Goal: Task Accomplishment & Management: Manage account settings

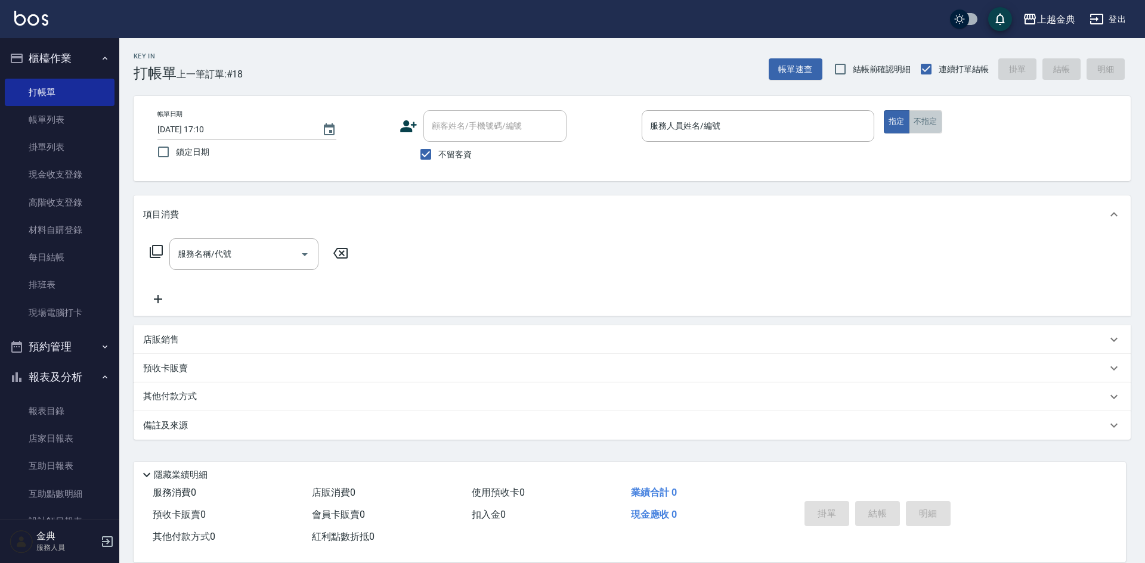
click at [918, 116] on button "不指定" at bounding box center [925, 121] width 33 height 23
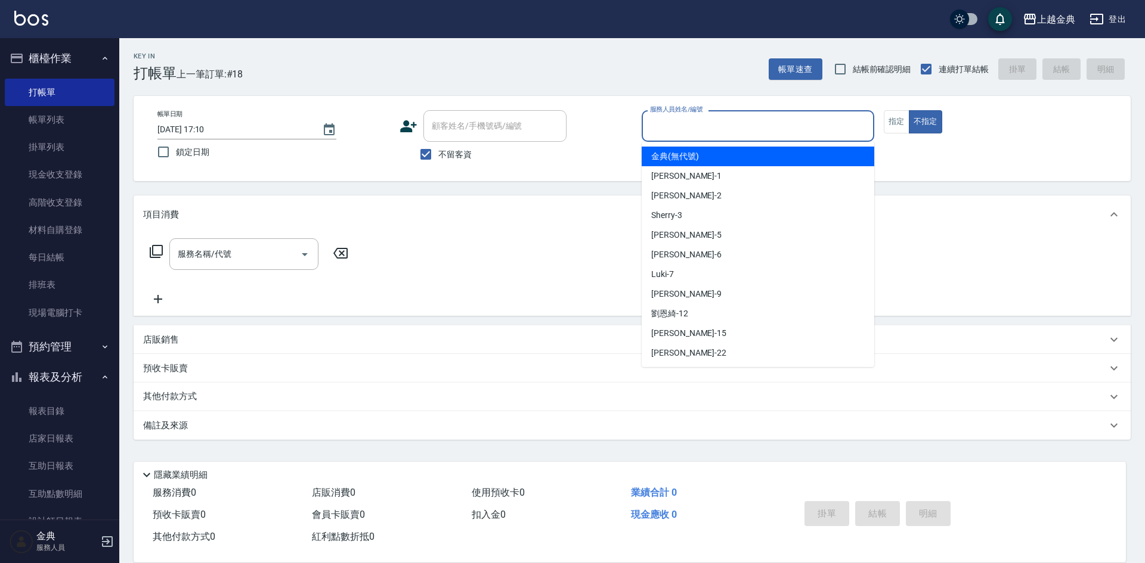
click at [807, 123] on input "服務人員姓名/編號" at bounding box center [758, 126] width 222 height 21
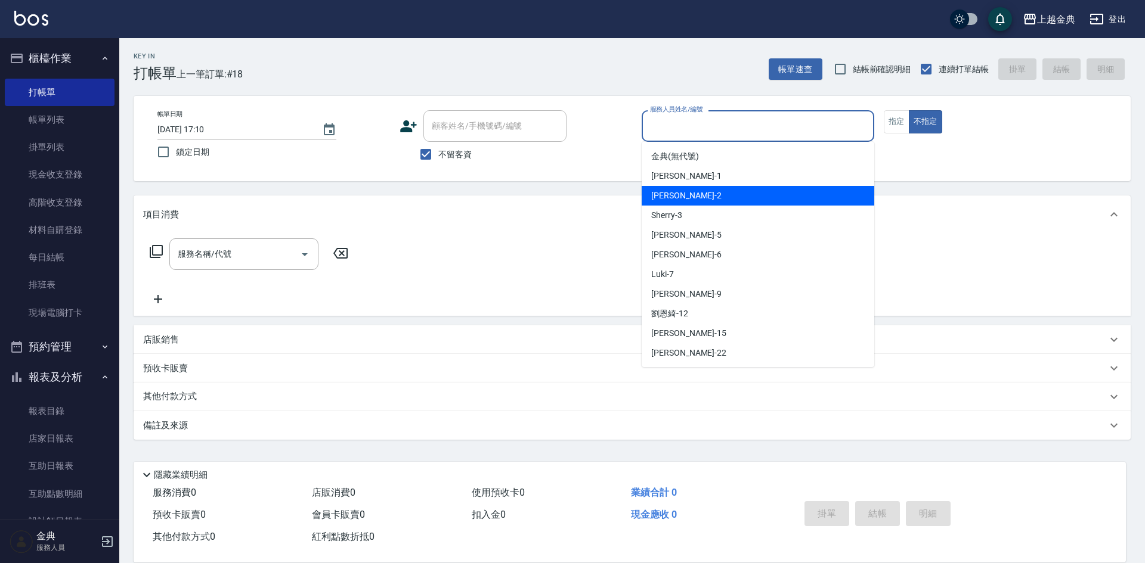
click at [667, 194] on span "Cindy -2" at bounding box center [686, 196] width 70 height 13
type input "Cindy-2"
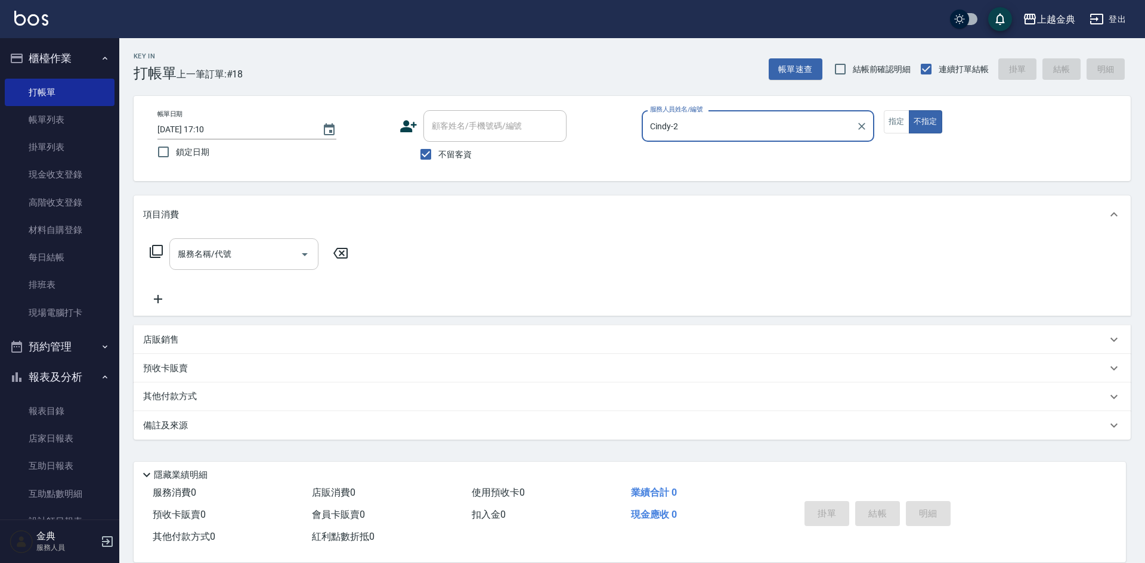
click at [230, 263] on input "服務名稱/代號" at bounding box center [235, 254] width 120 height 21
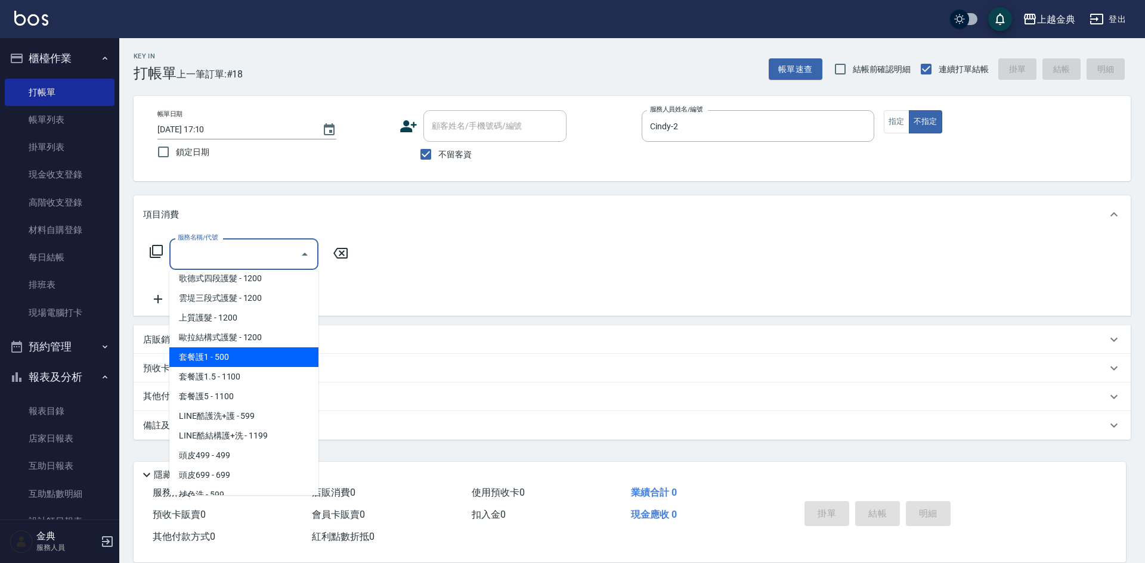
scroll to position [775, 0]
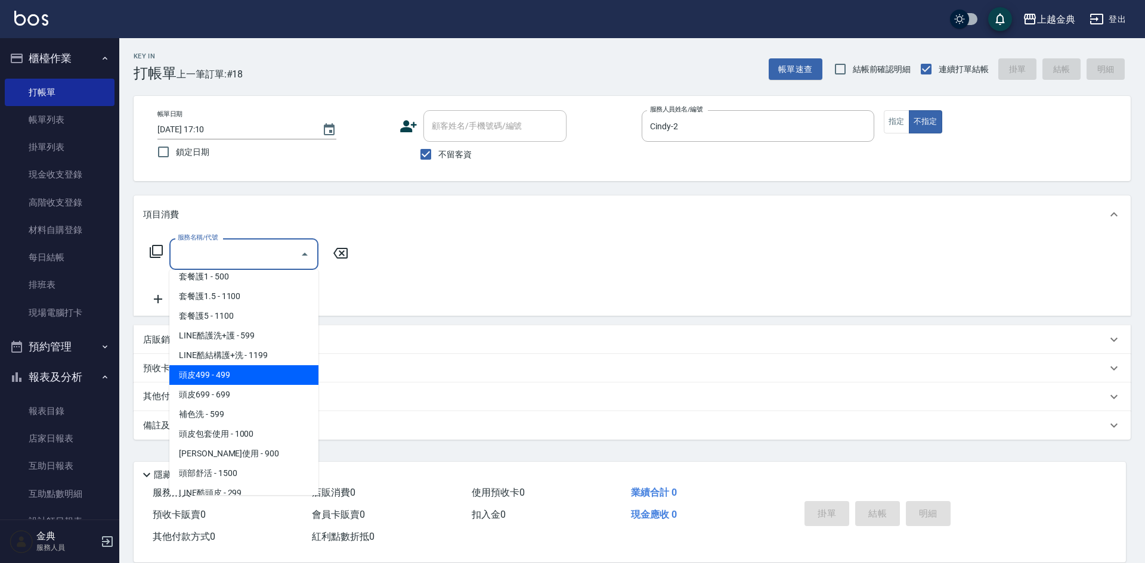
click at [250, 377] on span "頭皮499 - 499" at bounding box center [243, 375] width 149 height 20
type input "頭皮499(601)"
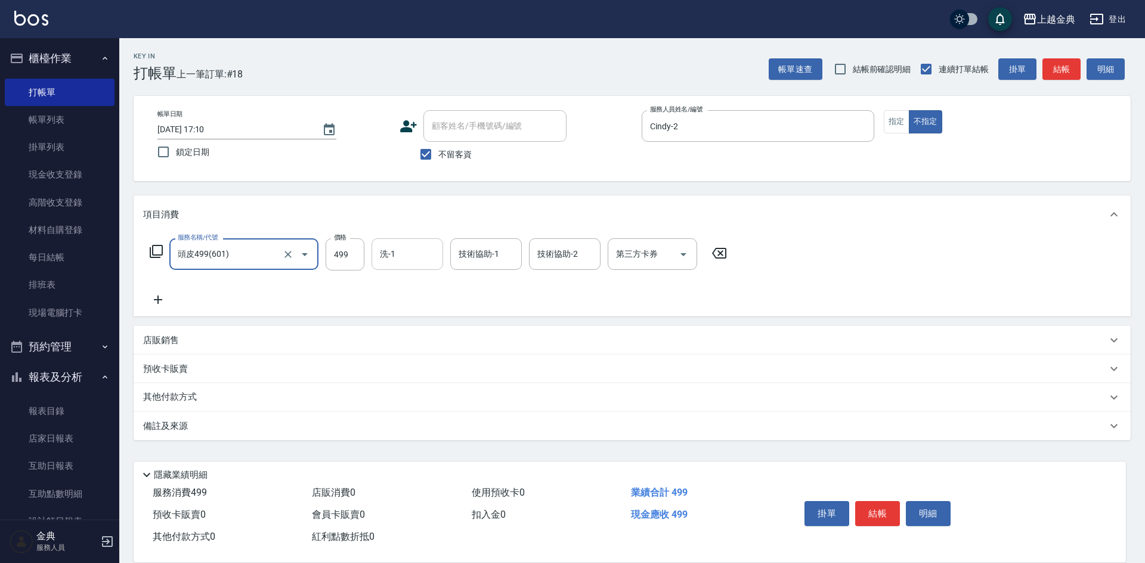
click at [419, 258] on input "洗-1" at bounding box center [407, 254] width 61 height 21
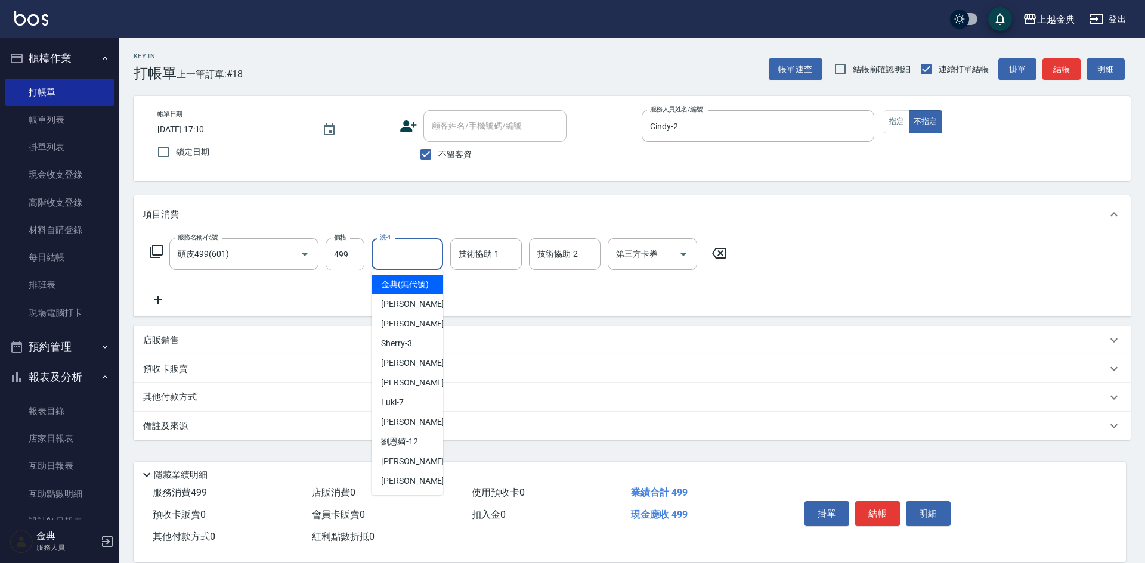
click at [475, 281] on div "服務名稱/代號 頭皮499(601) 服務名稱/代號 價格 499 價格 洗-1 洗-1 技術協助-1 技術協助-1 技術協助-2 技術協助-2 第三方卡券 …" at bounding box center [438, 272] width 591 height 69
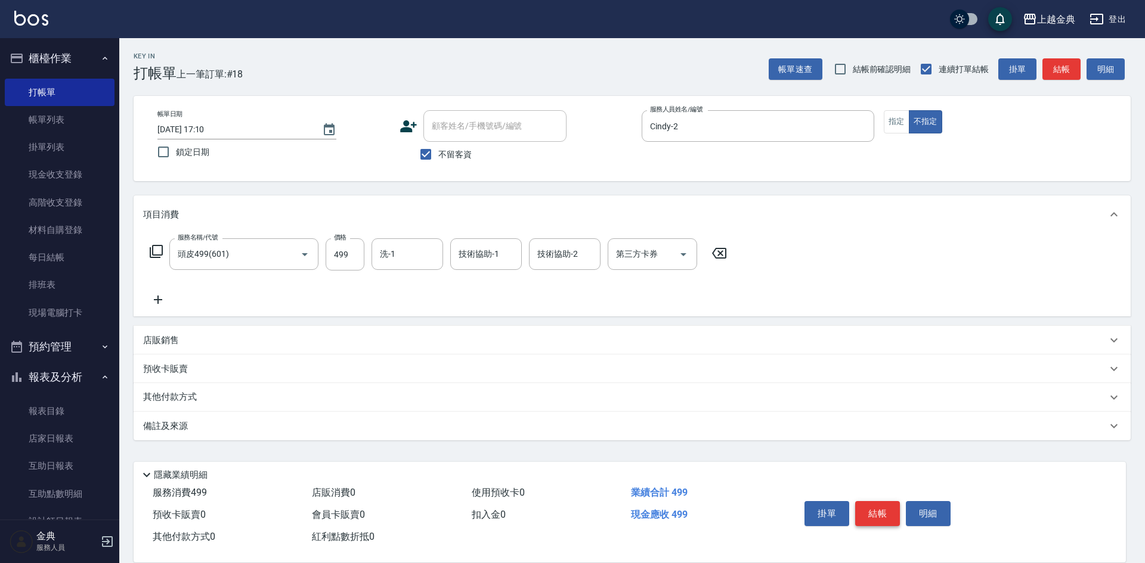
click at [882, 510] on button "結帳" at bounding box center [877, 513] width 45 height 25
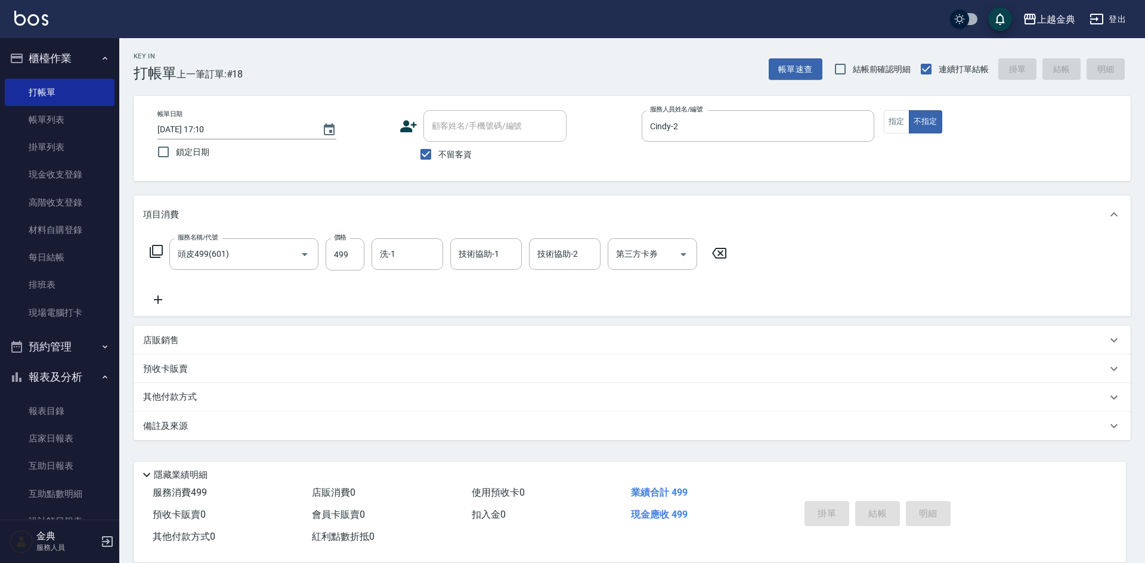
type input "[DATE] 18:20"
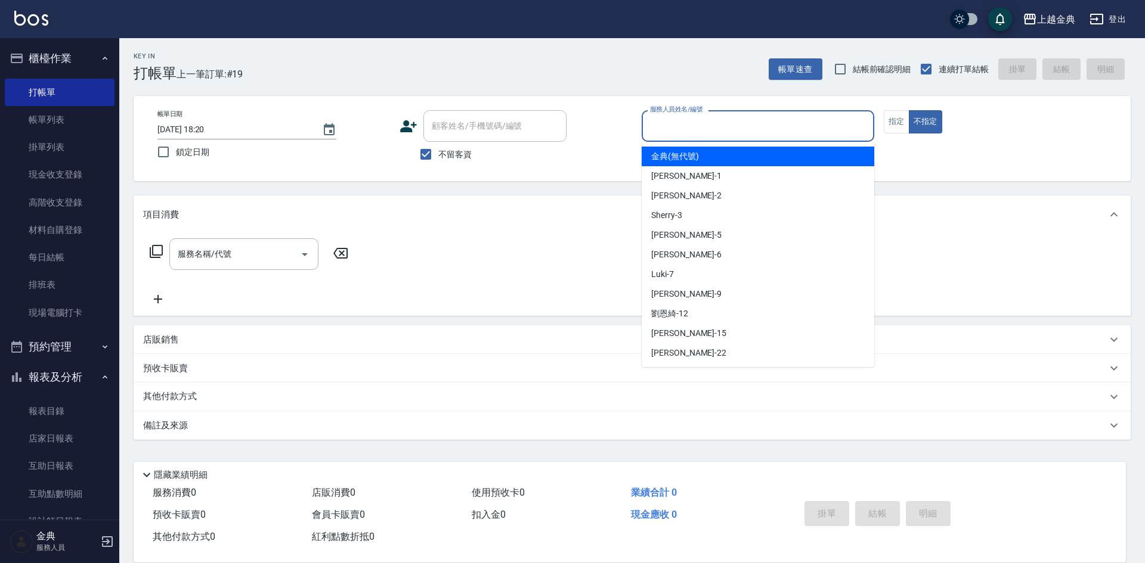
click at [772, 133] on input "服務人員姓名/編號" at bounding box center [758, 126] width 222 height 21
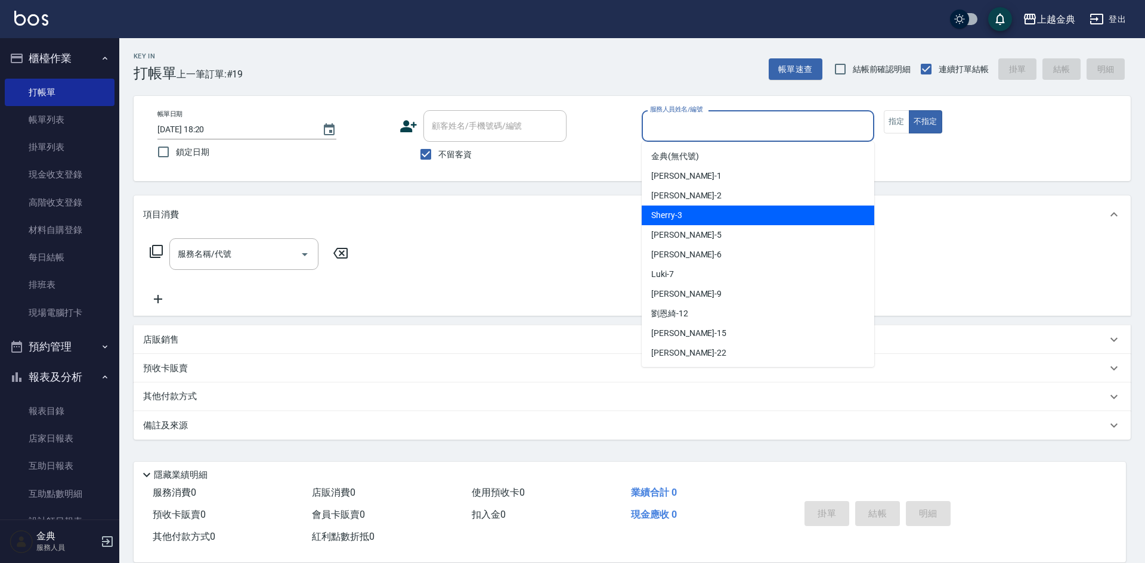
click at [699, 216] on div "Sherry -3" at bounding box center [757, 216] width 233 height 20
type input "Sherry-3"
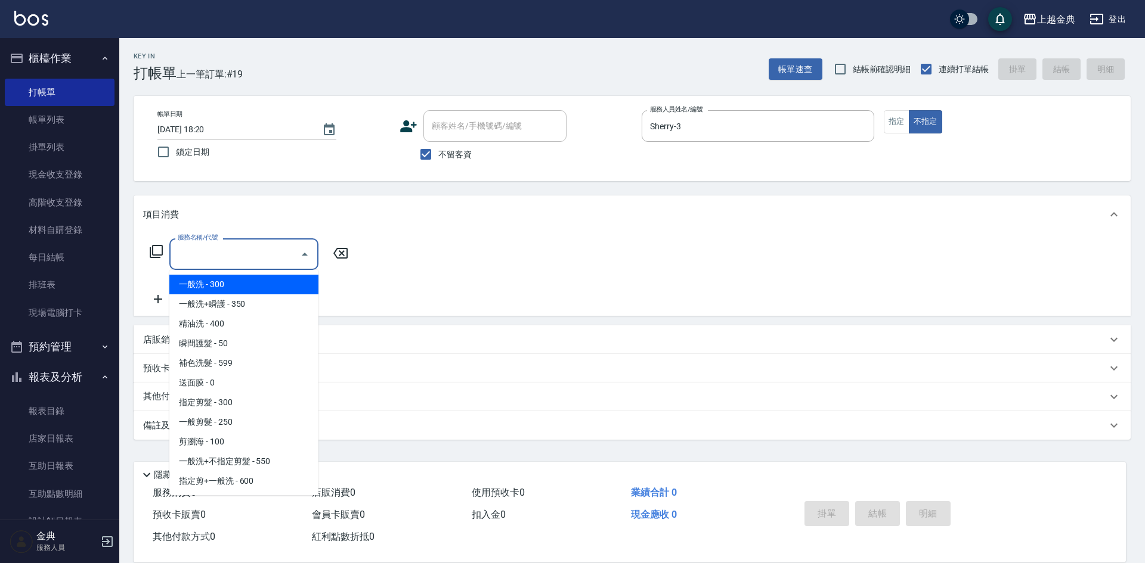
click at [267, 264] on input "服務名稱/代號" at bounding box center [235, 254] width 120 height 21
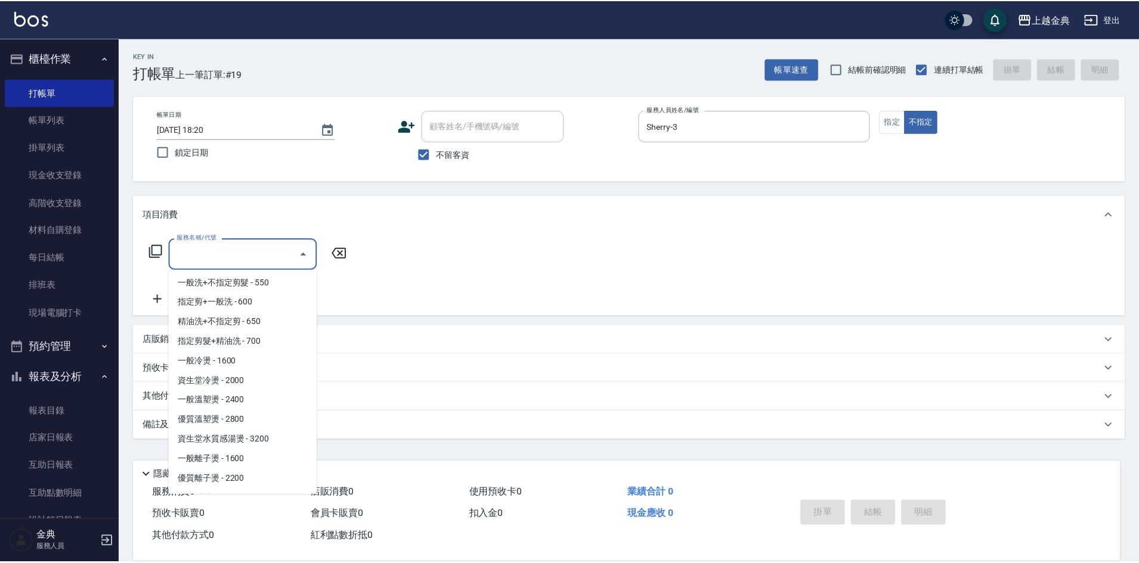
scroll to position [0, 0]
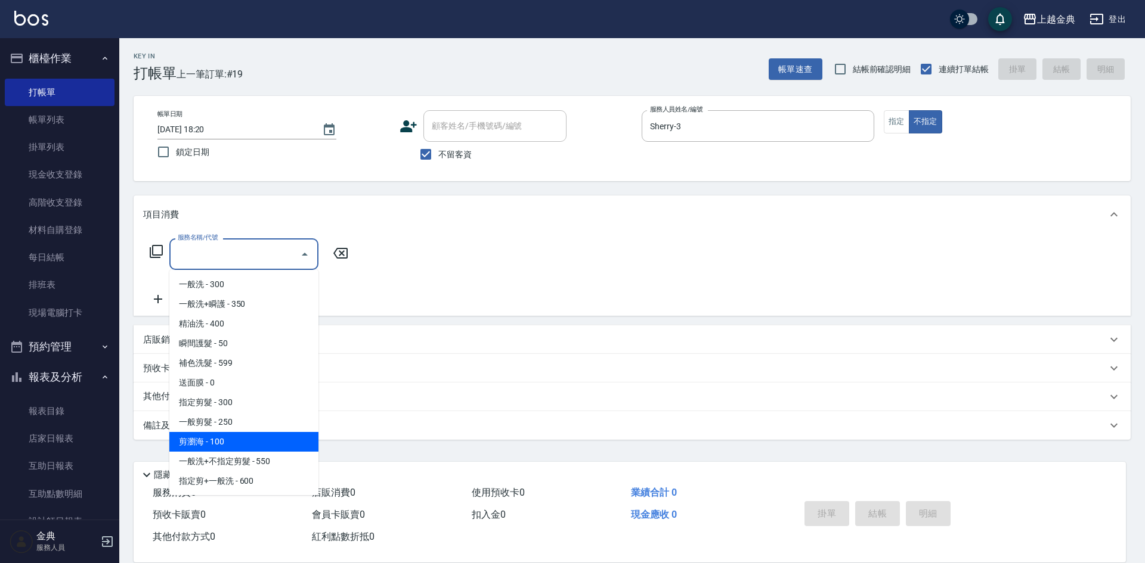
click at [242, 444] on span "剪瀏海 - 100" at bounding box center [243, 442] width 149 height 20
type input "剪瀏海(202)"
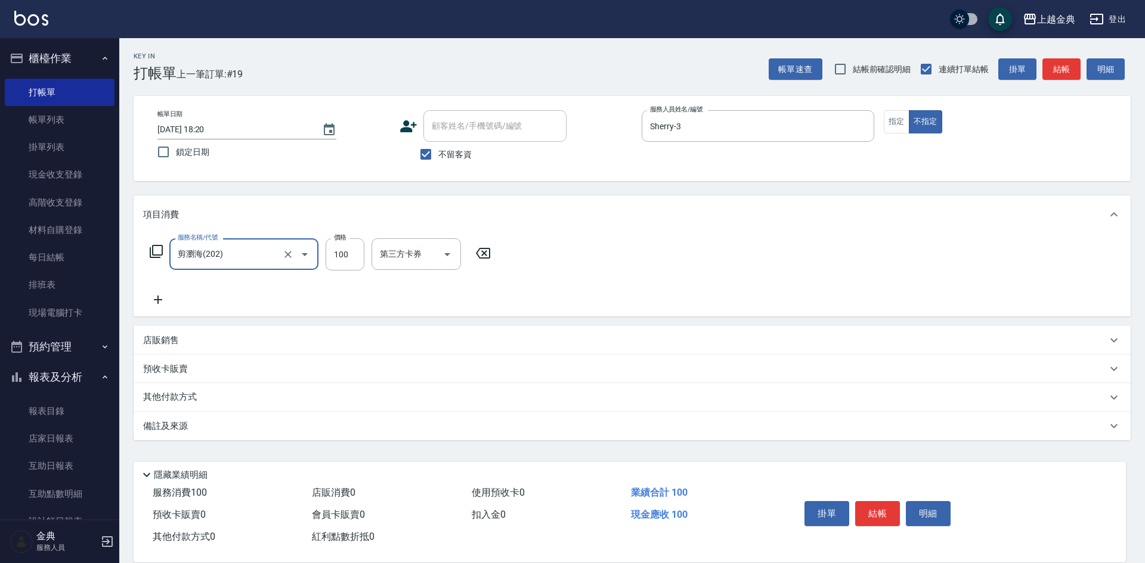
click at [165, 300] on icon at bounding box center [158, 300] width 30 height 14
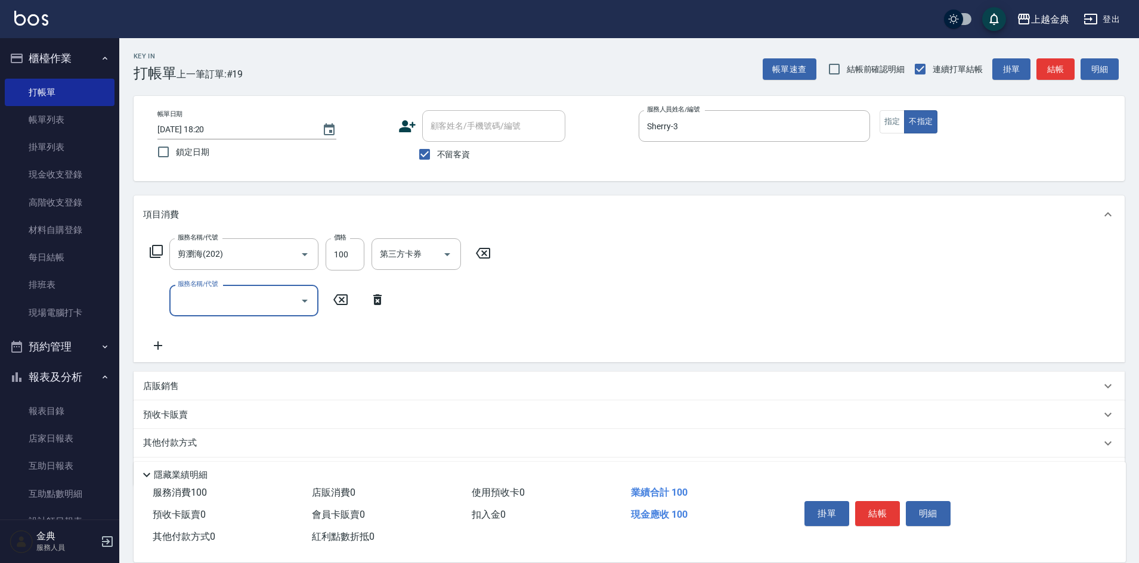
click at [243, 295] on input "服務名稱/代號" at bounding box center [235, 300] width 120 height 21
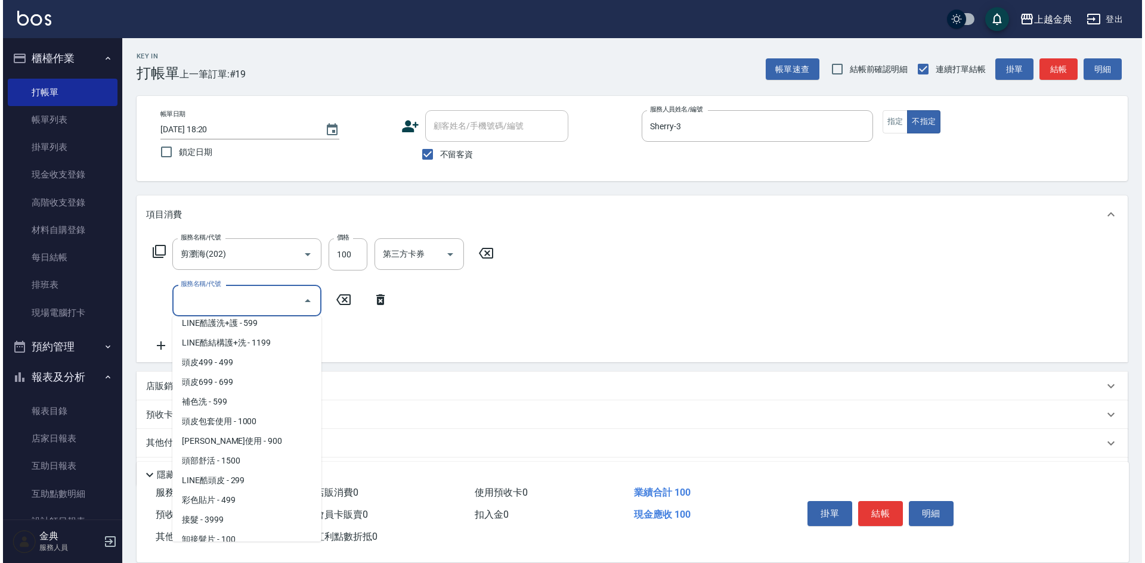
scroll to position [835, 0]
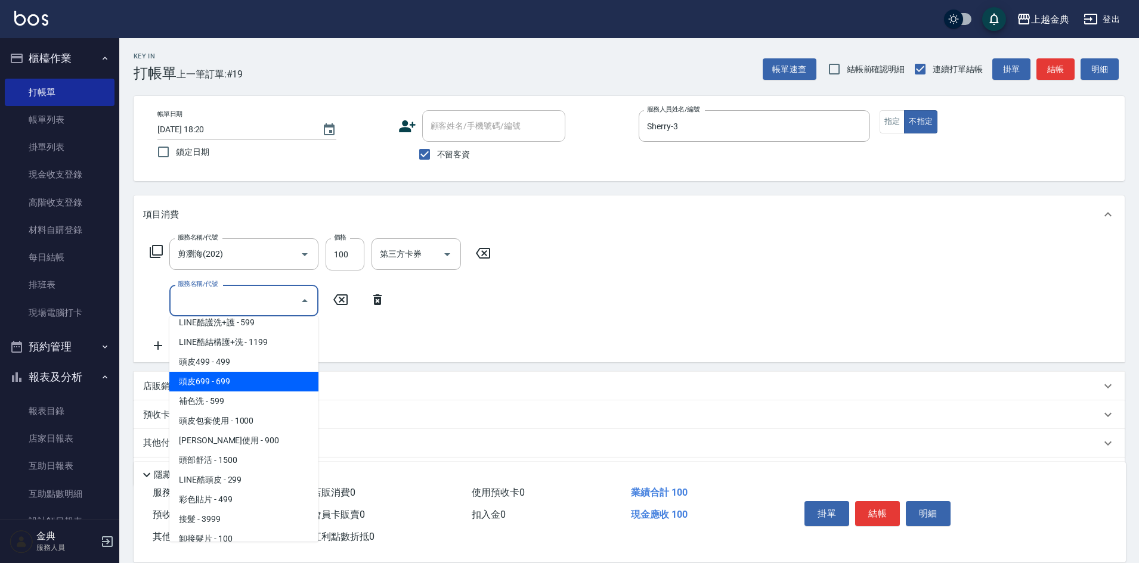
click at [259, 385] on span "頭皮699 - 699" at bounding box center [243, 382] width 149 height 20
type input "頭皮699(602)"
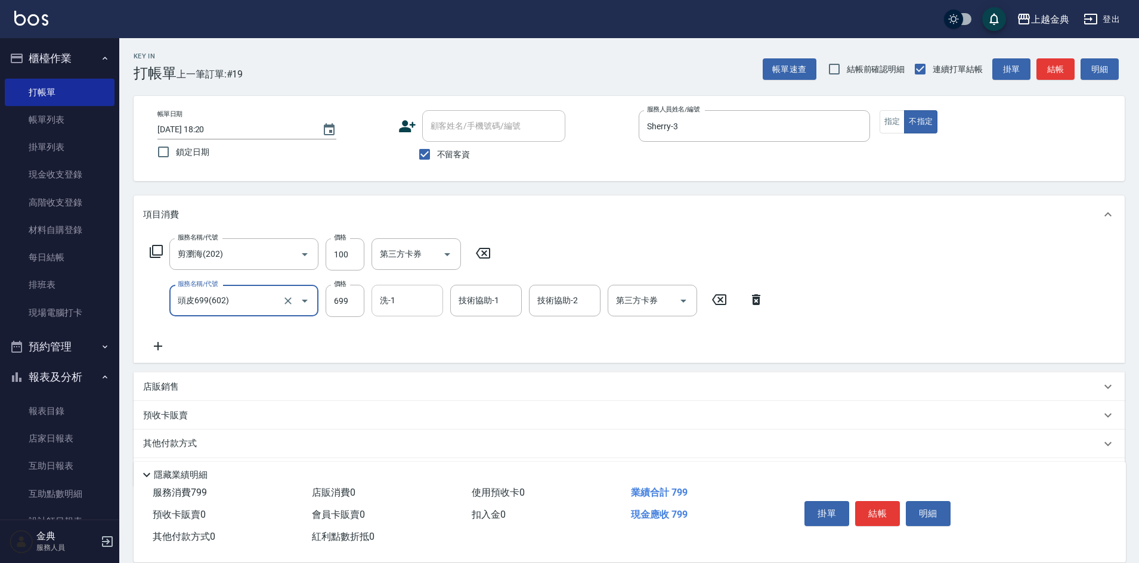
click at [381, 311] on input "洗-1" at bounding box center [407, 300] width 61 height 21
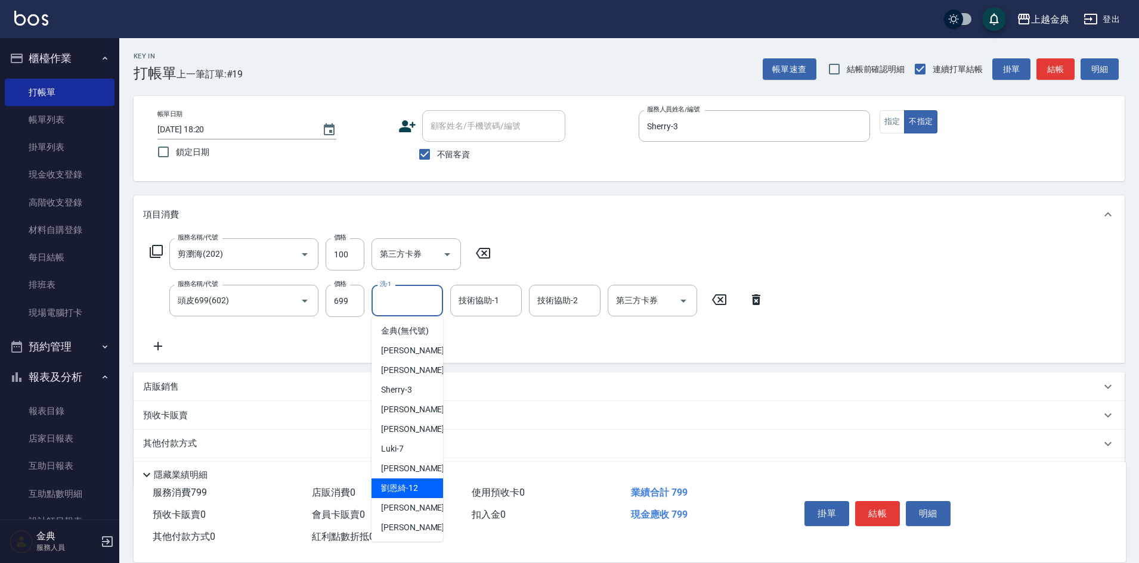
drag, startPoint x: 416, startPoint y: 494, endPoint x: 416, endPoint y: 479, distance: 14.9
click at [416, 494] on div "[PERSON_NAME]-12" at bounding box center [407, 489] width 72 height 20
type input "[PERSON_NAME]-12"
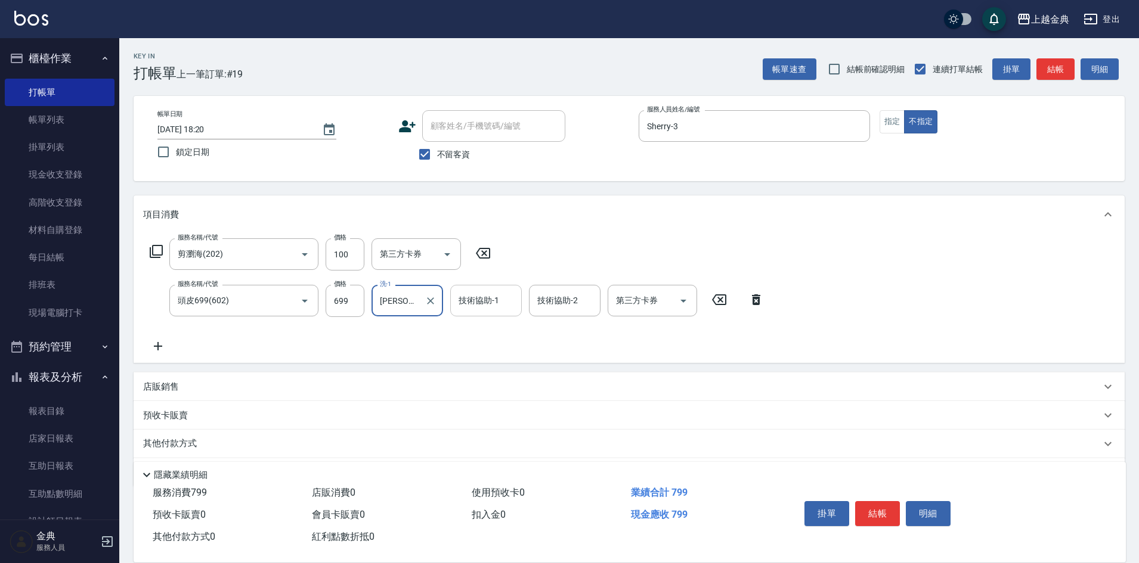
click at [491, 295] on div "技術協助-1 技術協助-1" at bounding box center [486, 301] width 72 height 32
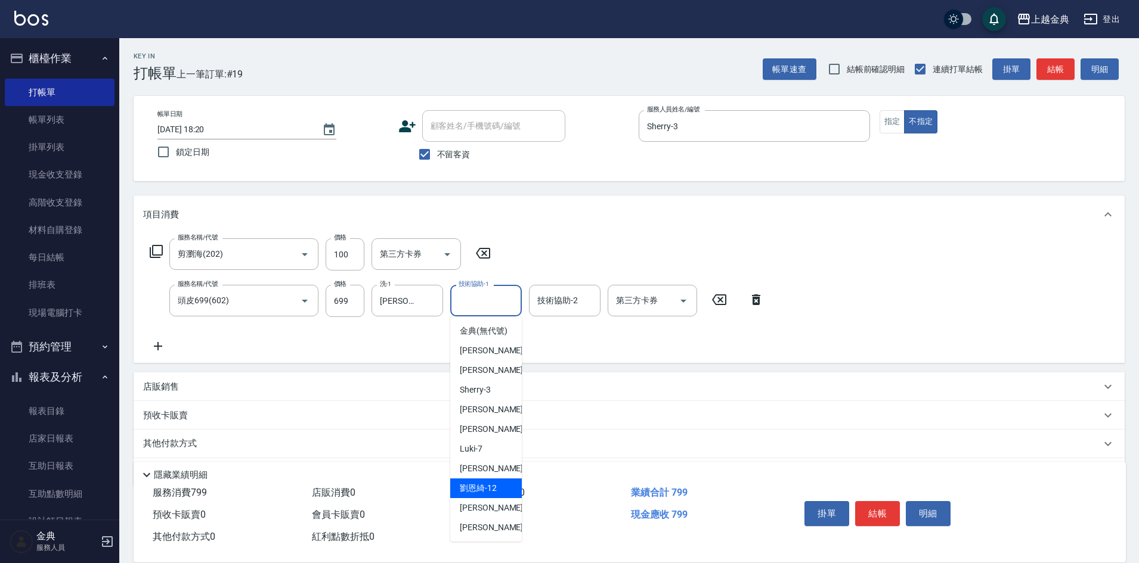
click at [493, 495] on span "[PERSON_NAME]-12" at bounding box center [478, 488] width 37 height 13
type input "[PERSON_NAME]-12"
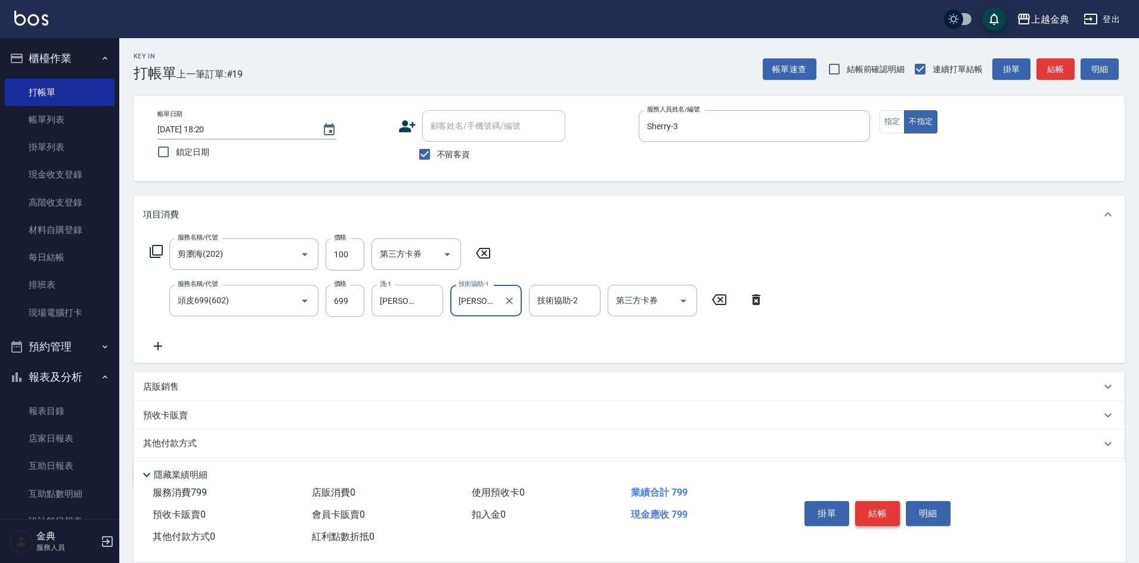
click at [886, 509] on button "結帳" at bounding box center [877, 513] width 45 height 25
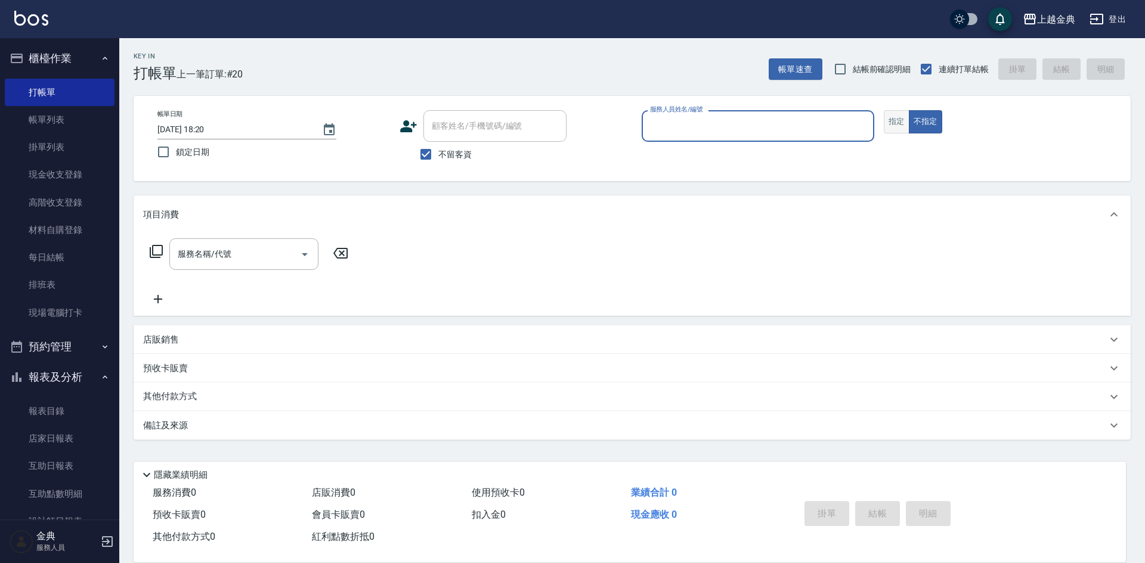
click at [894, 125] on button "指定" at bounding box center [897, 121] width 26 height 23
click at [832, 129] on input "服務人員姓名/編號" at bounding box center [758, 126] width 222 height 21
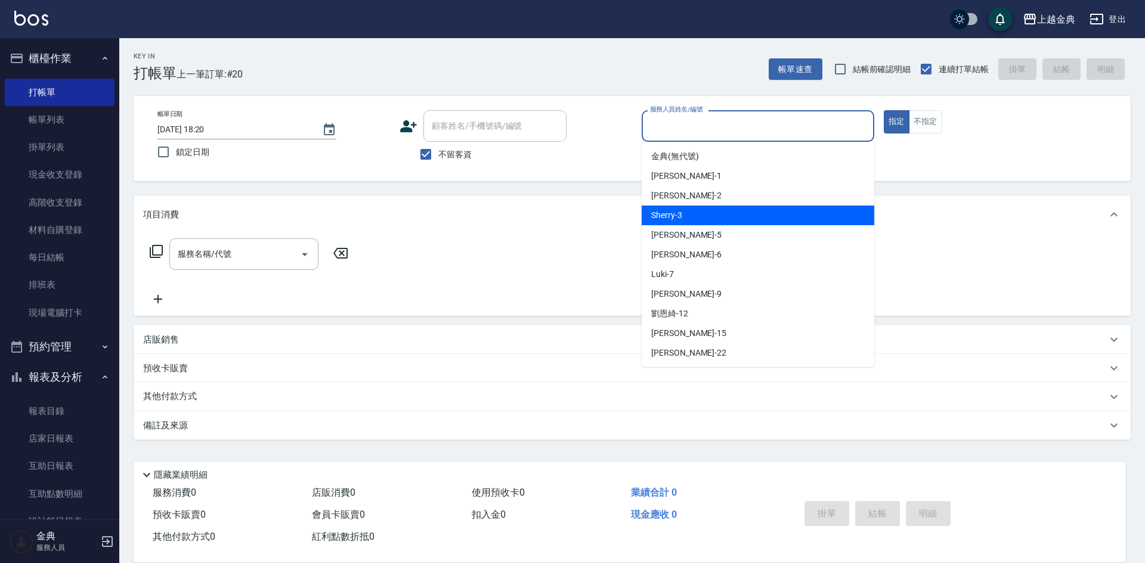
click at [683, 215] on div "Sherry -3" at bounding box center [757, 216] width 233 height 20
type input "Sherry-3"
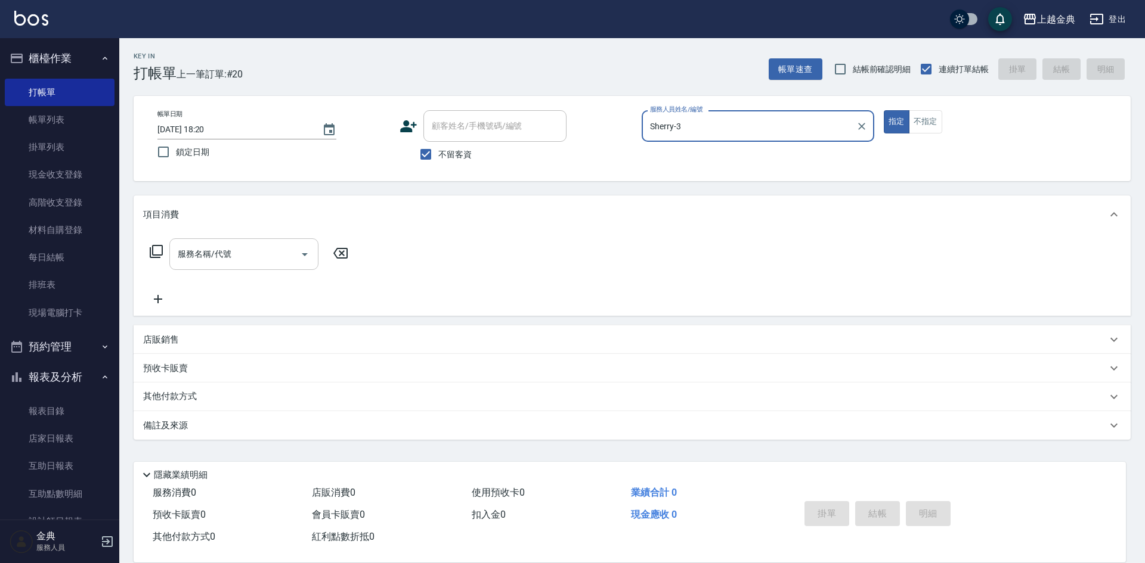
click at [273, 269] on div "服務名稱/代號" at bounding box center [243, 254] width 149 height 32
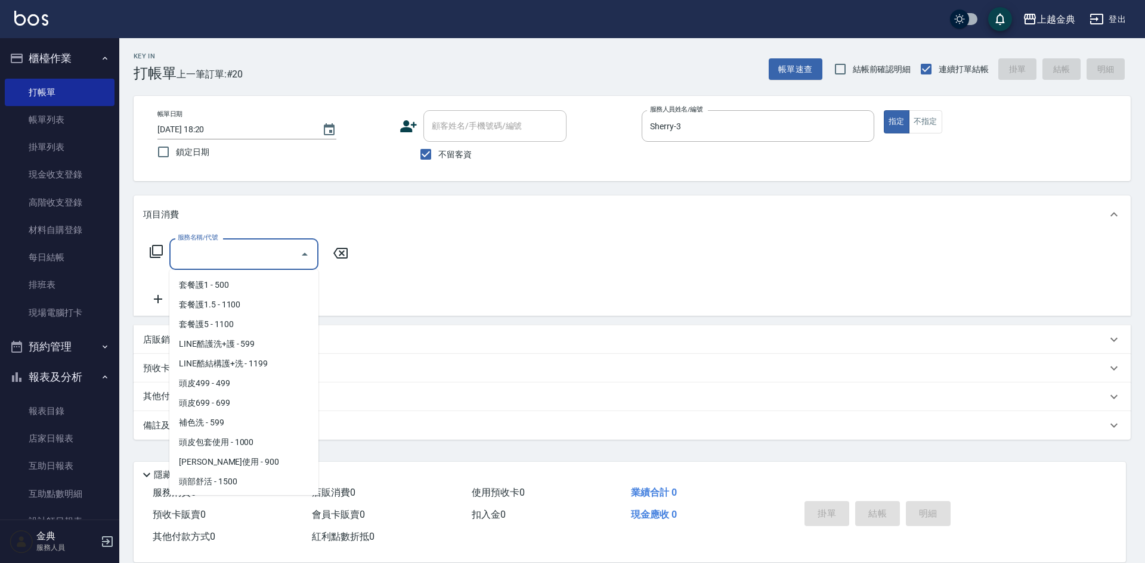
scroll to position [775, 0]
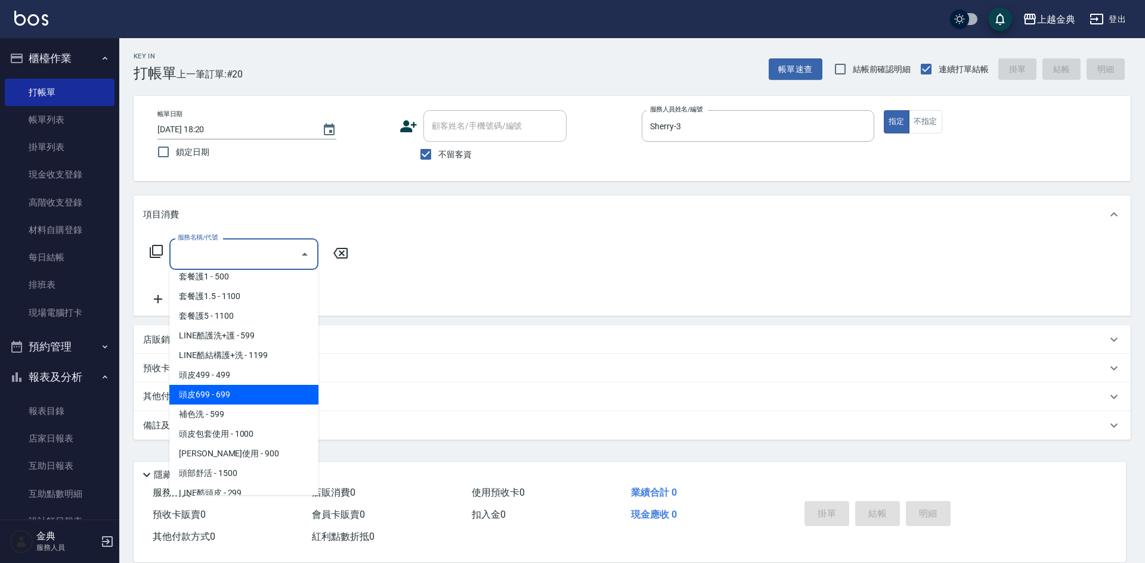
click at [246, 390] on span "頭皮699 - 699" at bounding box center [243, 395] width 149 height 20
type input "頭皮699(602)"
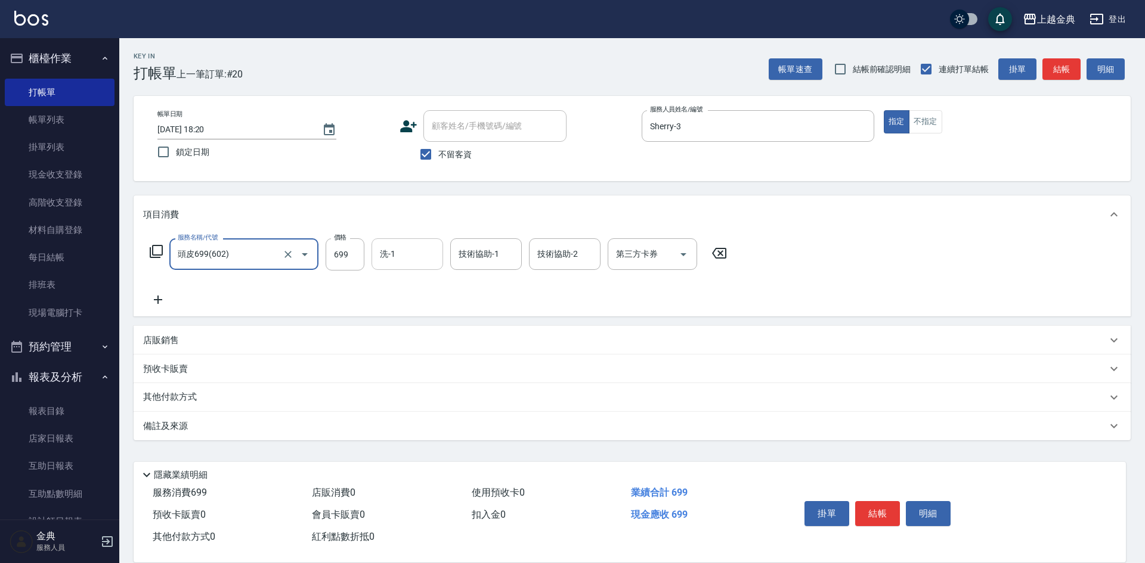
click at [415, 246] on input "洗-1" at bounding box center [407, 254] width 61 height 21
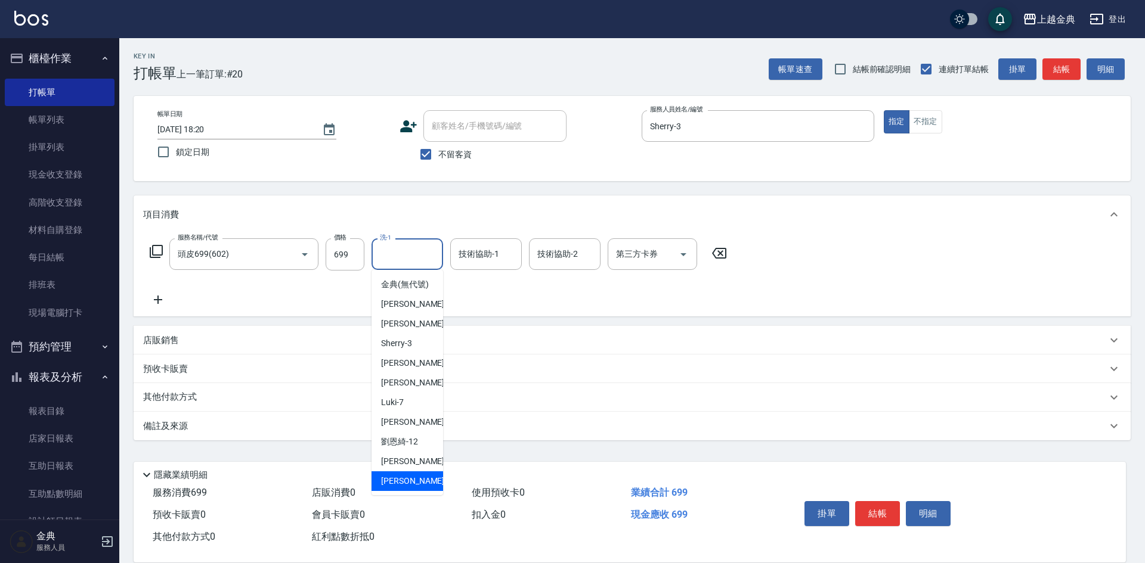
click at [412, 488] on div "[PERSON_NAME] -22" at bounding box center [407, 482] width 72 height 20
type input "[PERSON_NAME]-22"
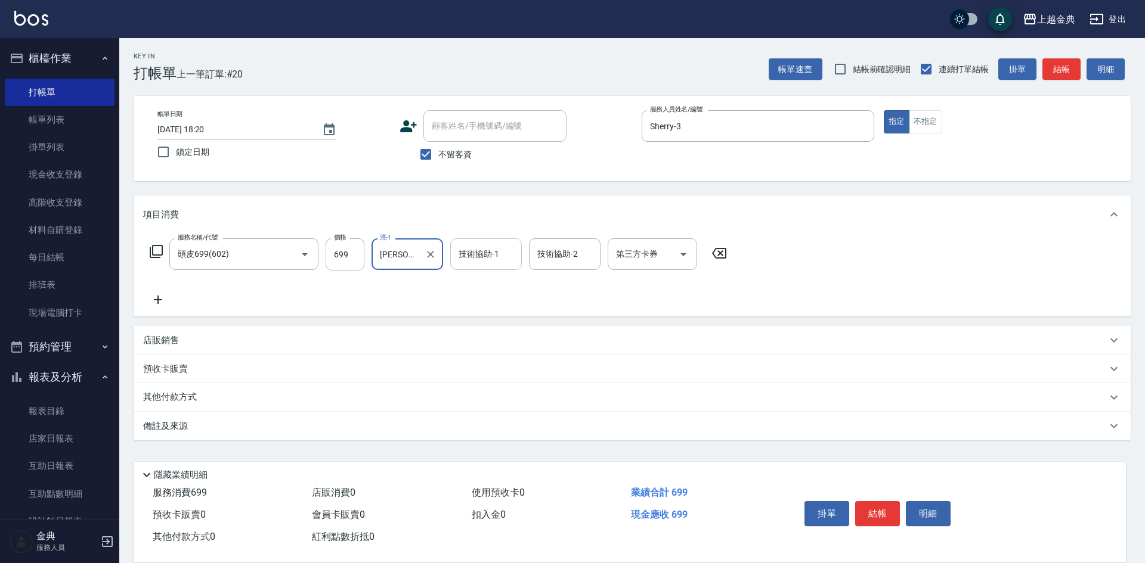
click at [491, 262] on input "技術協助-1" at bounding box center [485, 254] width 61 height 21
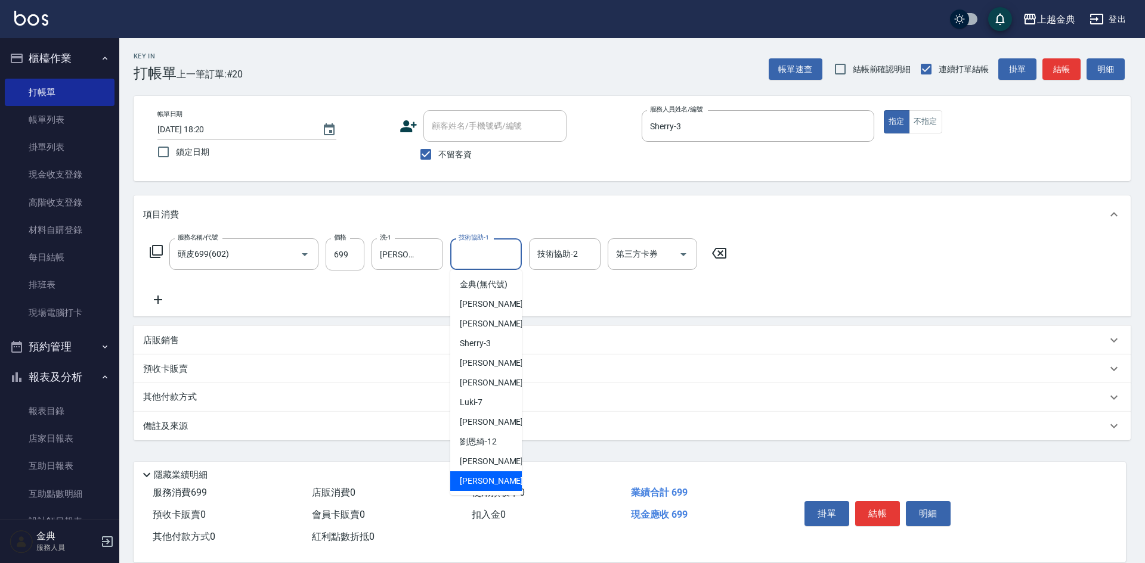
click at [488, 491] on div "[PERSON_NAME] -22" at bounding box center [486, 482] width 72 height 20
type input "[PERSON_NAME]-22"
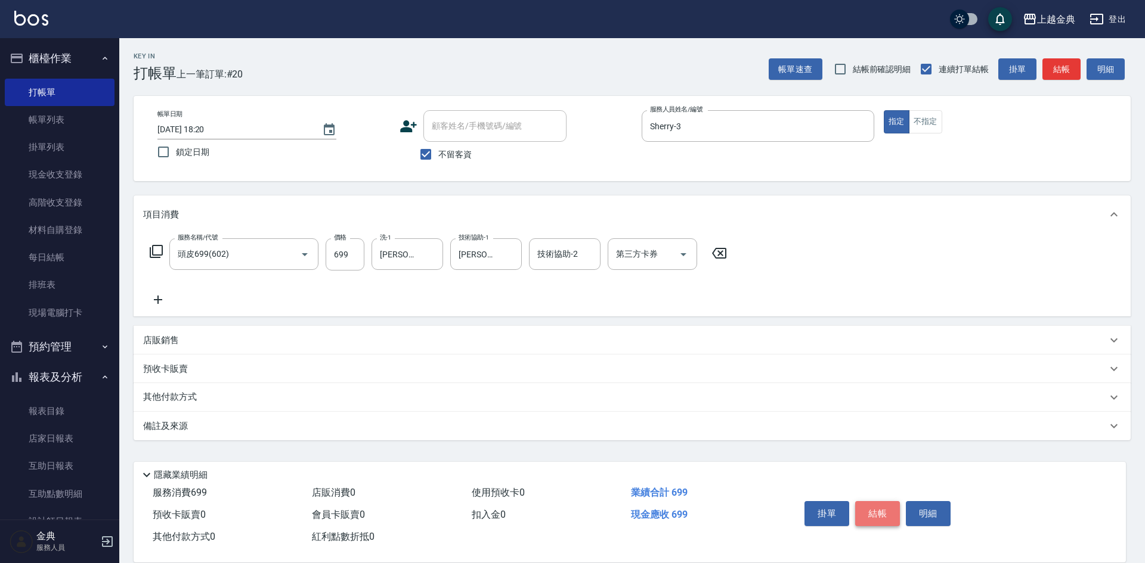
click at [884, 506] on button "結帳" at bounding box center [877, 513] width 45 height 25
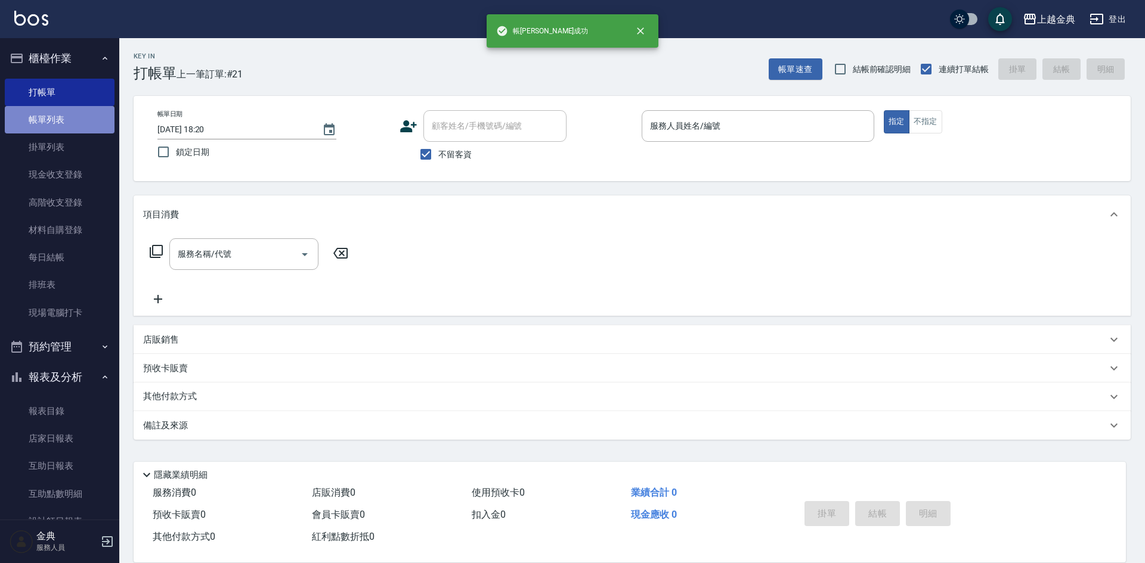
click at [68, 121] on link "帳單列表" at bounding box center [60, 119] width 110 height 27
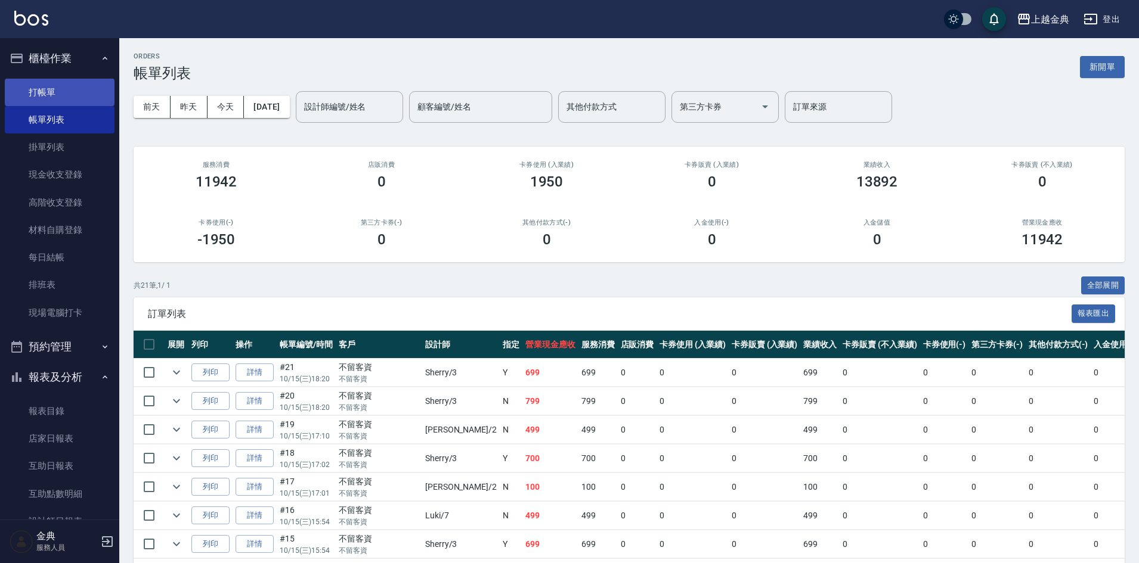
click at [66, 88] on link "打帳單" at bounding box center [60, 92] width 110 height 27
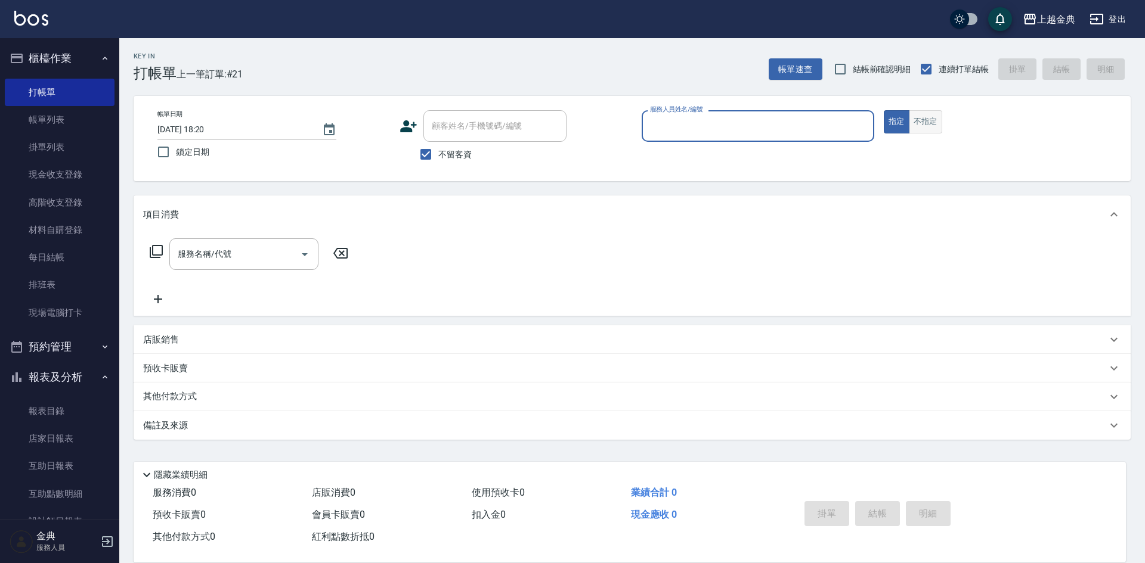
click at [925, 112] on button "不指定" at bounding box center [925, 121] width 33 height 23
click at [789, 137] on div "服務人員姓名/編號" at bounding box center [757, 126] width 233 height 32
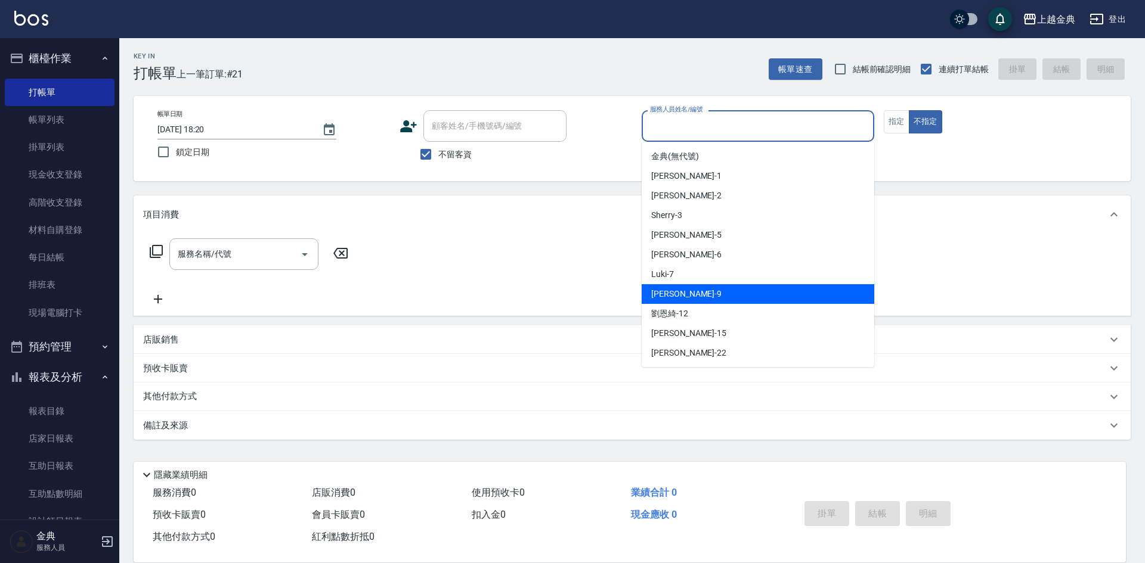
click at [680, 297] on span "[PERSON_NAME] -9" at bounding box center [686, 294] width 70 height 13
type input "[PERSON_NAME]-9"
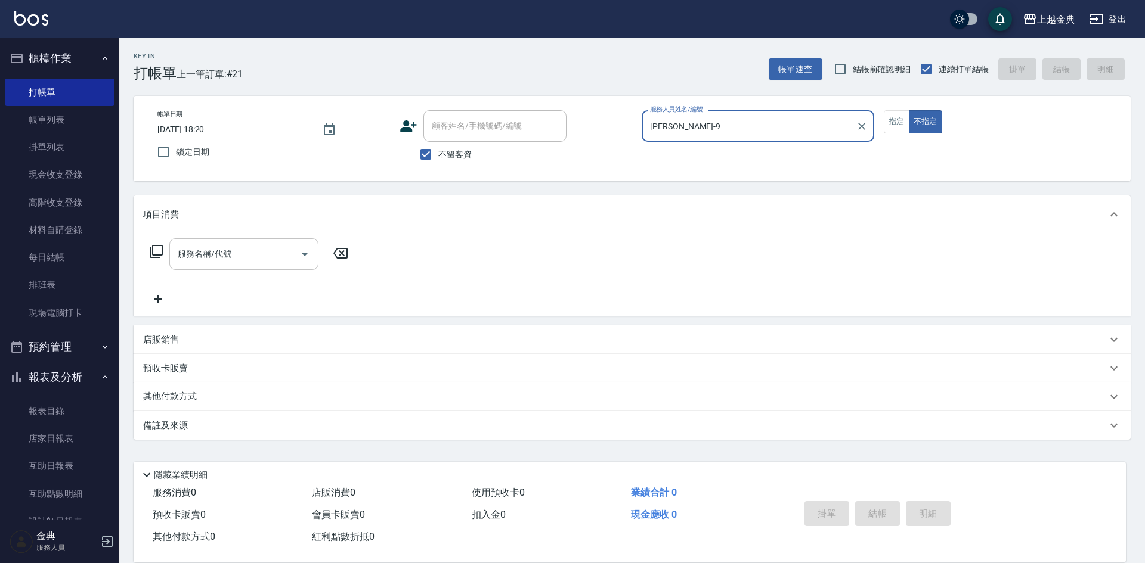
click at [243, 255] on input "服務名稱/代號" at bounding box center [235, 254] width 120 height 21
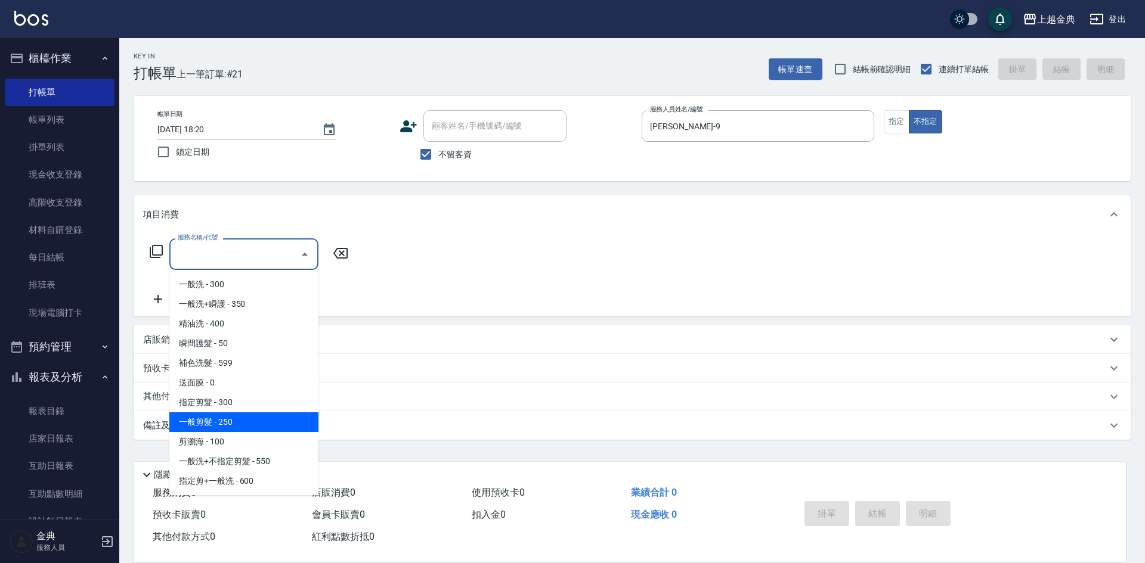
click at [252, 427] on span "一般剪髮 - 250" at bounding box center [243, 423] width 149 height 20
type input "一般剪髮(200)"
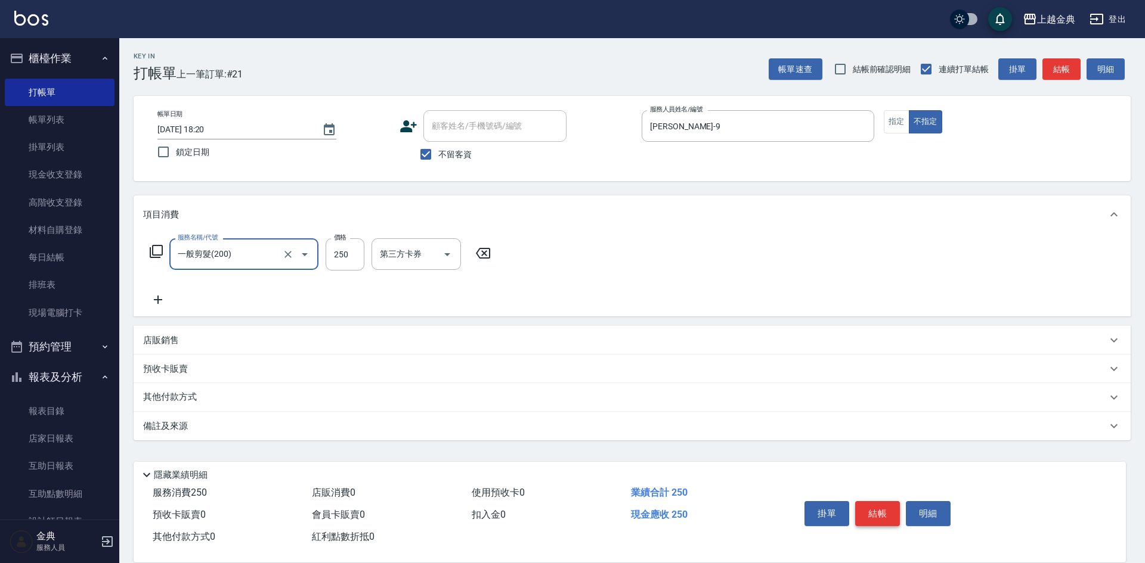
click at [878, 505] on button "結帳" at bounding box center [877, 513] width 45 height 25
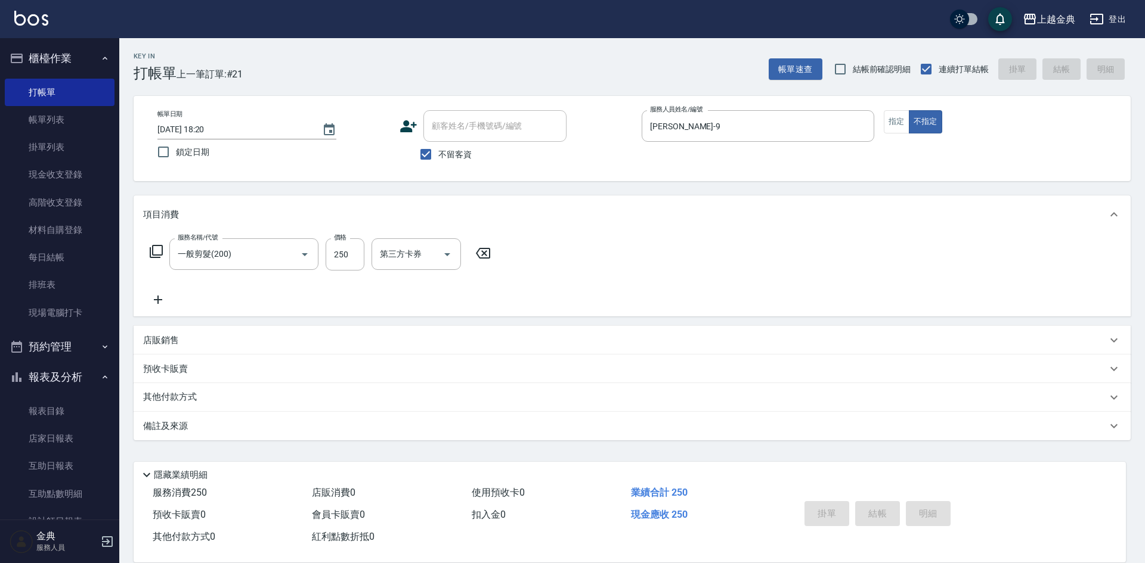
type input "[DATE] 18:21"
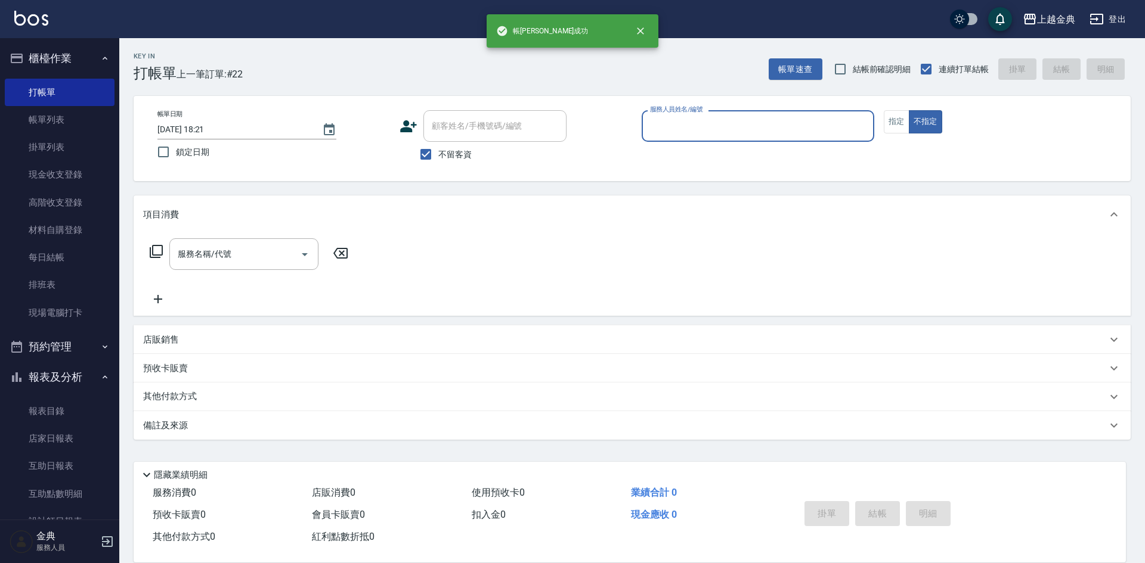
click at [799, 125] on input "服務人員姓名/編號" at bounding box center [758, 126] width 222 height 21
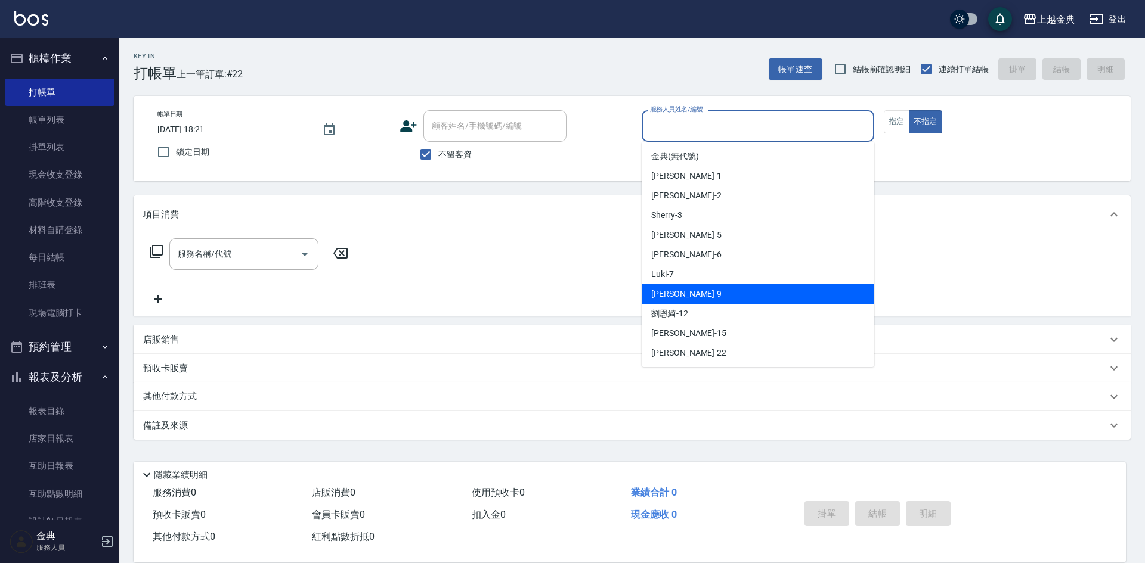
click at [706, 289] on div "[PERSON_NAME] -9" at bounding box center [757, 294] width 233 height 20
type input "[PERSON_NAME]-9"
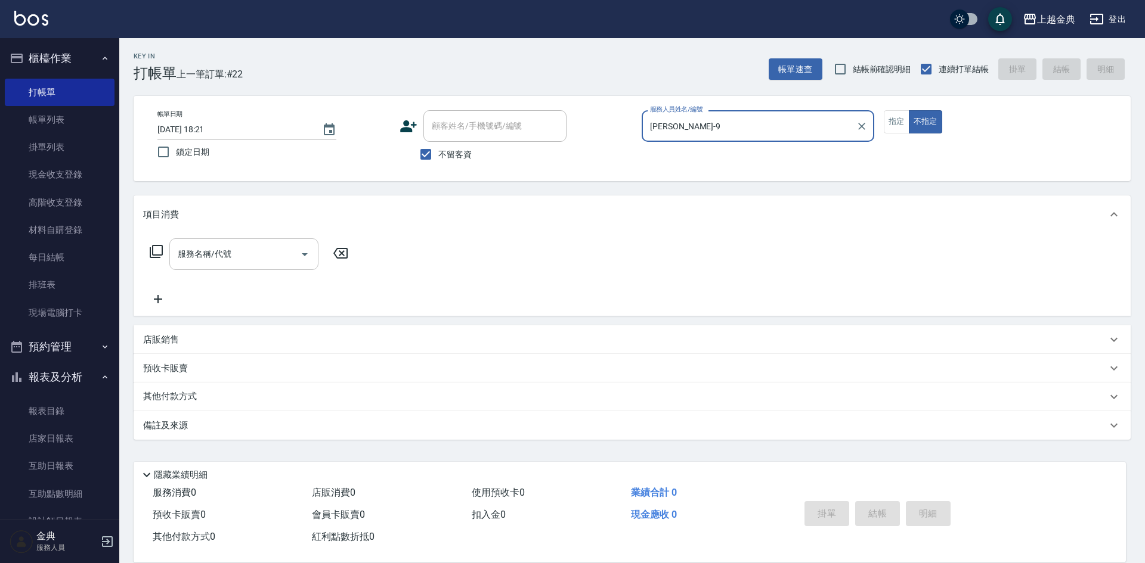
click at [239, 258] on input "服務名稱/代號" at bounding box center [235, 254] width 120 height 21
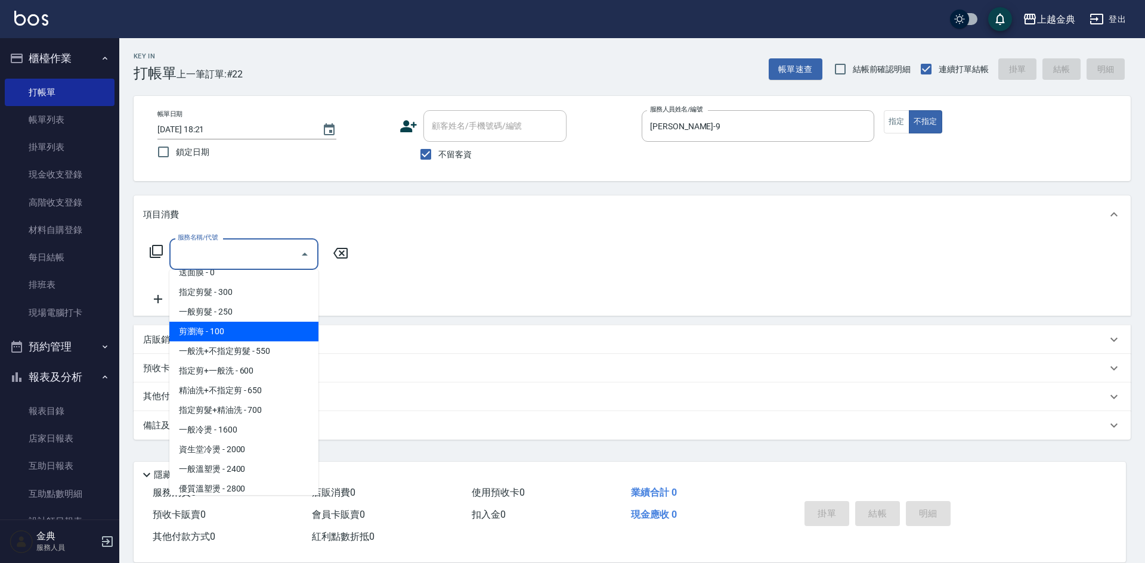
scroll to position [119, 0]
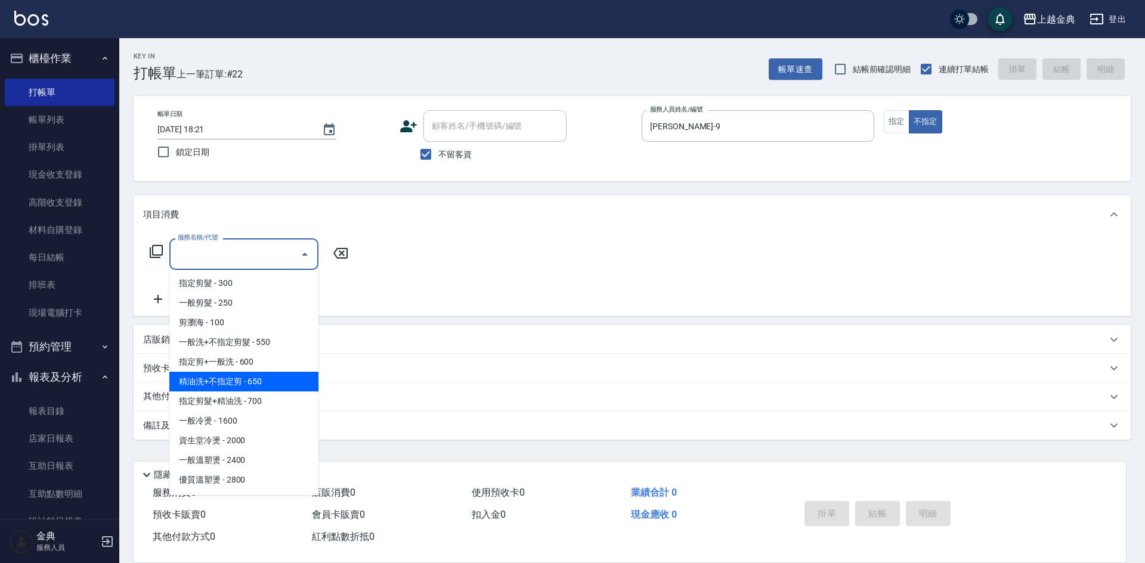
click at [271, 380] on span "精油洗+不指定剪 - 650" at bounding box center [243, 382] width 149 height 20
type input "精油洗+不指定剪(205)"
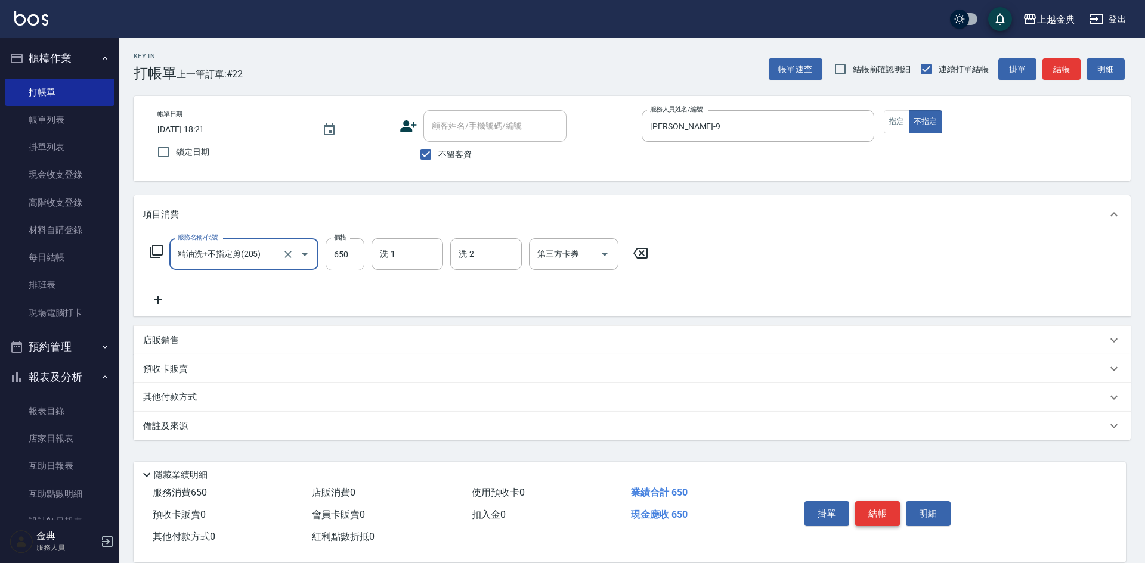
click at [875, 507] on button "結帳" at bounding box center [877, 513] width 45 height 25
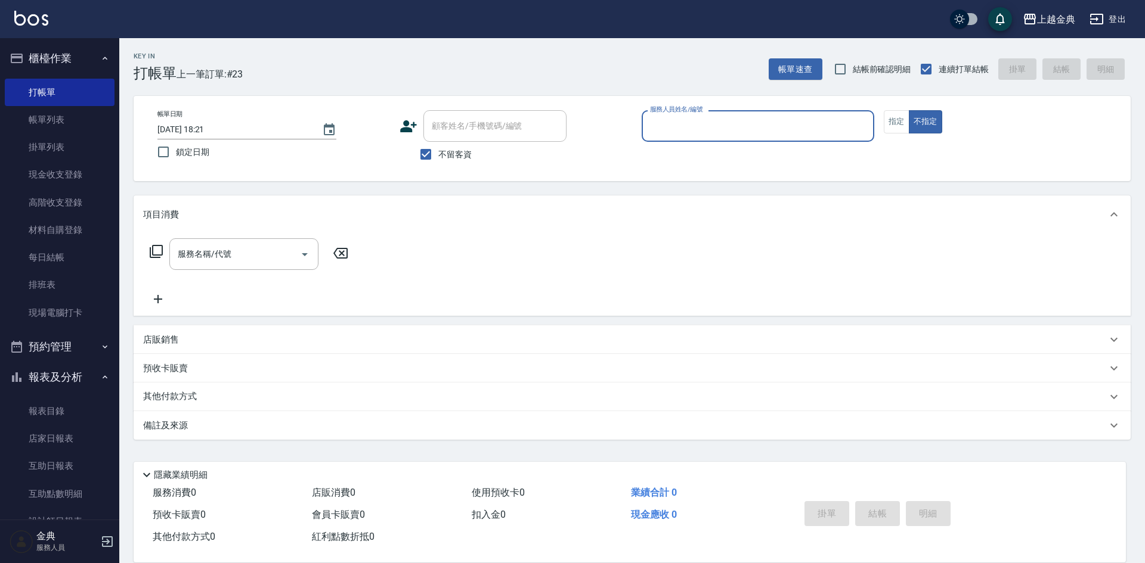
click at [739, 122] on input "服務人員姓名/編號" at bounding box center [758, 126] width 222 height 21
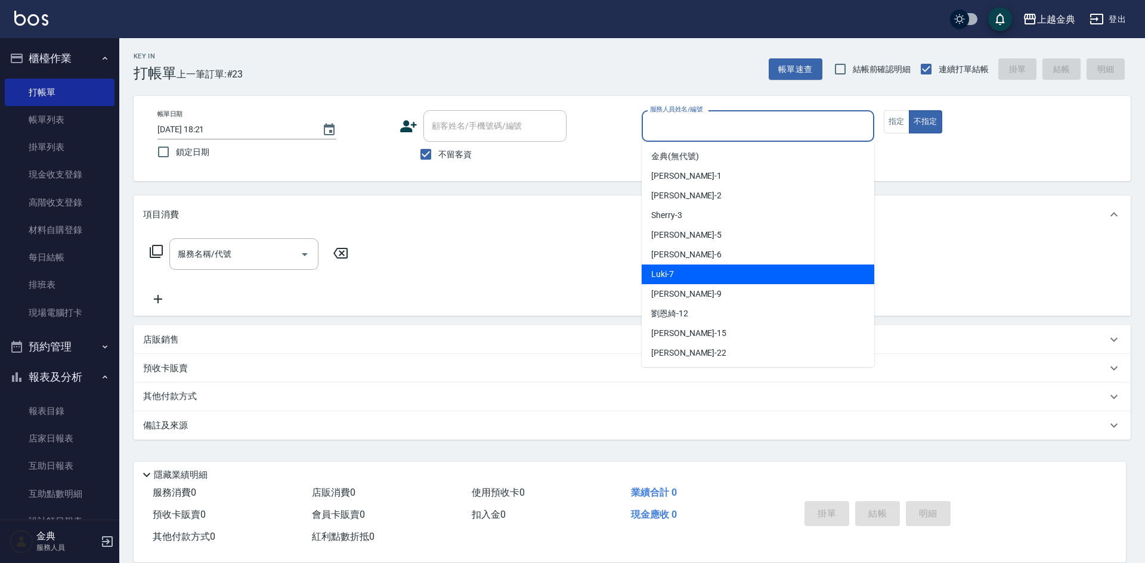
click at [711, 267] on div "Luki -7" at bounding box center [757, 275] width 233 height 20
type input "Luki-7"
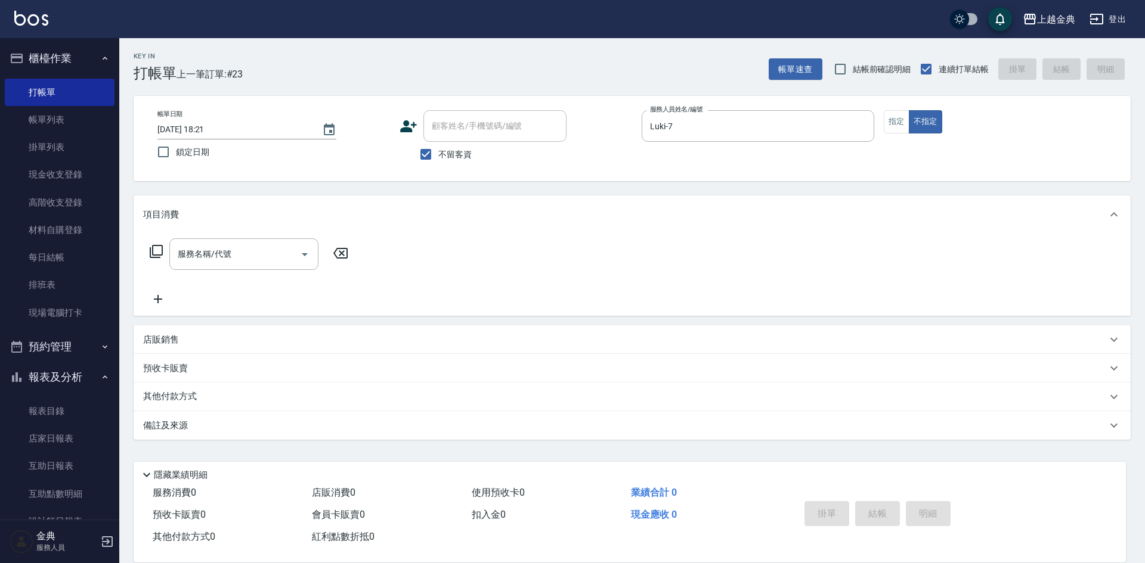
click at [160, 247] on icon at bounding box center [156, 251] width 14 height 14
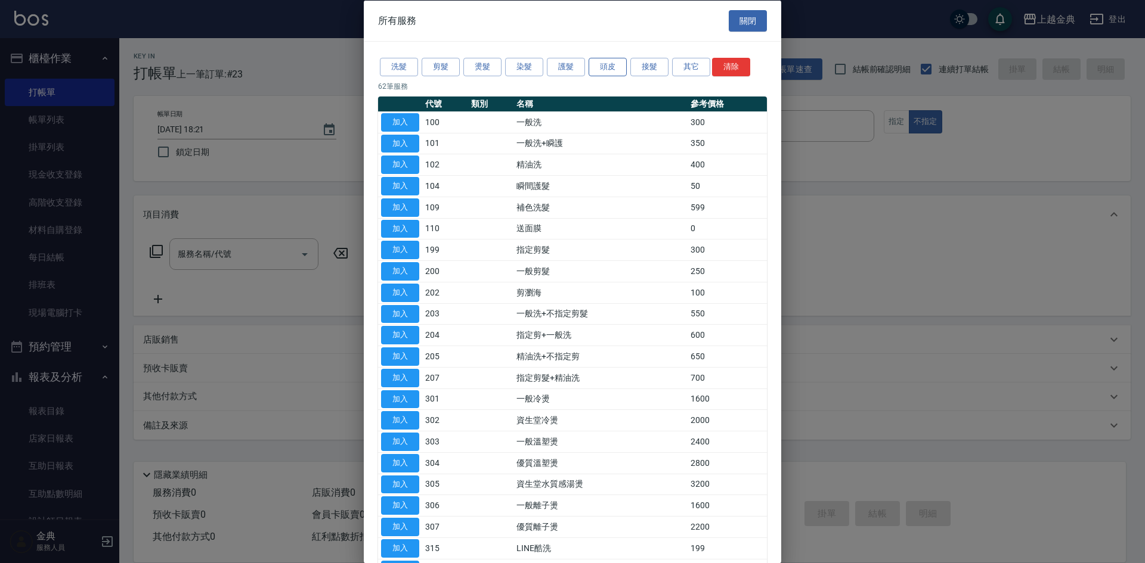
click at [609, 67] on button "頭皮" at bounding box center [607, 67] width 38 height 18
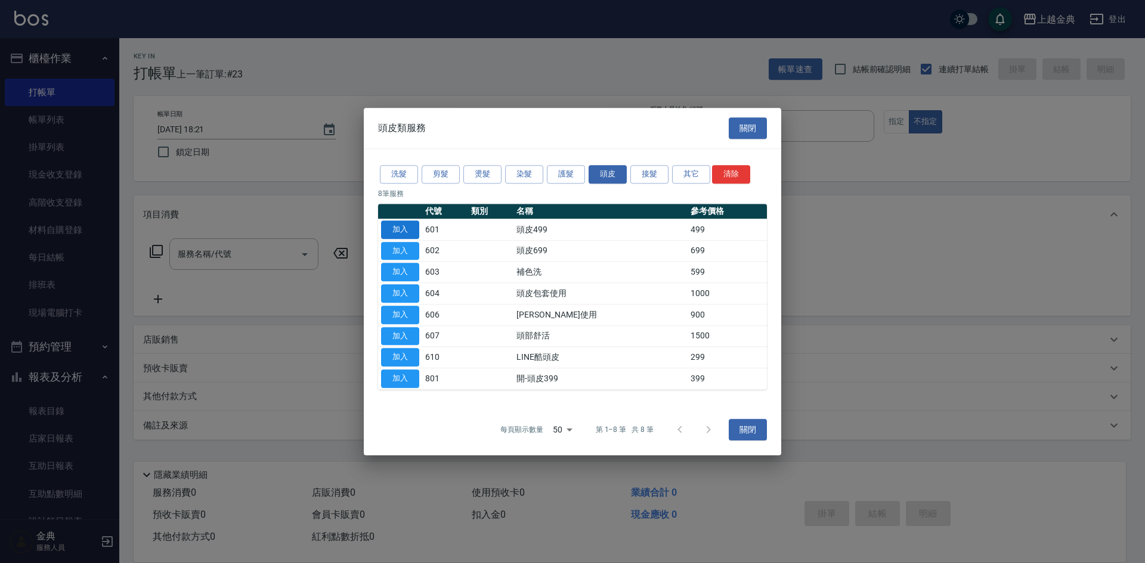
click at [387, 229] on button "加入" at bounding box center [400, 230] width 38 height 18
type input "頭皮499(601)"
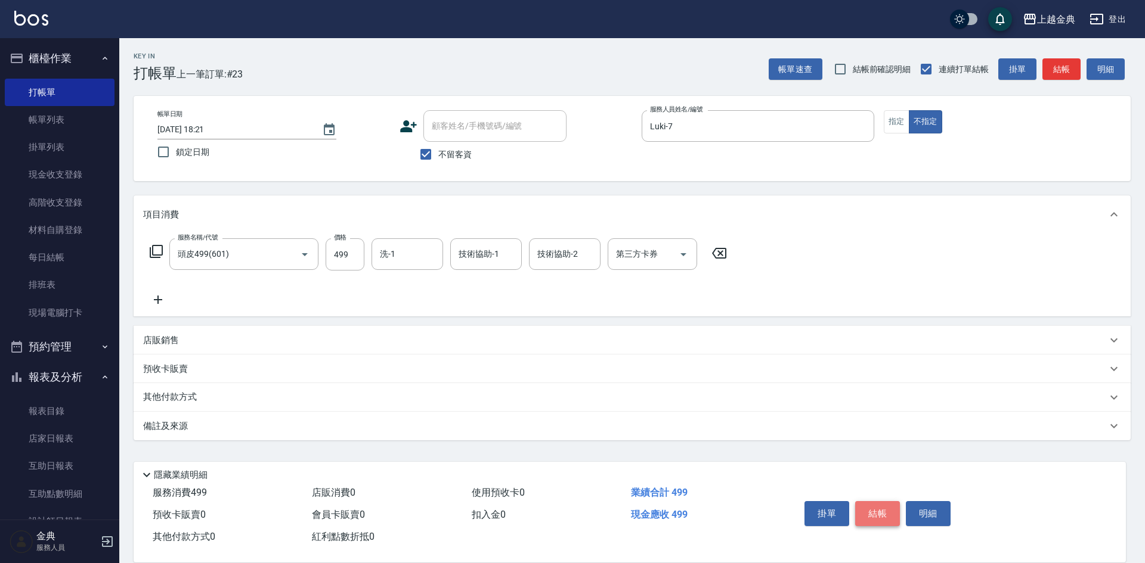
click at [879, 506] on button "結帳" at bounding box center [877, 513] width 45 height 25
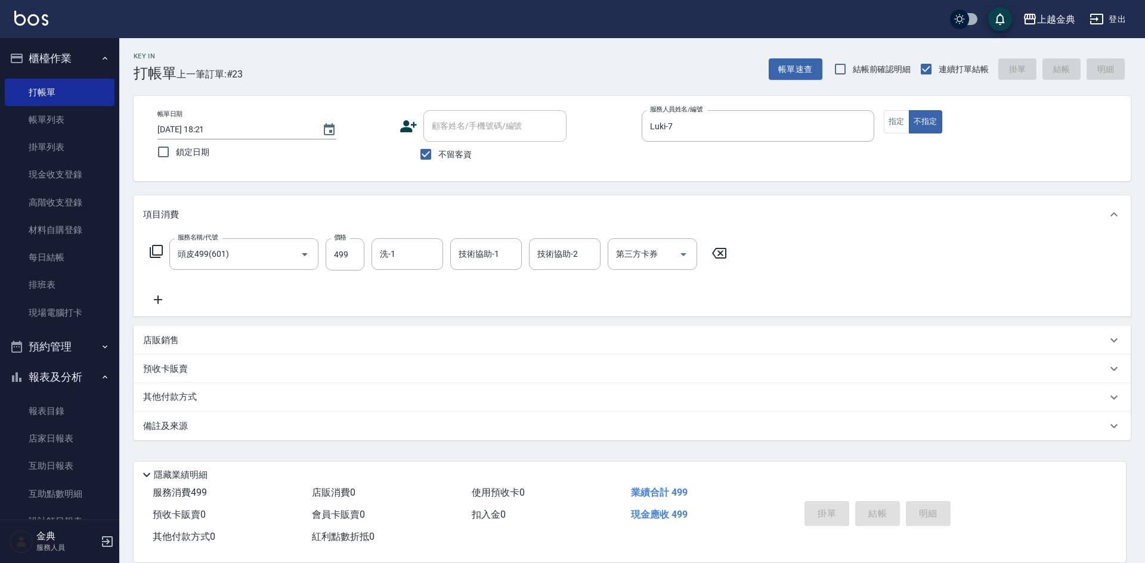
type input "[DATE] 18:23"
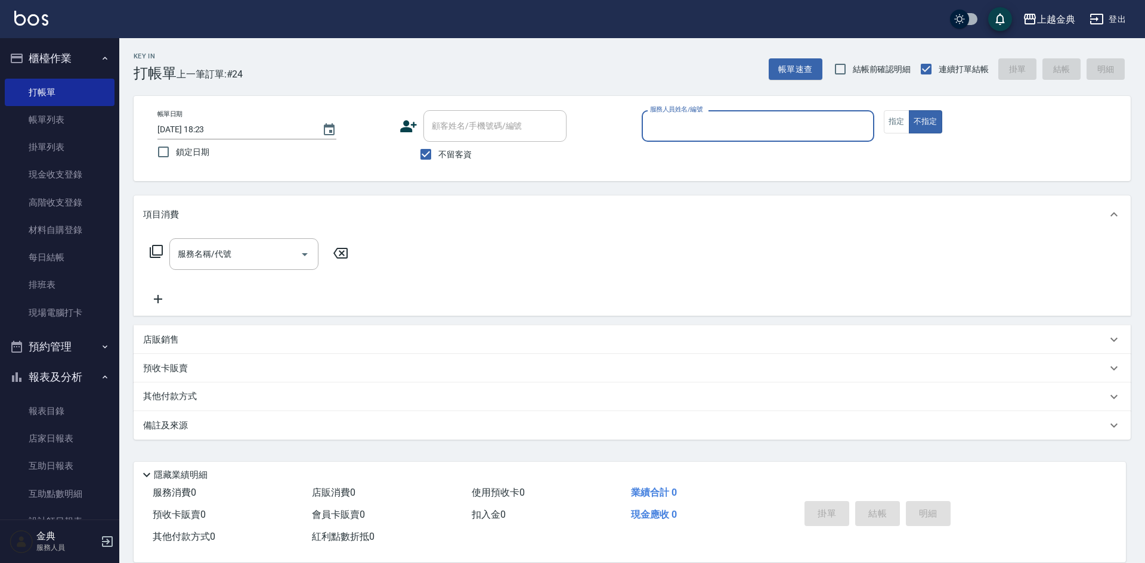
click at [717, 147] on p at bounding box center [757, 148] width 233 height 13
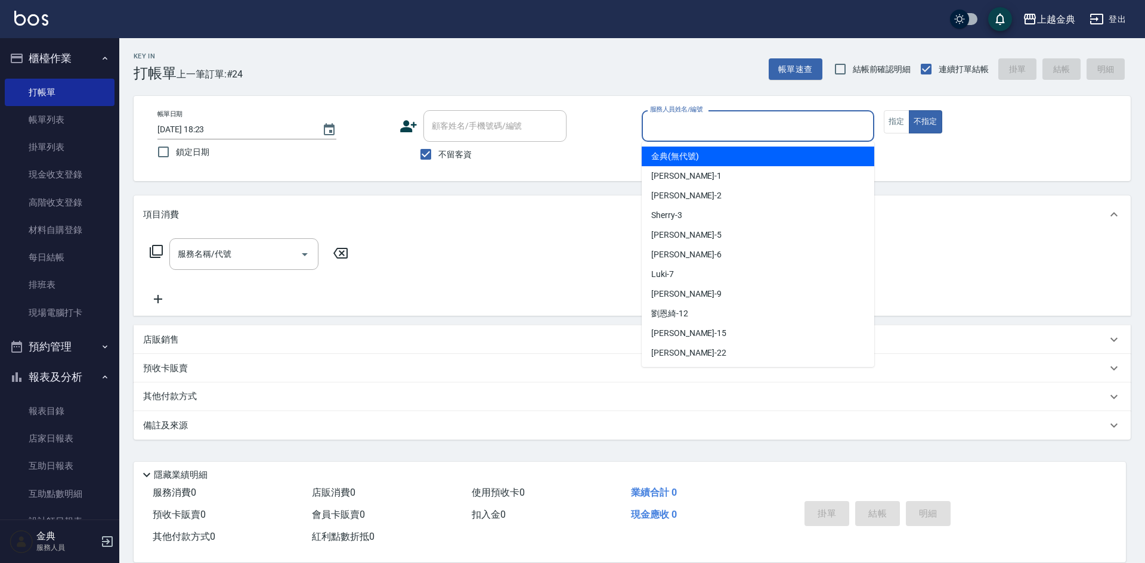
drag, startPoint x: 704, startPoint y: 136, endPoint x: 704, endPoint y: 154, distance: 18.5
click at [704, 135] on input "服務人員姓名/編號" at bounding box center [758, 126] width 222 height 21
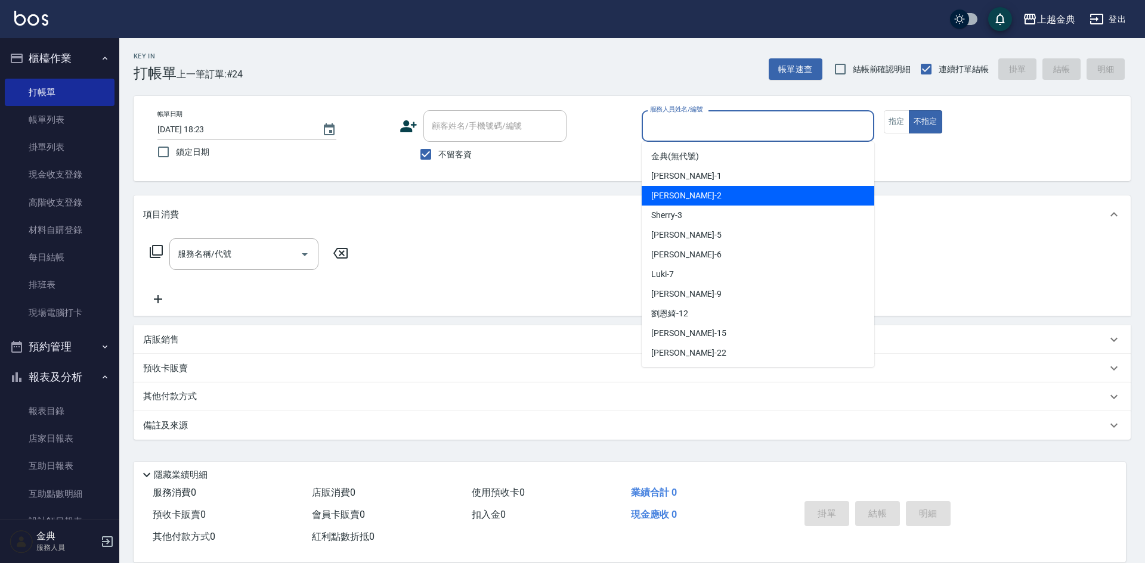
click at [703, 192] on div "Cindy -2" at bounding box center [757, 196] width 233 height 20
type input "Cindy-2"
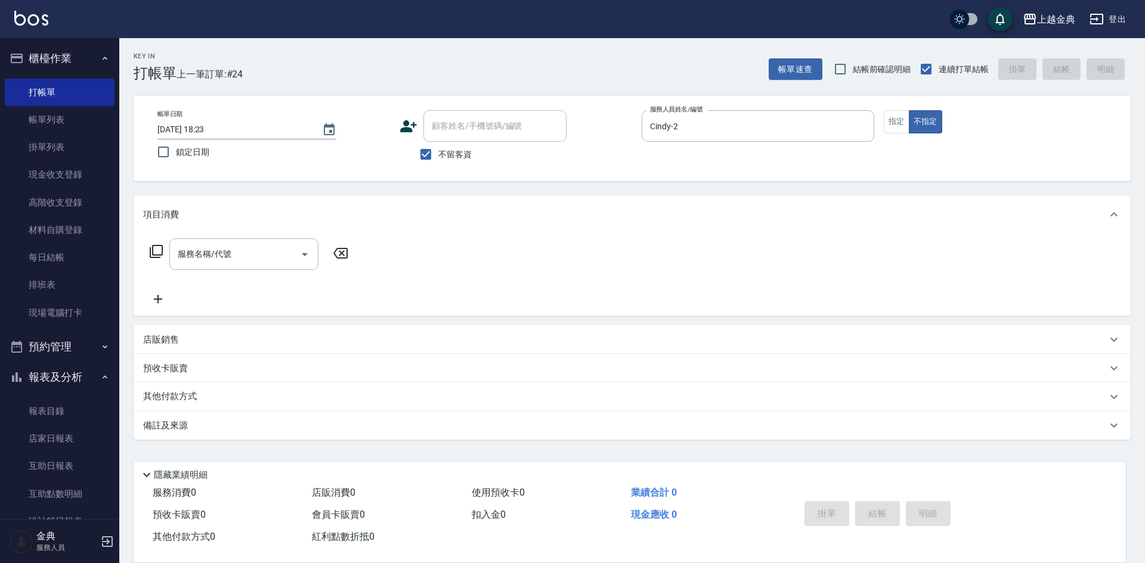
click at [157, 247] on icon at bounding box center [156, 251] width 14 height 14
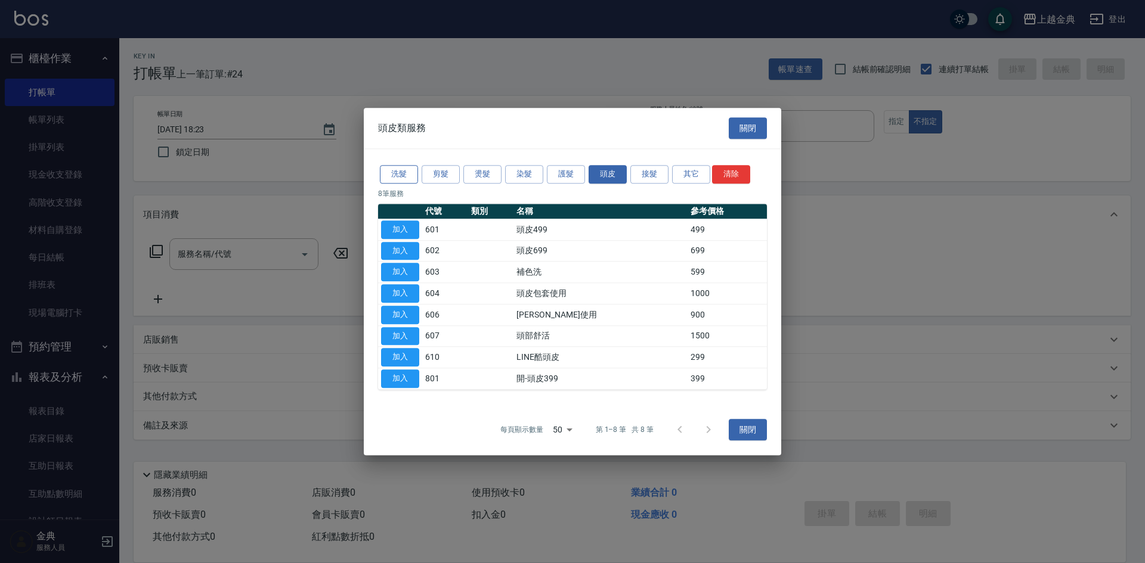
click at [392, 171] on button "洗髮" at bounding box center [399, 174] width 38 height 18
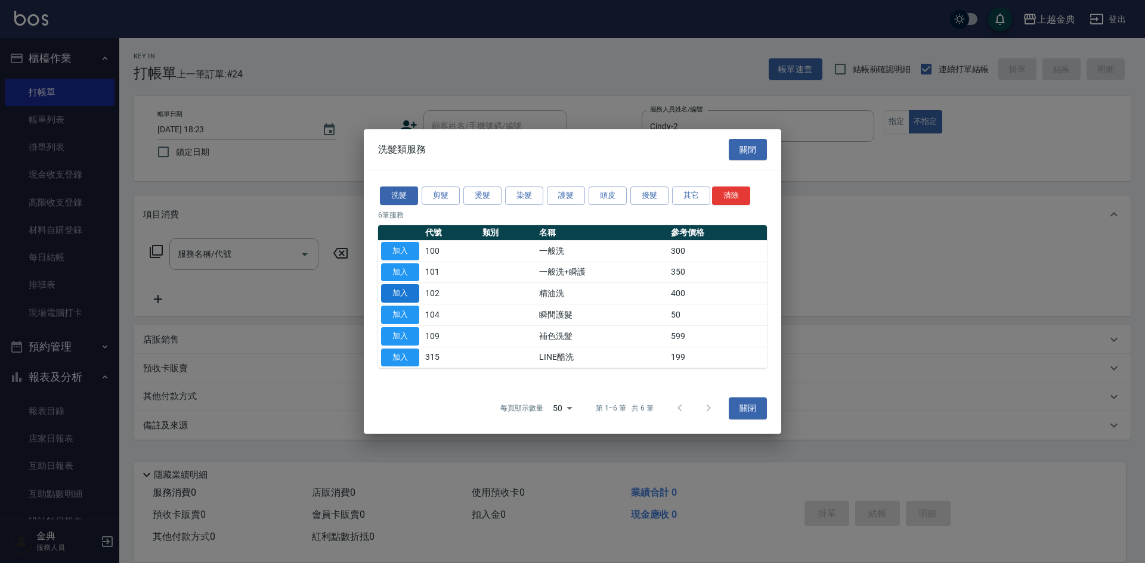
click at [417, 296] on button "加入" at bounding box center [400, 293] width 38 height 18
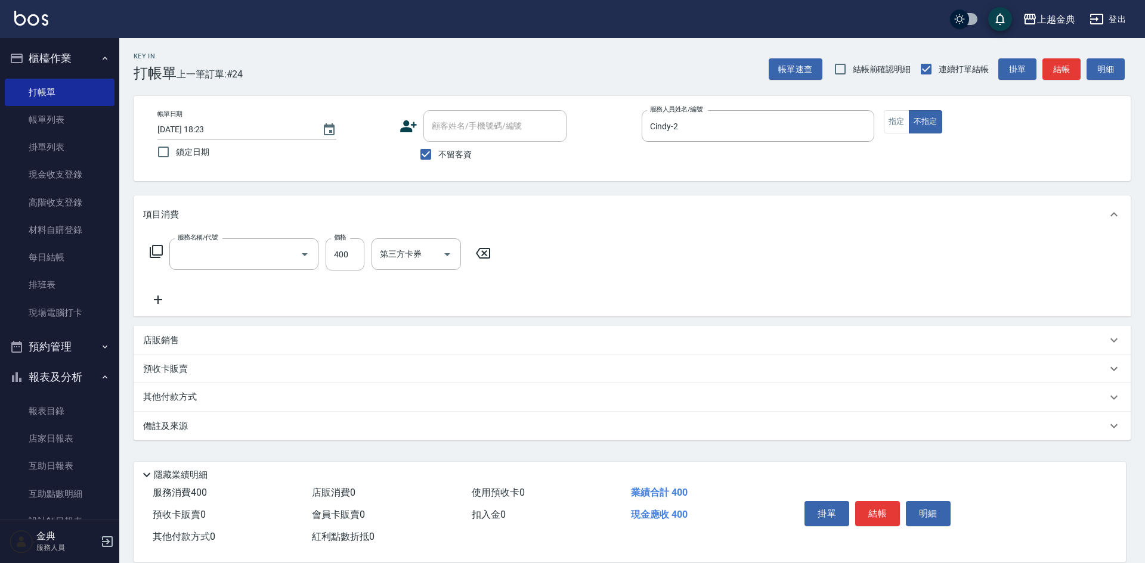
type input "精油洗(102)"
click at [423, 243] on div "洗-1" at bounding box center [407, 254] width 72 height 32
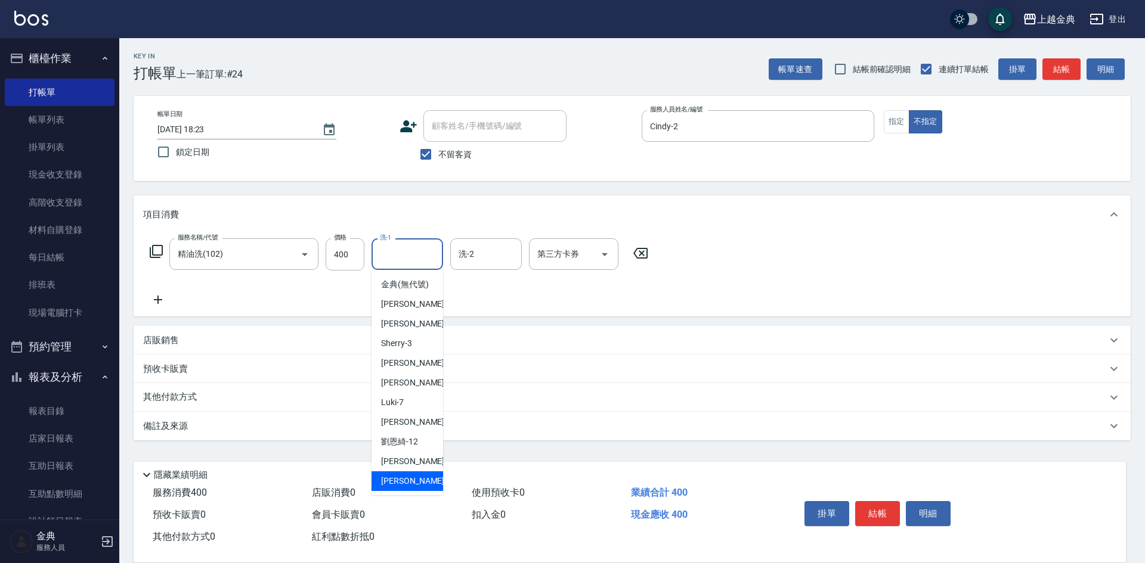
click at [417, 490] on div "[PERSON_NAME] -22" at bounding box center [407, 482] width 72 height 20
type input "[PERSON_NAME]-22"
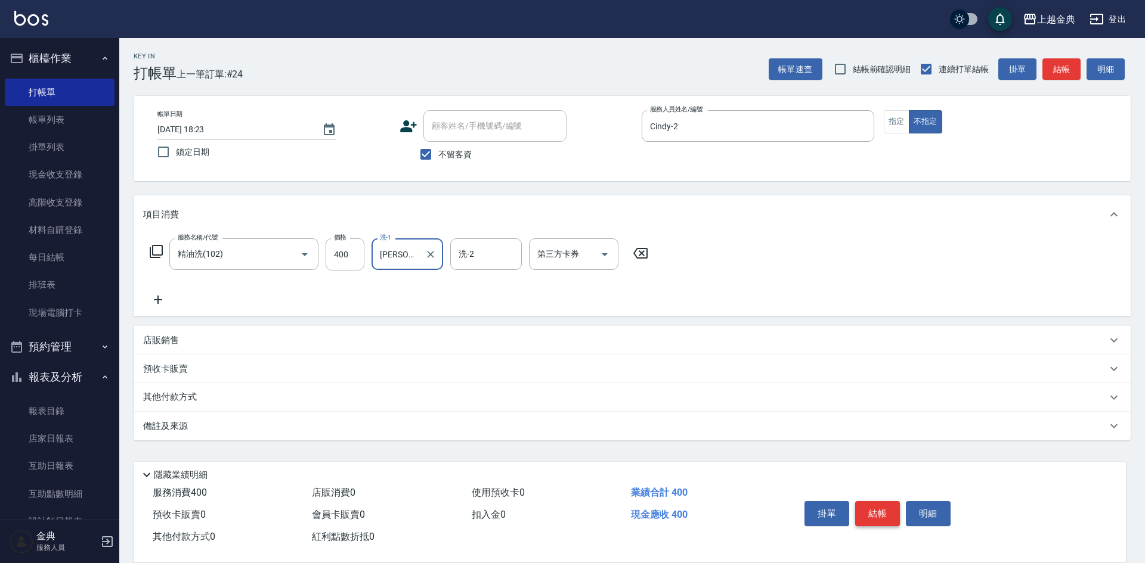
click at [891, 508] on button "結帳" at bounding box center [877, 513] width 45 height 25
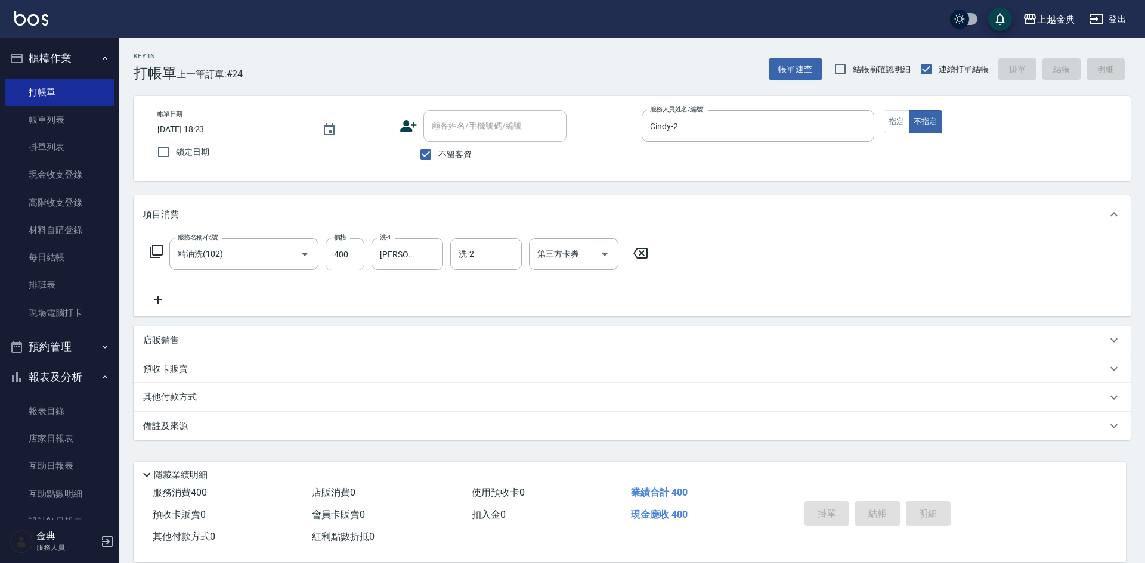
type input "[DATE] 18:25"
click at [887, 125] on button "指定" at bounding box center [897, 121] width 26 height 23
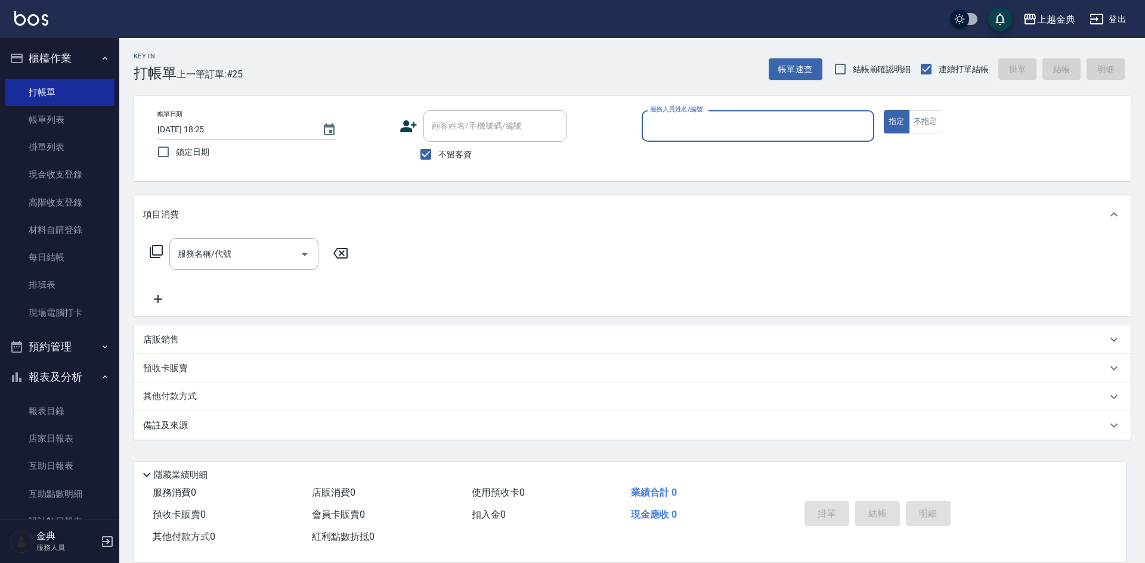
click at [816, 125] on input "服務人員姓名/編號" at bounding box center [758, 126] width 222 height 21
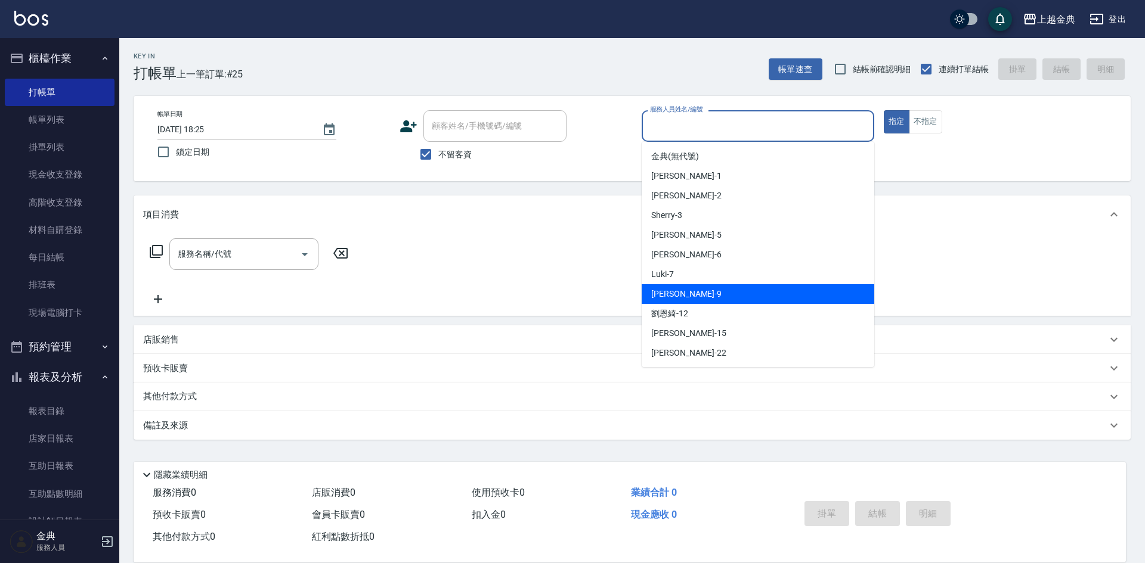
click at [773, 297] on div "[PERSON_NAME] -9" at bounding box center [757, 294] width 233 height 20
type input "[PERSON_NAME]-9"
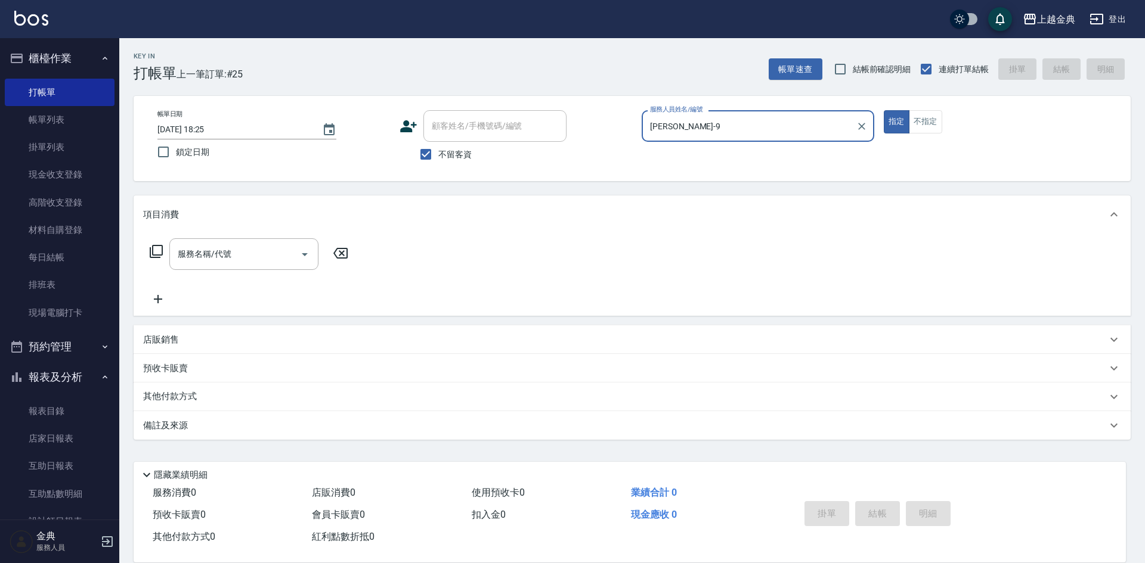
click at [159, 252] on icon at bounding box center [156, 251] width 14 height 14
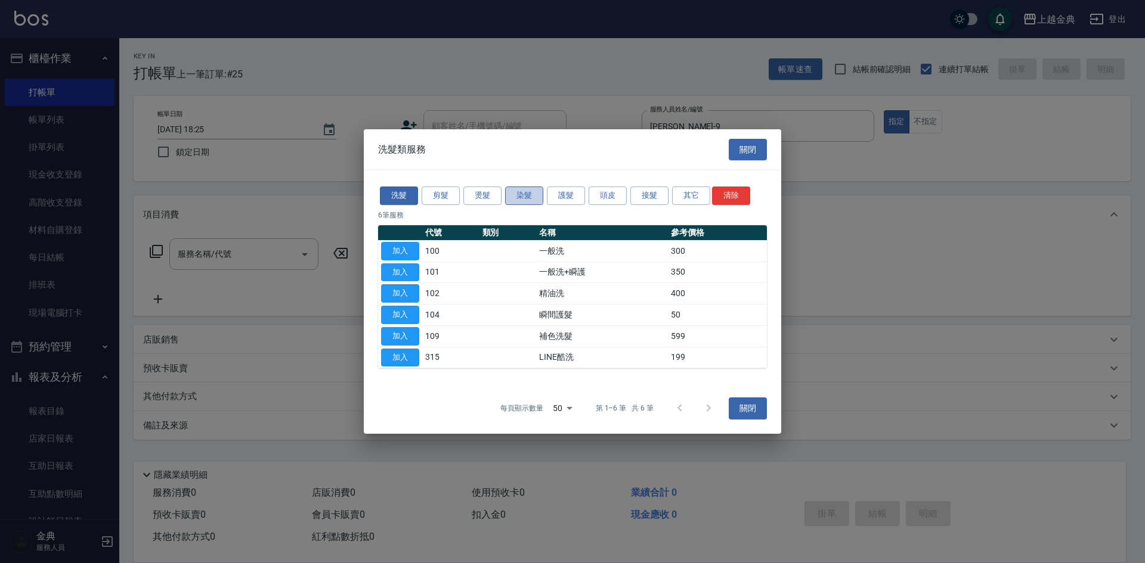
click at [520, 197] on button "染髮" at bounding box center [524, 196] width 38 height 18
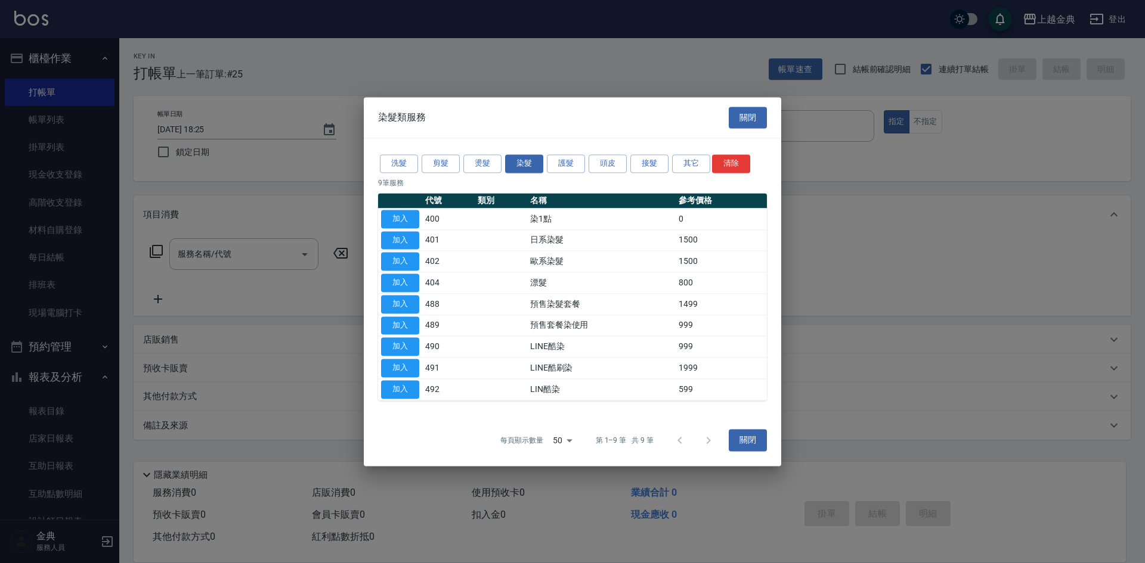
click at [405, 230] on td "加入" at bounding box center [400, 240] width 44 height 21
click at [404, 244] on button "加入" at bounding box center [400, 240] width 38 height 18
type input "日系染髮(401)"
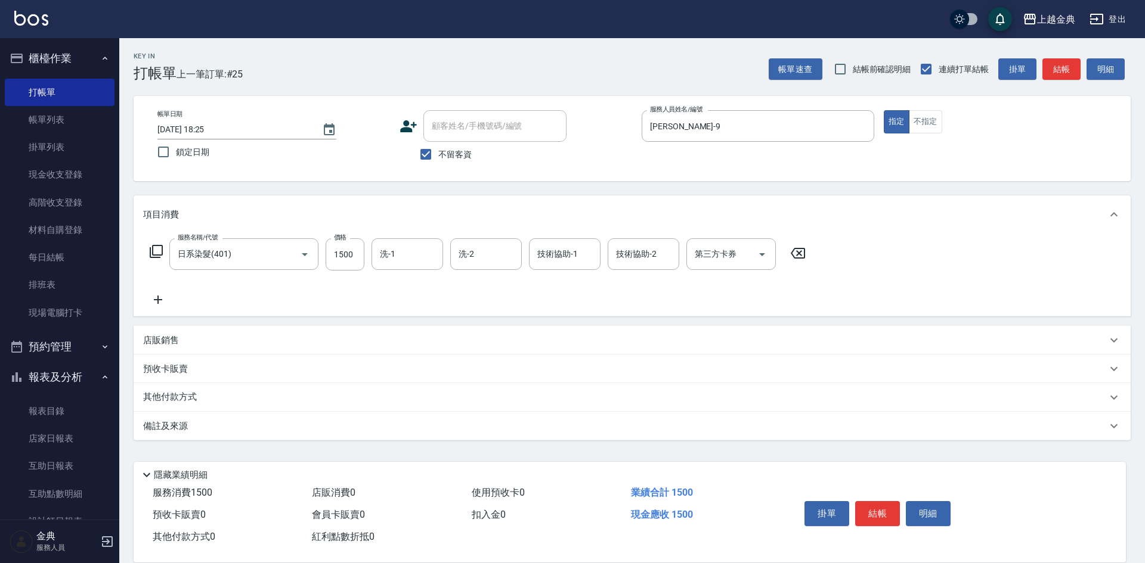
click at [404, 244] on input "洗-1" at bounding box center [407, 254] width 61 height 21
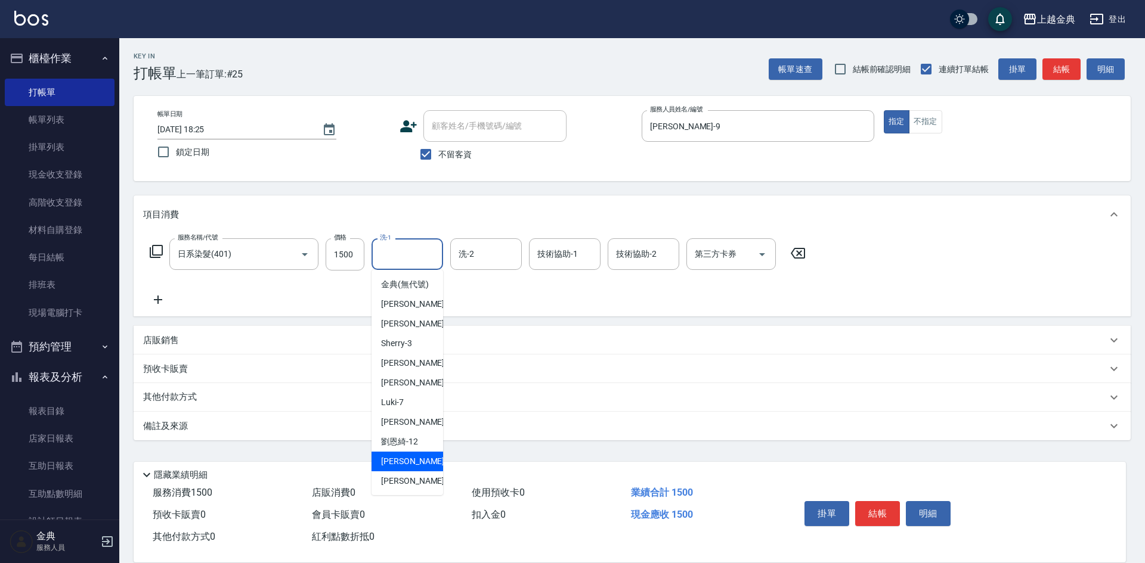
click at [416, 472] on div "[PERSON_NAME] -15" at bounding box center [407, 462] width 72 height 20
click at [408, 244] on input "[PERSON_NAME]-15" at bounding box center [398, 254] width 43 height 21
click at [417, 487] on div "[PERSON_NAME] -22" at bounding box center [407, 482] width 72 height 20
type input "[PERSON_NAME]-22"
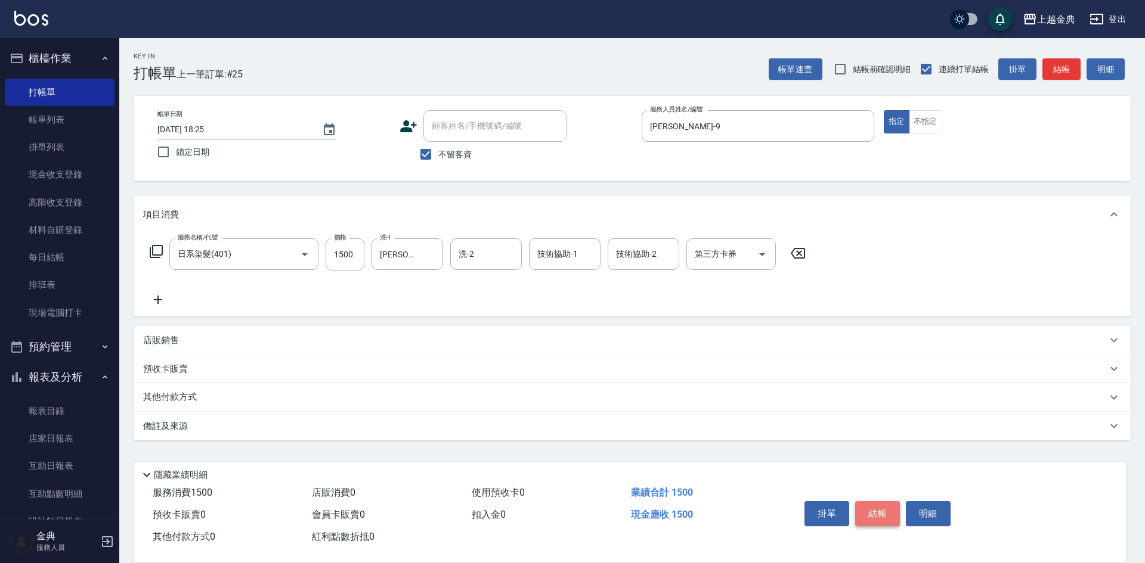
click at [865, 502] on button "結帳" at bounding box center [877, 513] width 45 height 25
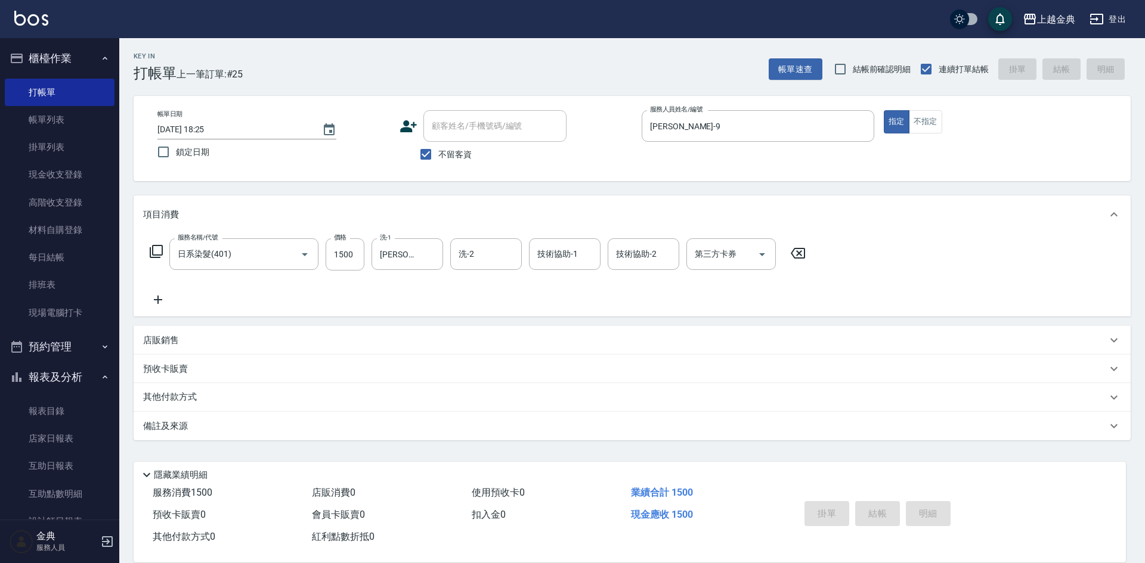
type input "[DATE] 18:26"
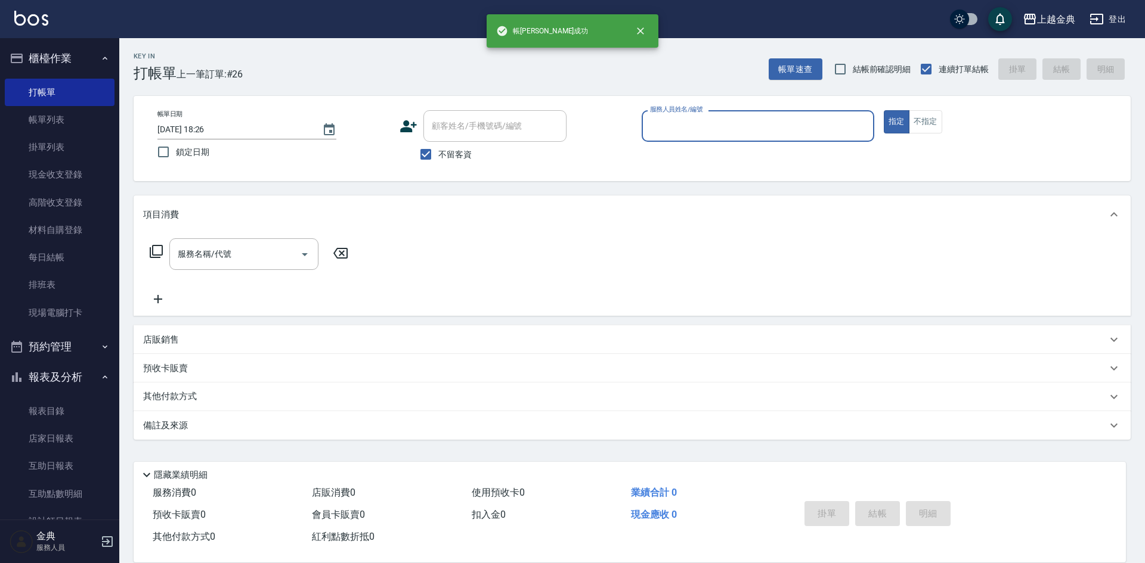
click at [765, 129] on input "服務人員姓名/編號" at bounding box center [758, 126] width 222 height 21
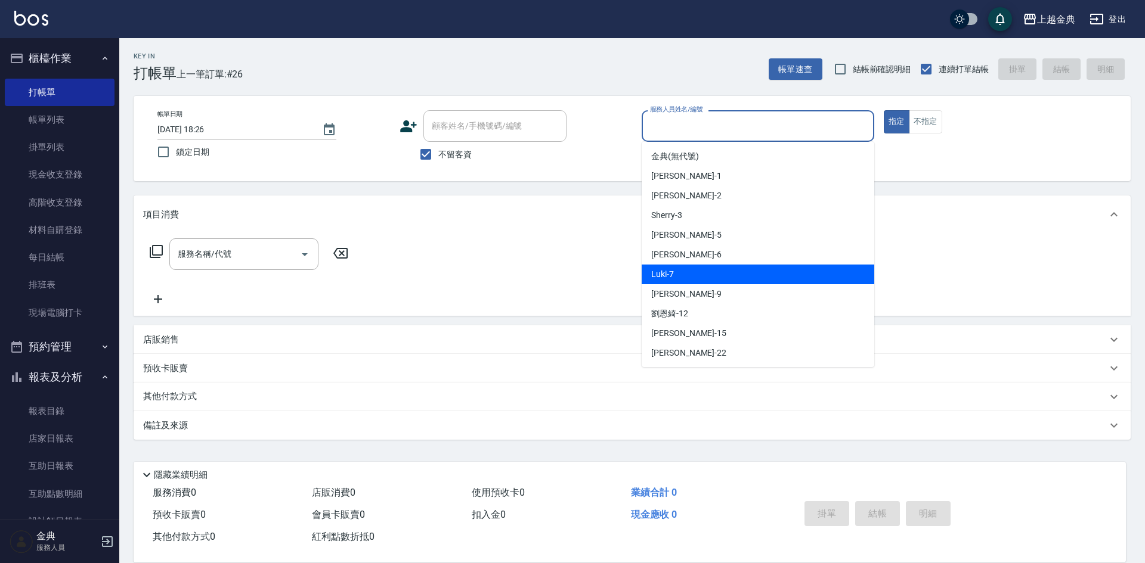
click at [742, 269] on div "Luki -7" at bounding box center [757, 275] width 233 height 20
type input "Luki-7"
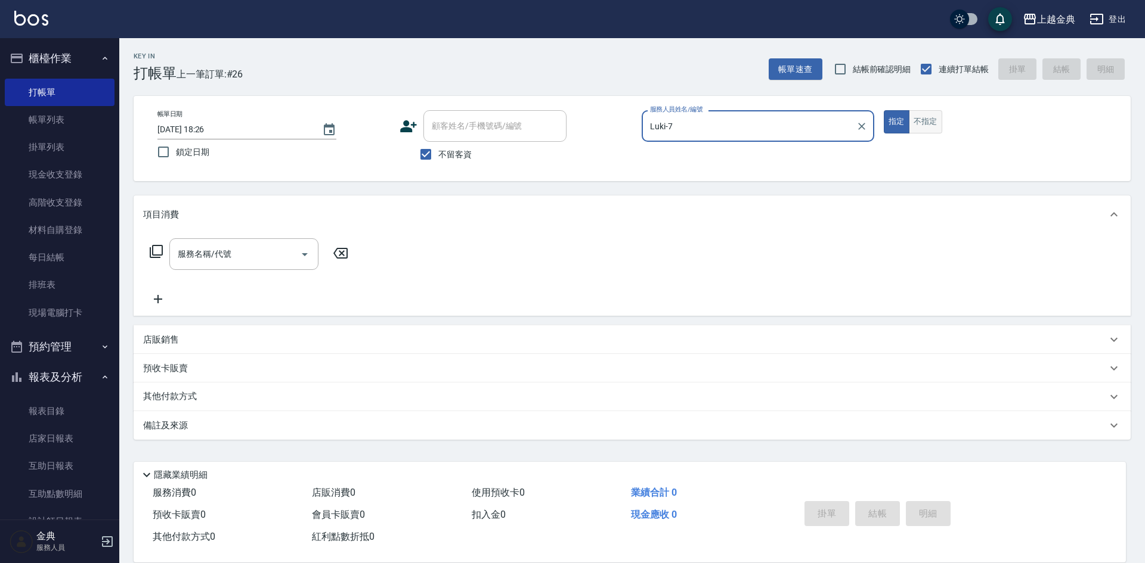
click at [915, 116] on button "不指定" at bounding box center [925, 121] width 33 height 23
click at [159, 248] on icon at bounding box center [156, 251] width 14 height 14
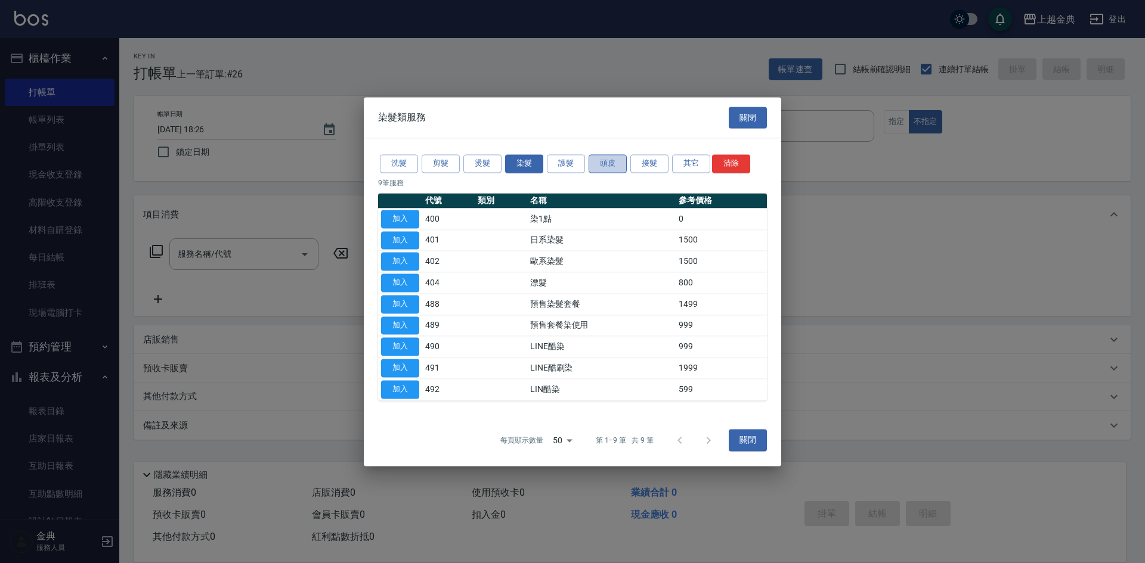
click at [607, 160] on button "頭皮" at bounding box center [607, 163] width 38 height 18
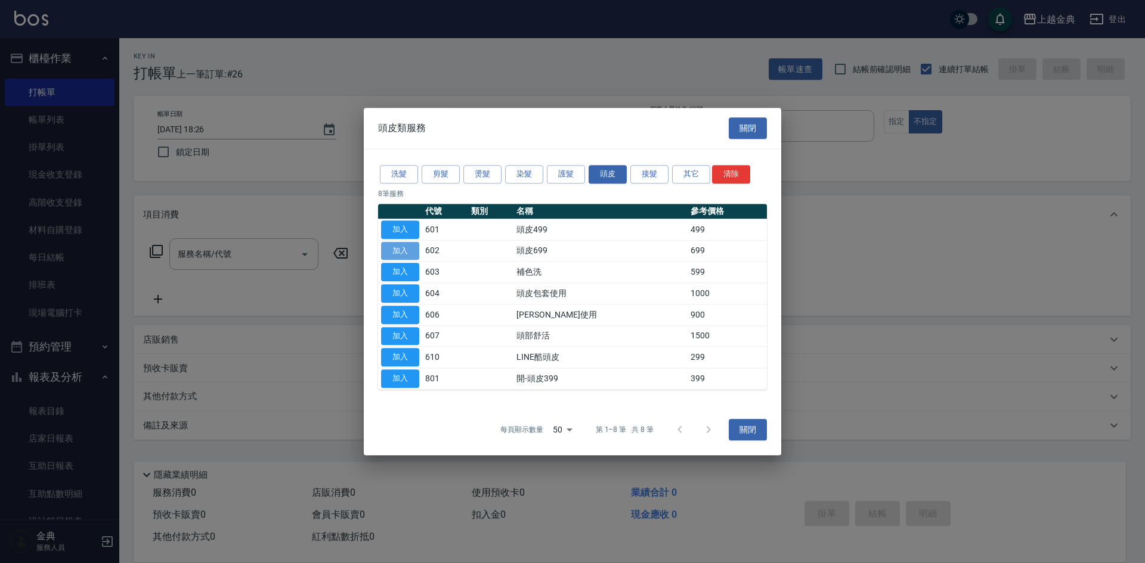
click at [401, 253] on button "加入" at bounding box center [400, 251] width 38 height 18
type input "頭皮699(602)"
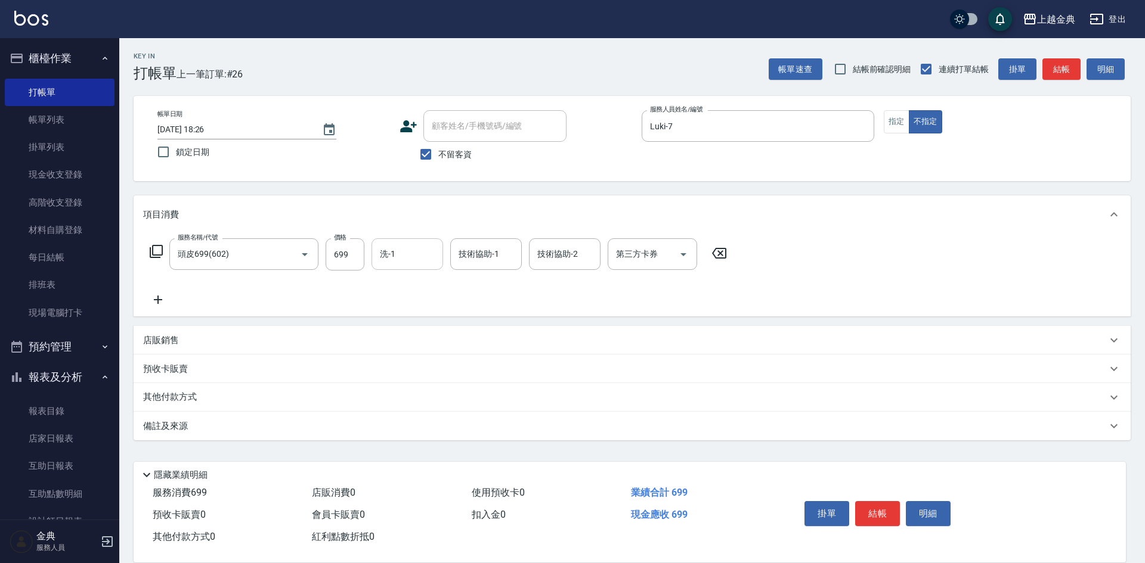
drag, startPoint x: 411, startPoint y: 247, endPoint x: 413, endPoint y: 256, distance: 8.5
click at [411, 249] on input "洗-1" at bounding box center [407, 254] width 61 height 21
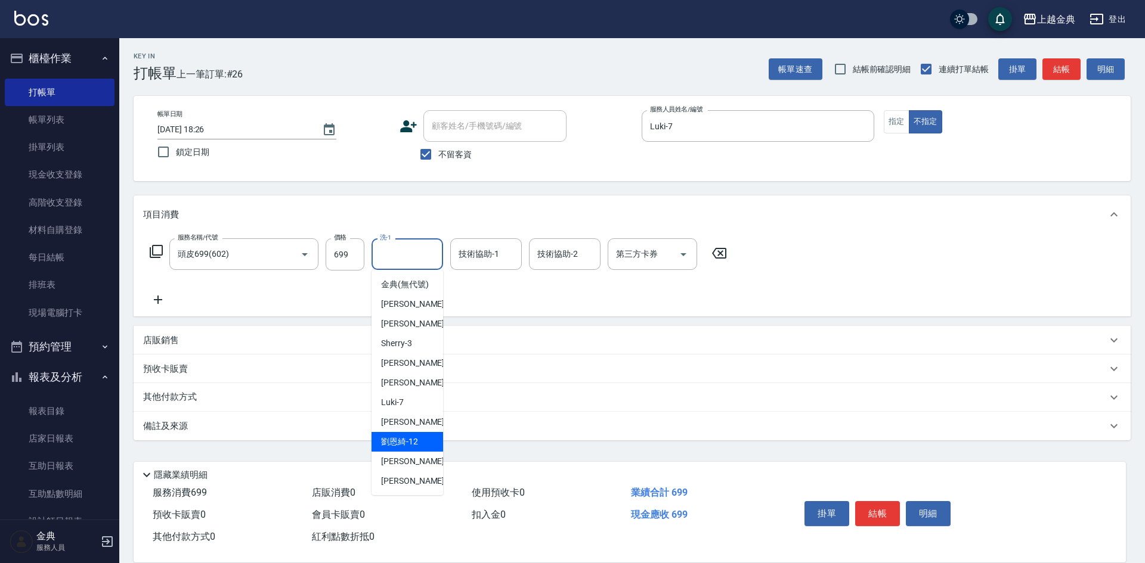
click at [414, 448] on span "[PERSON_NAME]-12" at bounding box center [399, 442] width 37 height 13
type input "[PERSON_NAME]-12"
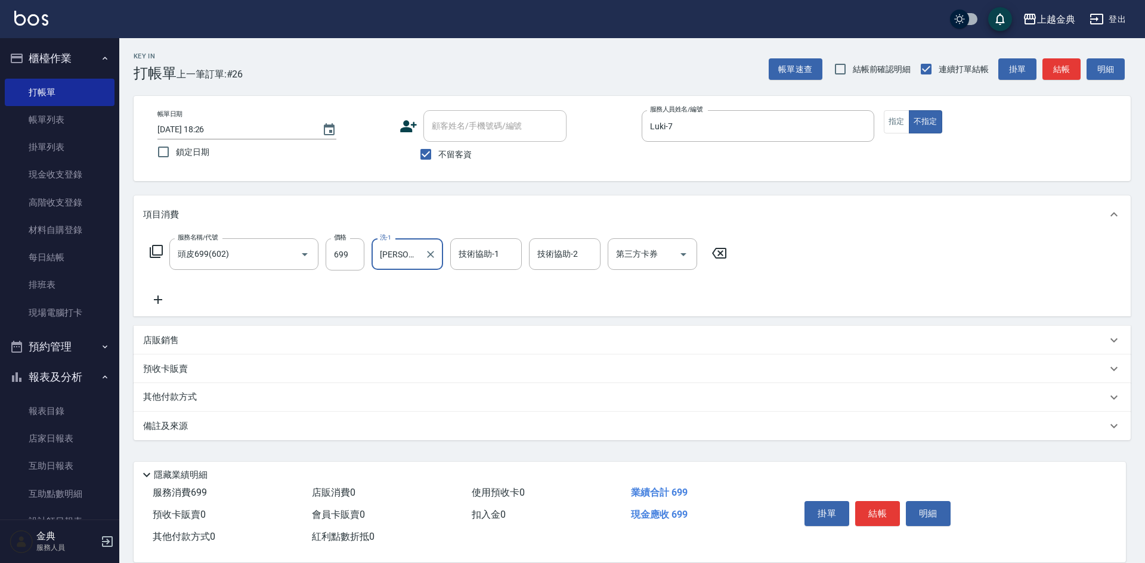
click at [154, 251] on icon at bounding box center [156, 251] width 14 height 14
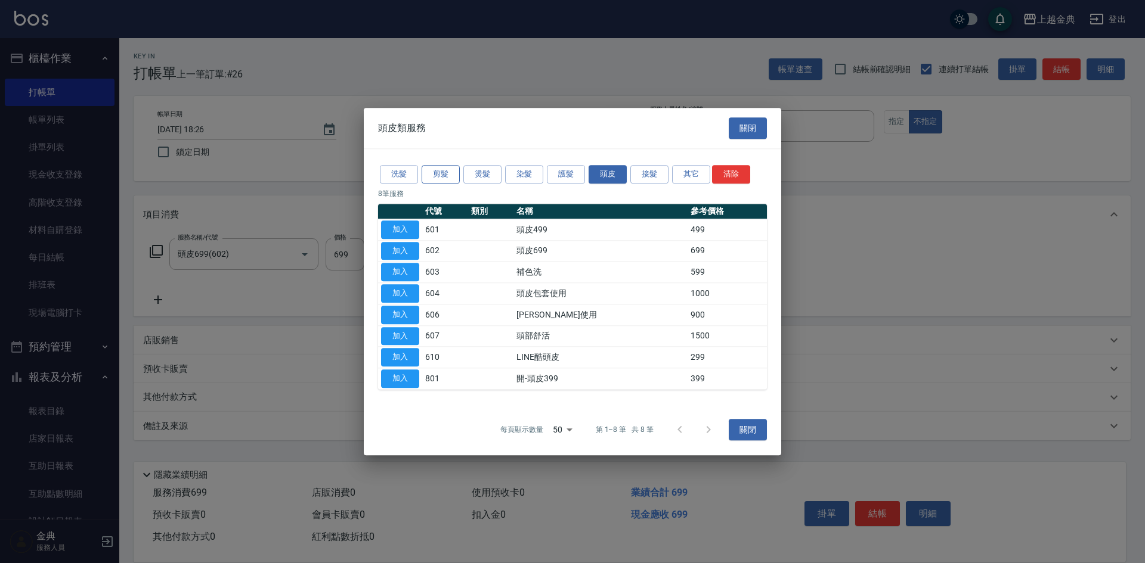
click at [445, 172] on button "剪髮" at bounding box center [440, 174] width 38 height 18
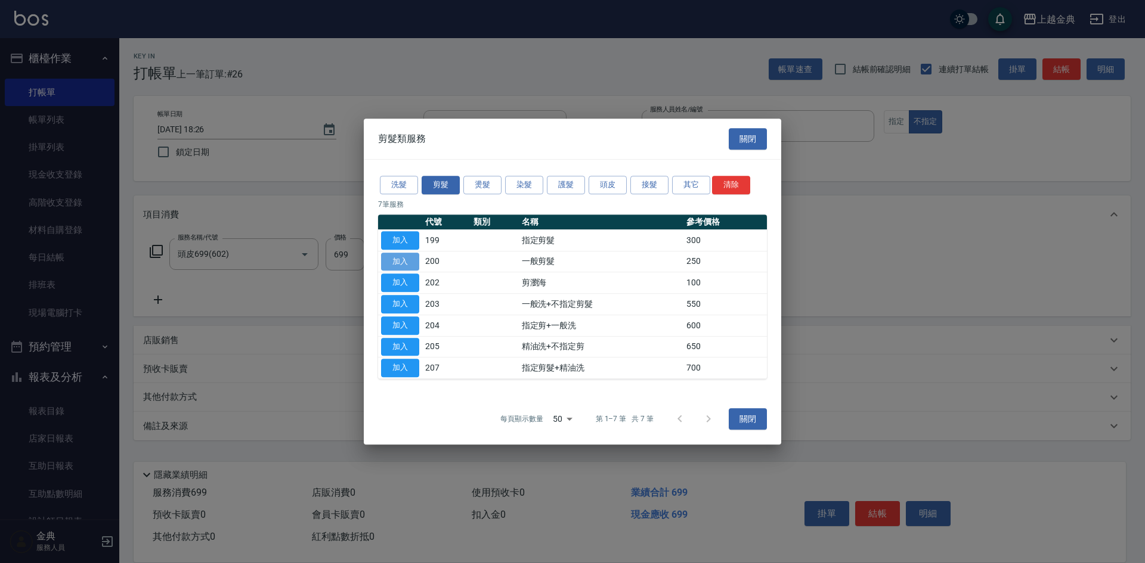
click at [398, 259] on button "加入" at bounding box center [400, 262] width 38 height 18
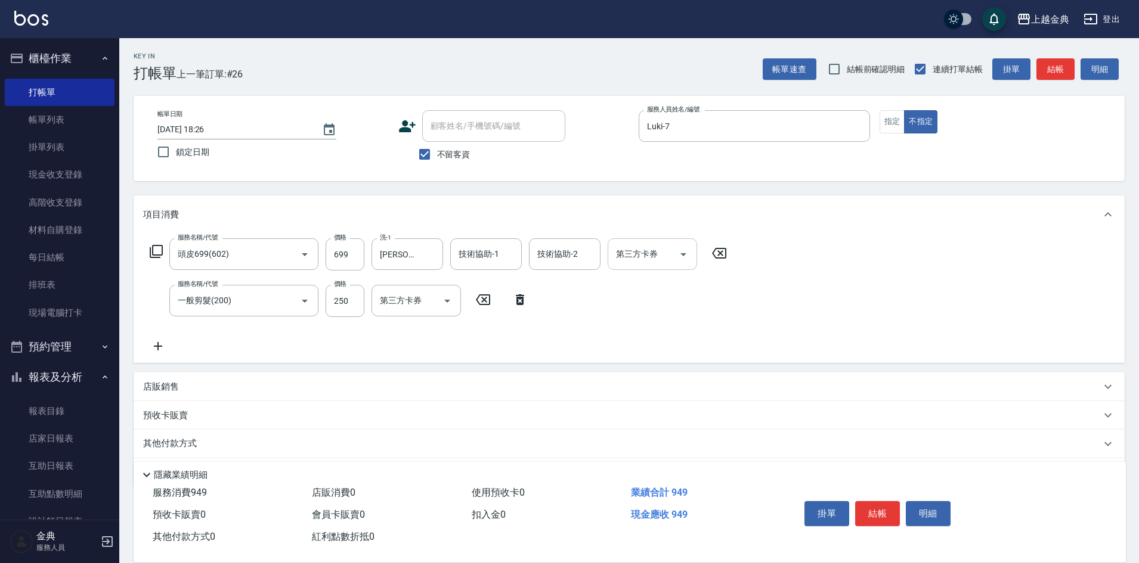
click at [616, 242] on div "第三方卡券" at bounding box center [651, 254] width 89 height 32
click at [566, 249] on div "技術協助-2 技術協助-2" at bounding box center [565, 254] width 72 height 32
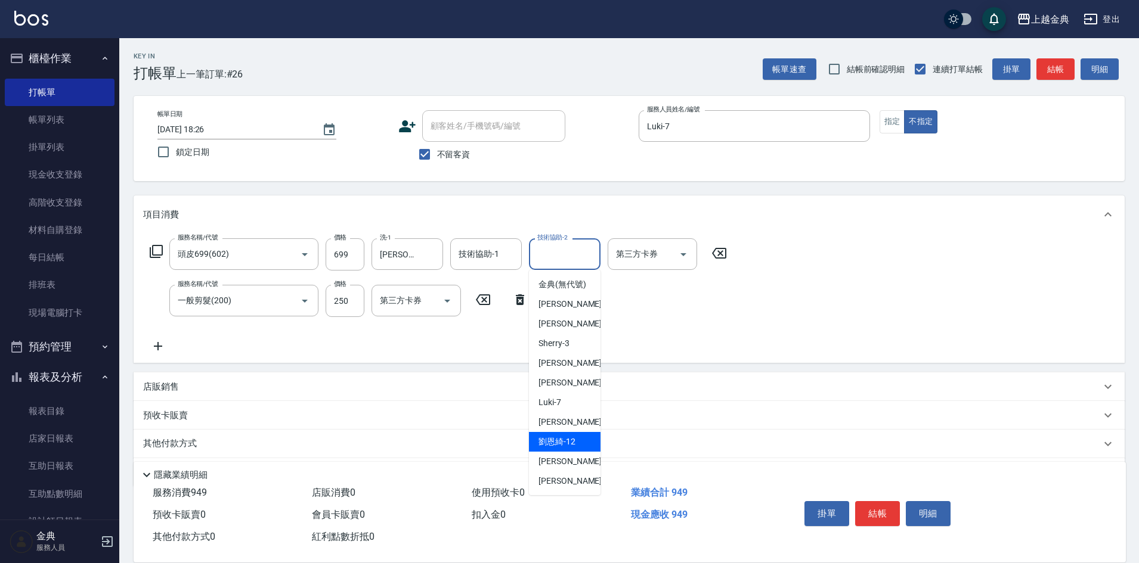
drag, startPoint x: 570, startPoint y: 489, endPoint x: 568, endPoint y: 454, distance: 35.2
click at [568, 454] on ul "金典 (無代號) [PERSON_NAME] -1 Cindy -2 Sherry -3 [PERSON_NAME] -5 [PERSON_NAME] -6 …" at bounding box center [565, 382] width 72 height 225
click at [568, 448] on span "[PERSON_NAME]-12" at bounding box center [556, 442] width 37 height 13
type input "[PERSON_NAME]-12"
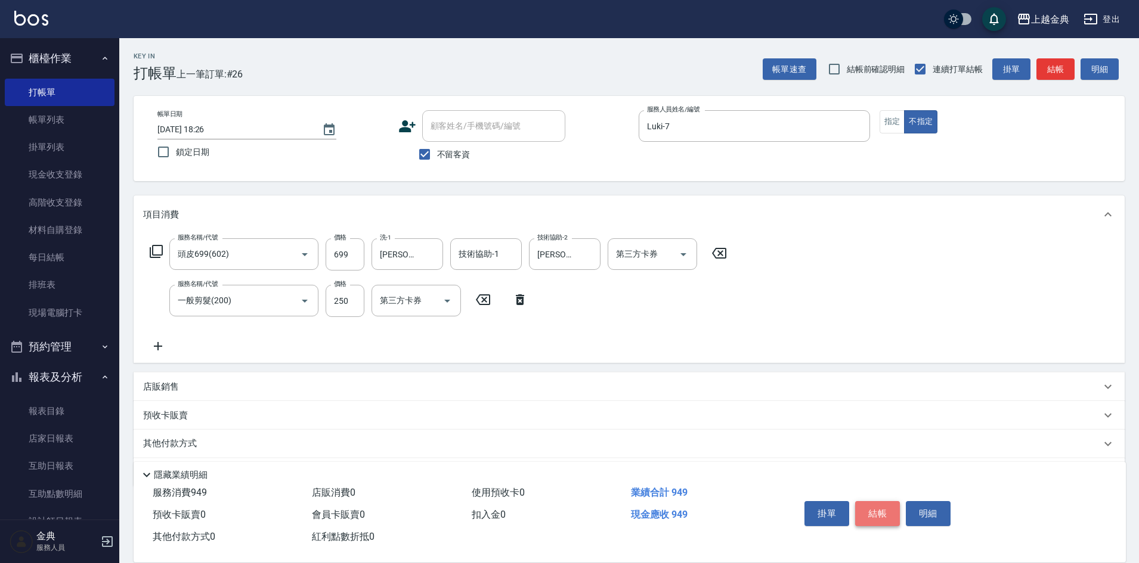
click at [875, 506] on button "結帳" at bounding box center [877, 513] width 45 height 25
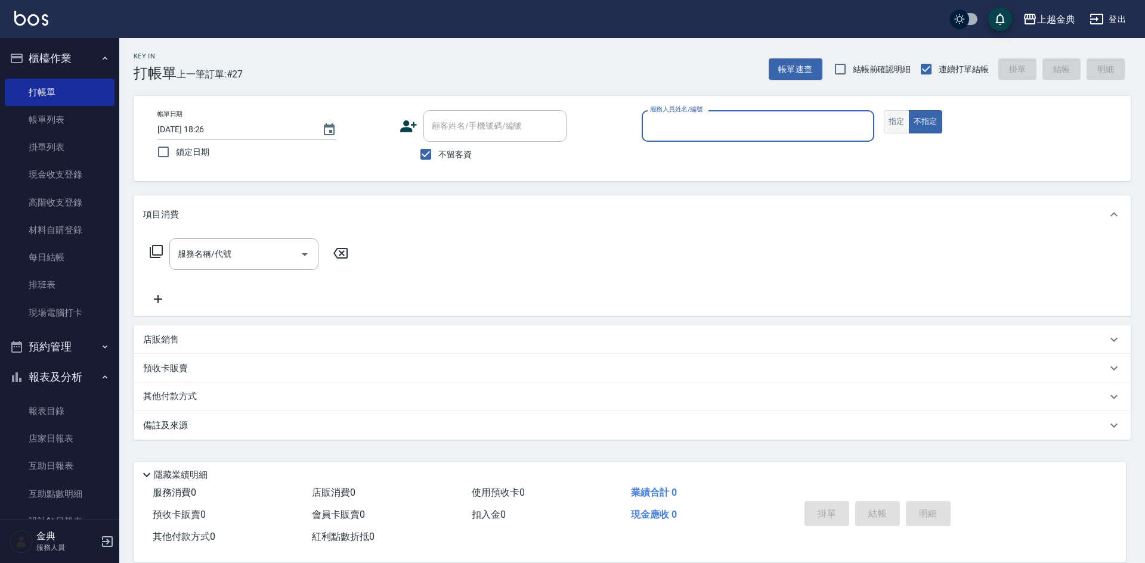
click at [906, 116] on button "指定" at bounding box center [897, 121] width 26 height 23
click at [807, 142] on div "服務人員姓名/編號" at bounding box center [757, 126] width 233 height 32
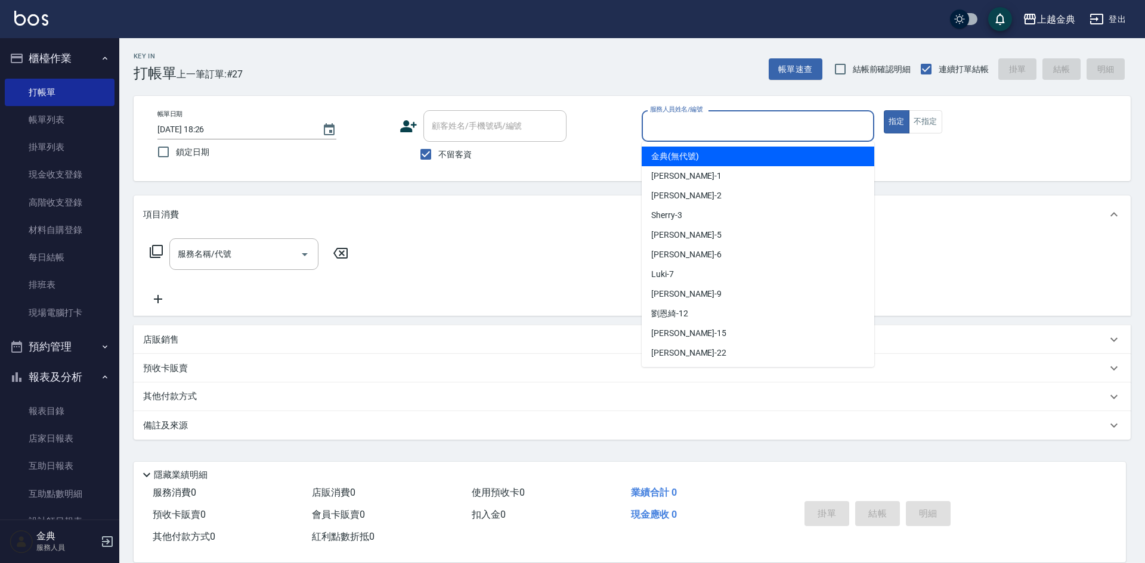
click at [801, 122] on input "服務人員姓名/編號" at bounding box center [758, 126] width 222 height 21
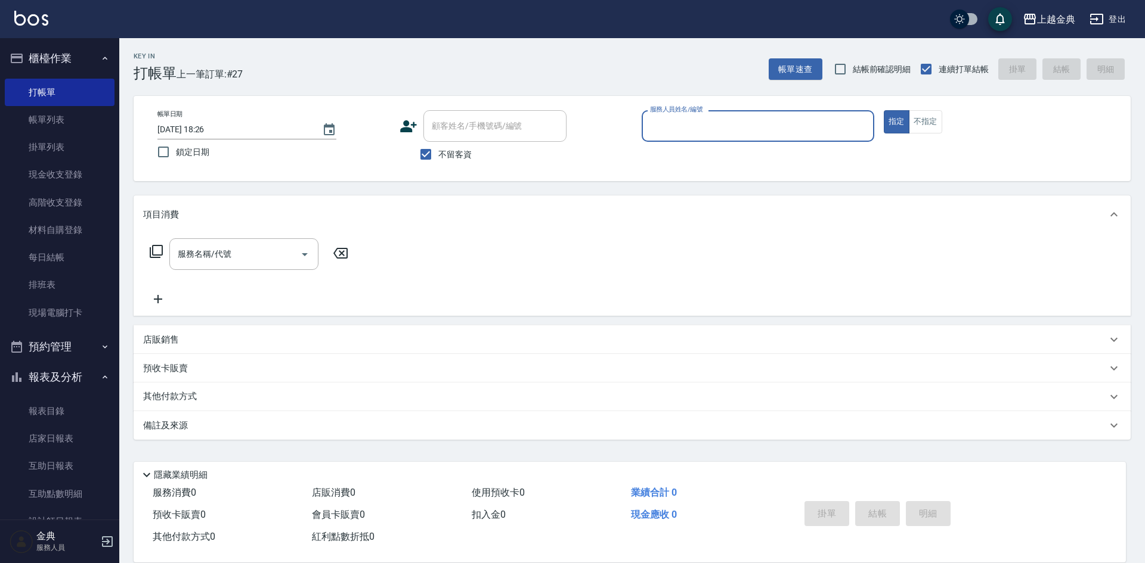
click at [795, 136] on input "服務人員姓名/編號" at bounding box center [758, 126] width 222 height 21
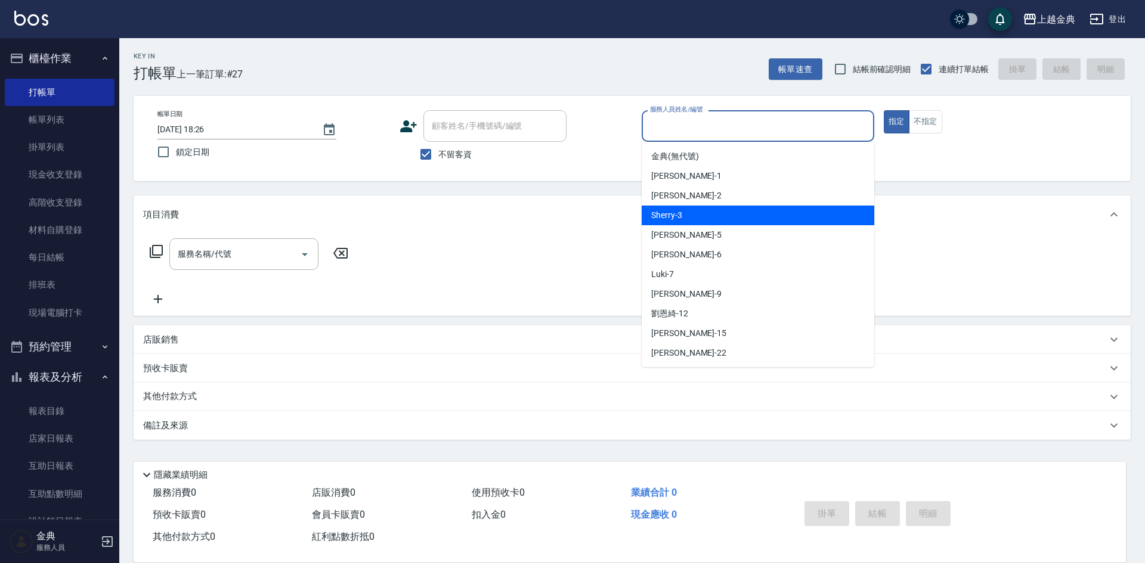
click at [796, 223] on div "Sherry -3" at bounding box center [757, 216] width 233 height 20
type input "Sherry-3"
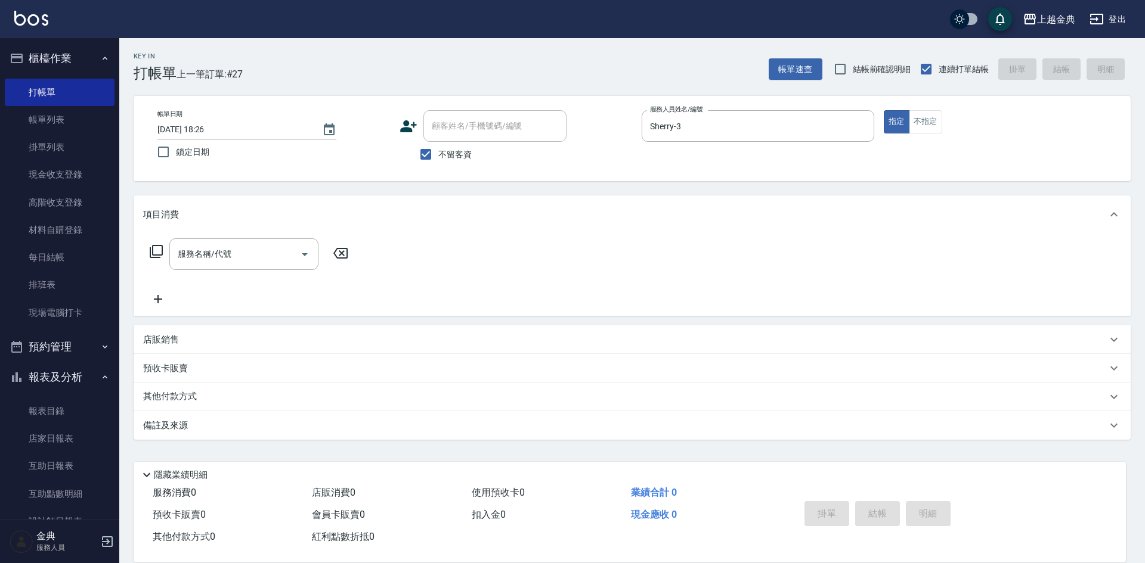
click at [163, 252] on div "服務名稱/代號 服務名稱/代號" at bounding box center [249, 254] width 212 height 32
click at [159, 250] on icon at bounding box center [156, 251] width 14 height 14
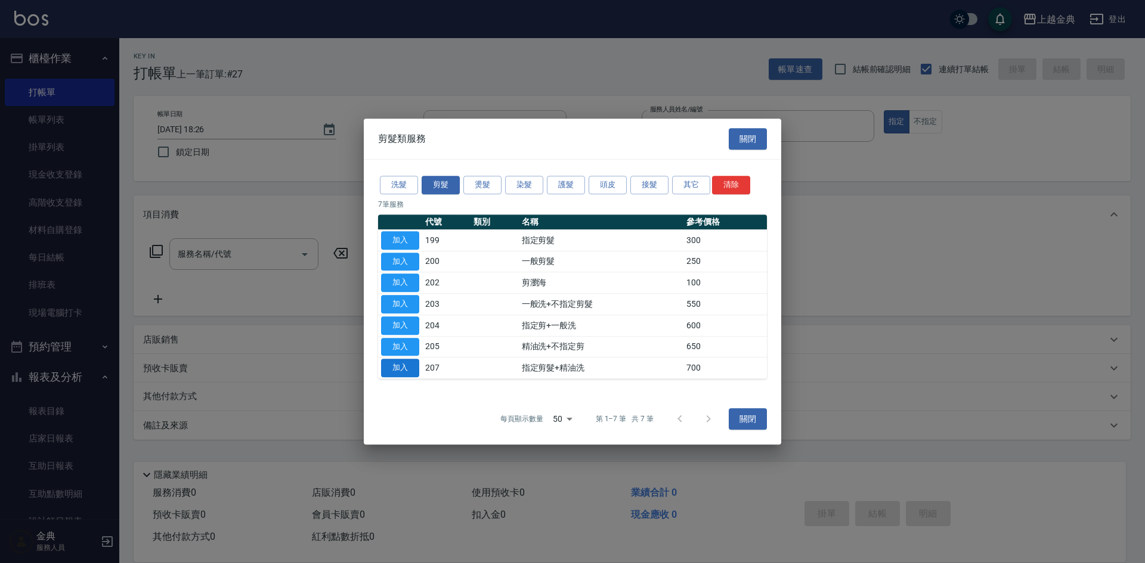
click at [391, 365] on button "加入" at bounding box center [400, 368] width 38 height 18
type input "指定剪髮+精油洗(207)"
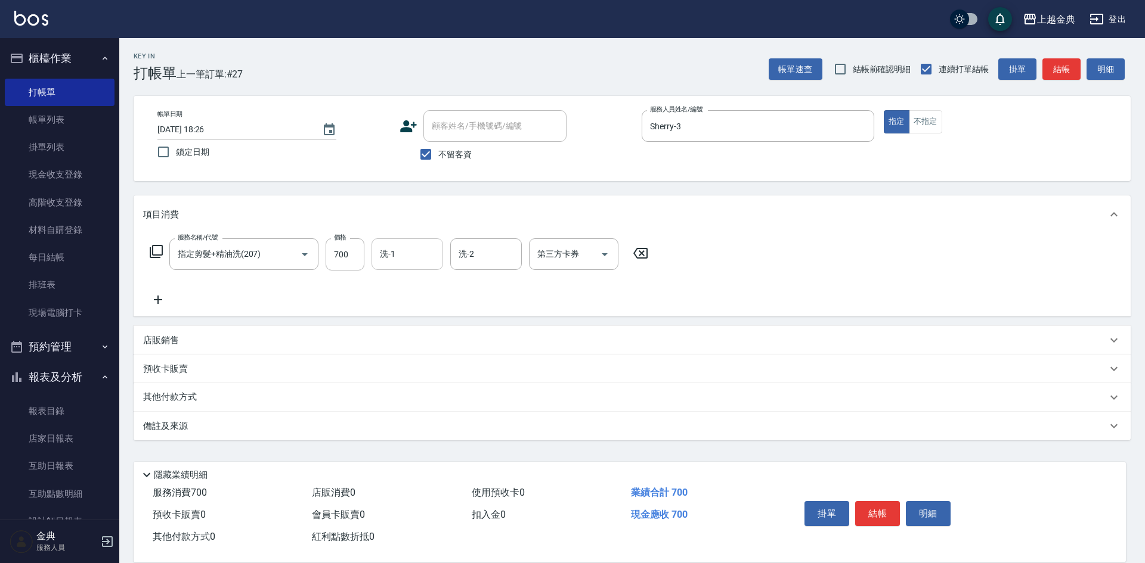
click at [383, 252] on input "洗-1" at bounding box center [407, 254] width 61 height 21
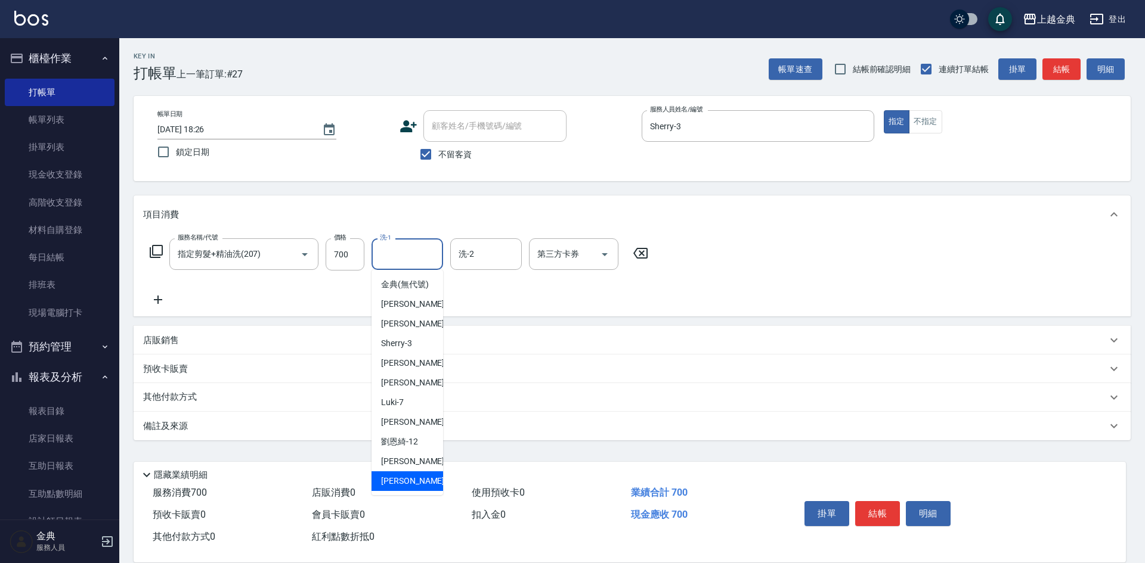
click at [402, 488] on span "[PERSON_NAME] -22" at bounding box center [418, 481] width 75 height 13
type input "[PERSON_NAME]-22"
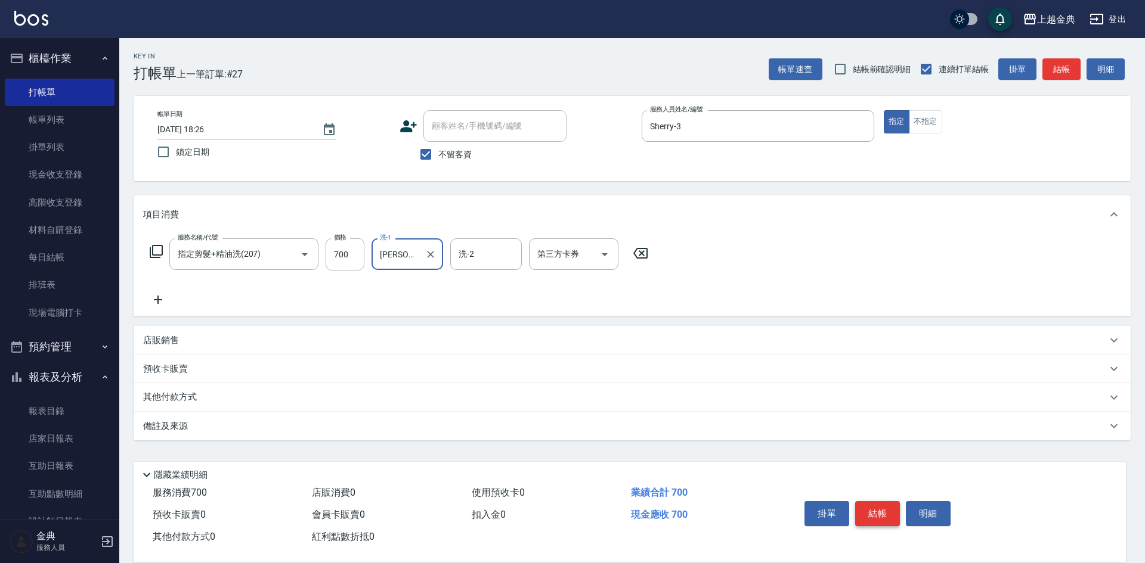
click at [881, 513] on button "結帳" at bounding box center [877, 513] width 45 height 25
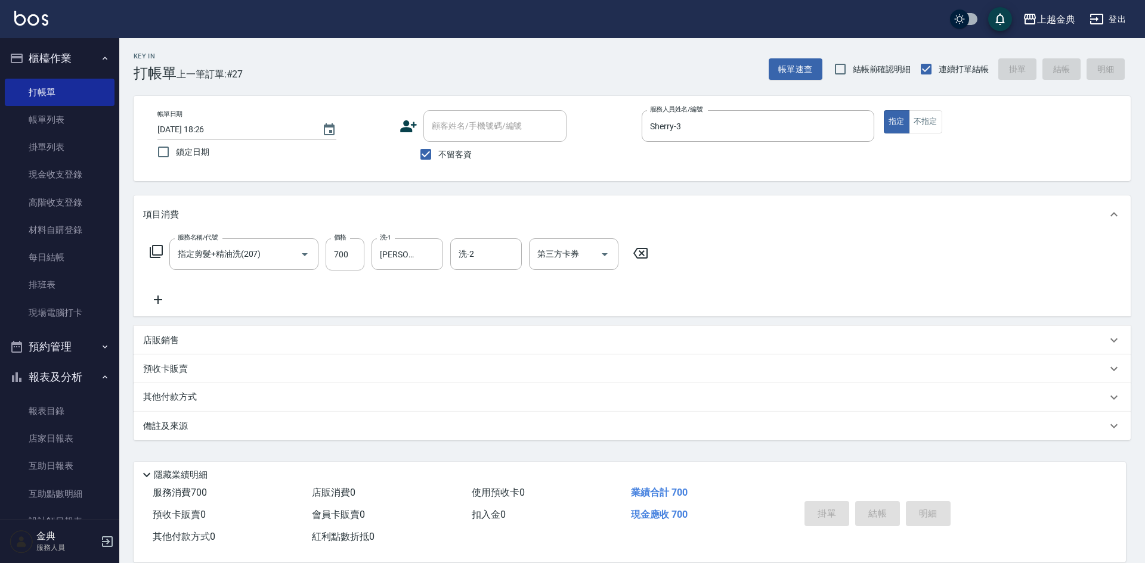
type input "[DATE] 18:38"
click at [928, 119] on button "不指定" at bounding box center [925, 121] width 33 height 23
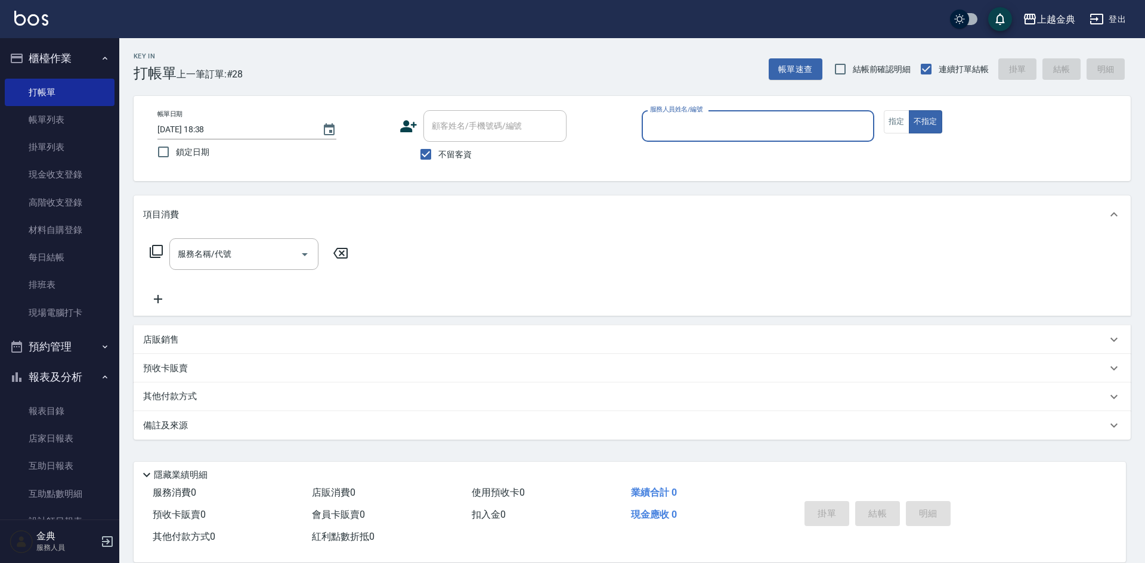
click at [739, 112] on div "服務人員姓名/編號" at bounding box center [757, 126] width 233 height 32
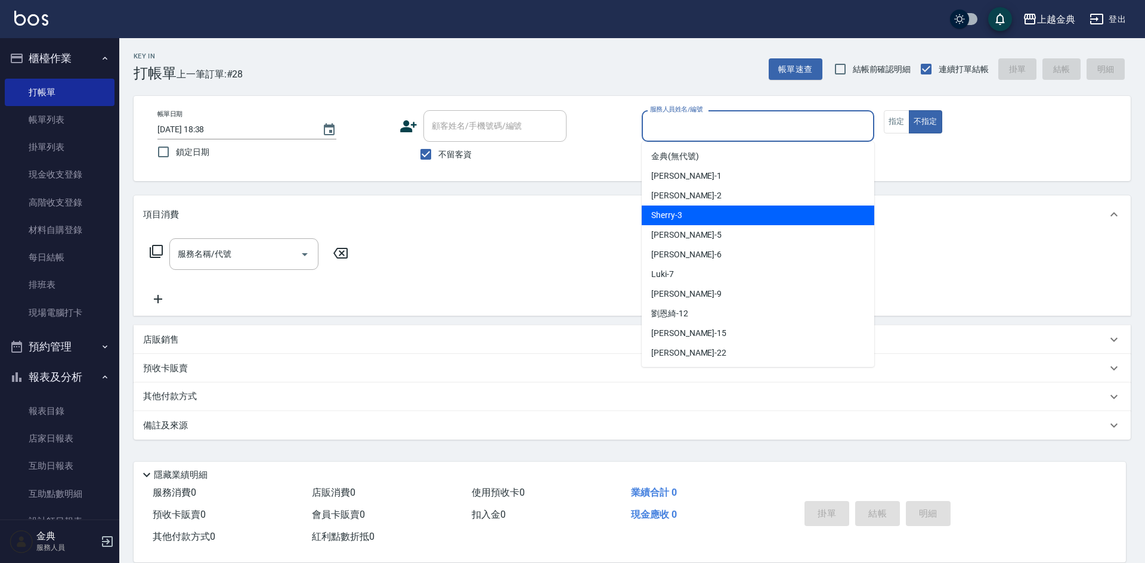
click at [723, 214] on div "Sherry -3" at bounding box center [757, 216] width 233 height 20
type input "Sherry-3"
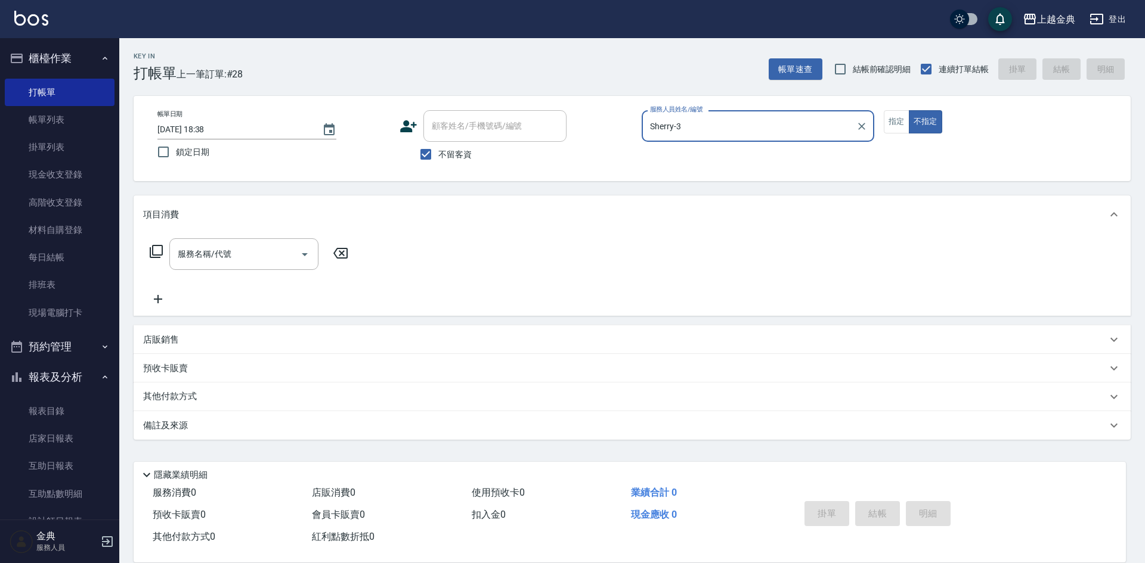
click at [161, 253] on icon at bounding box center [156, 251] width 14 height 14
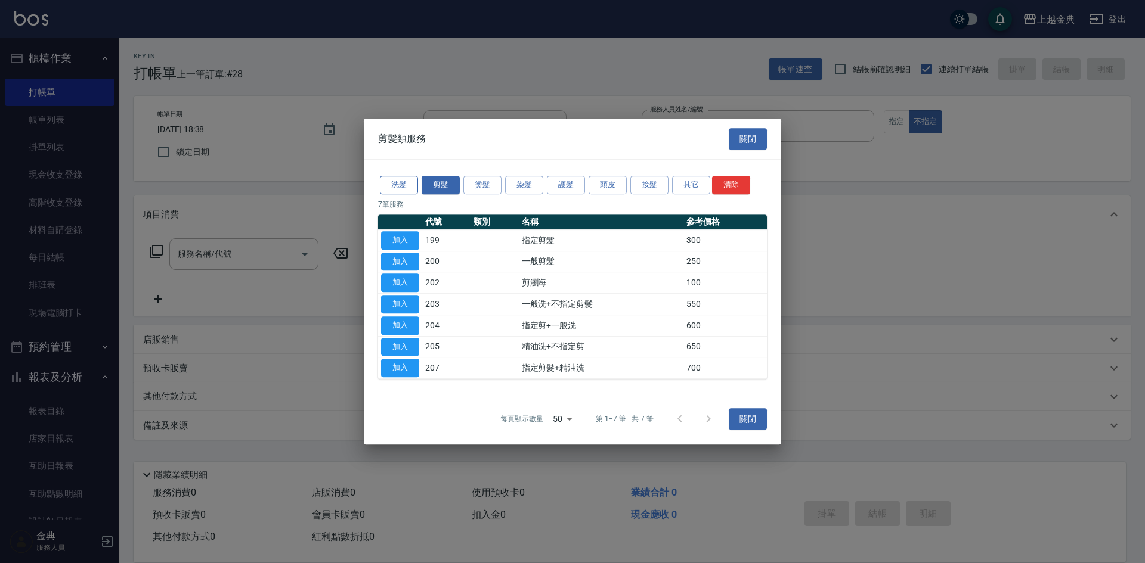
click at [391, 187] on button "洗髮" at bounding box center [399, 185] width 38 height 18
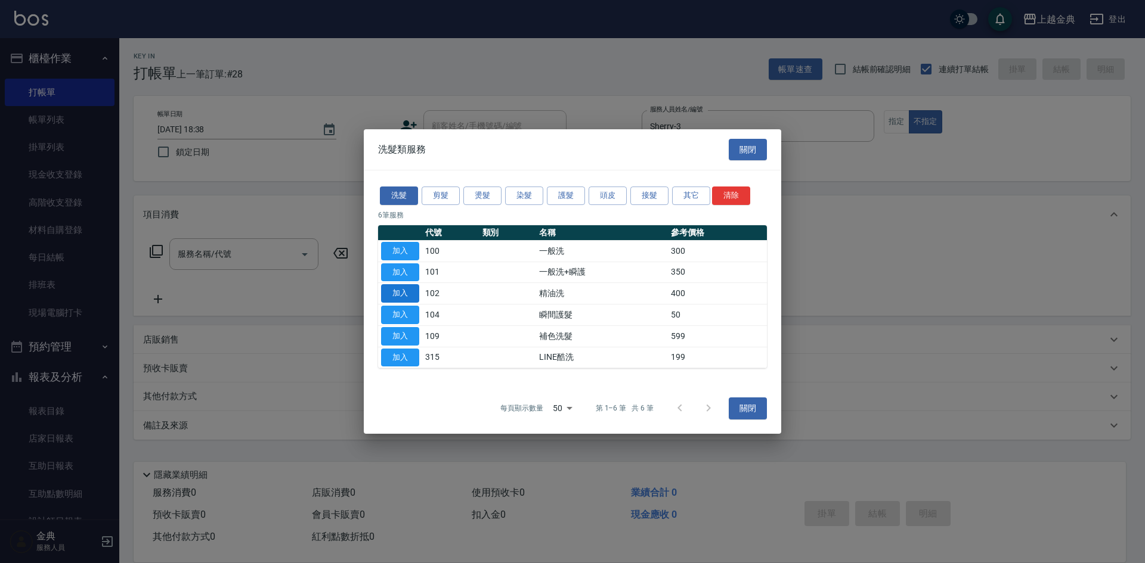
click at [405, 302] on button "加入" at bounding box center [400, 293] width 38 height 18
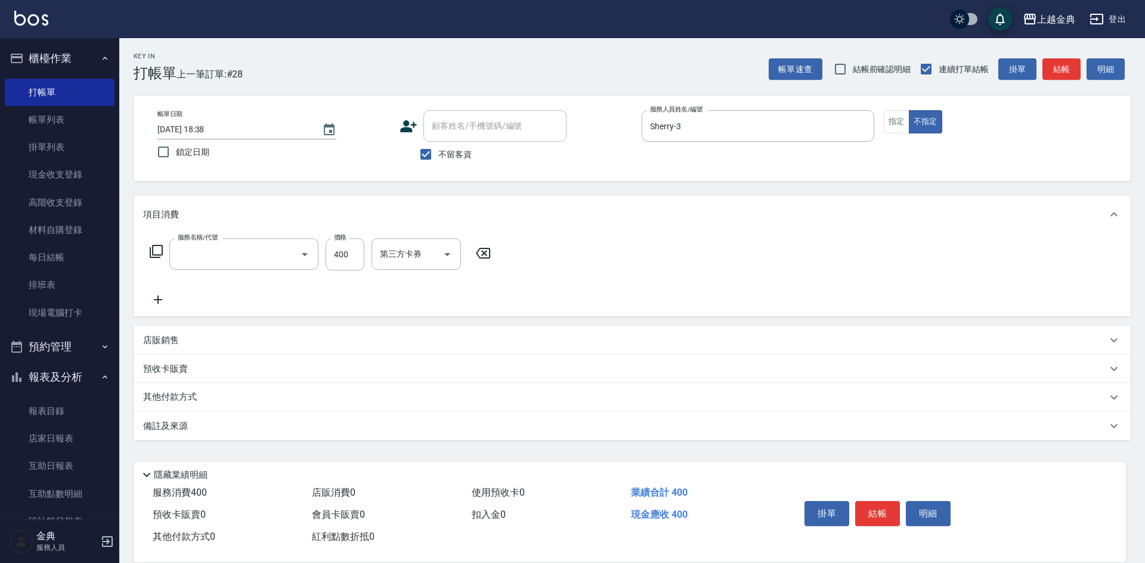
type input "精油洗(102)"
click at [427, 256] on input "洗-1" at bounding box center [407, 254] width 61 height 21
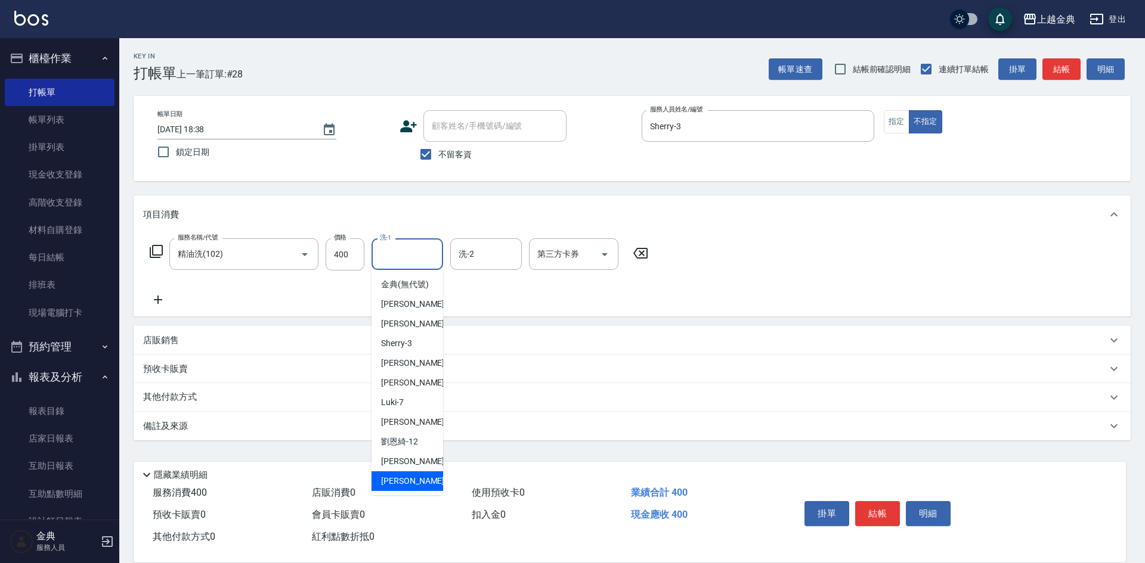
click at [397, 488] on span "[PERSON_NAME] -22" at bounding box center [418, 481] width 75 height 13
type input "[PERSON_NAME]-22"
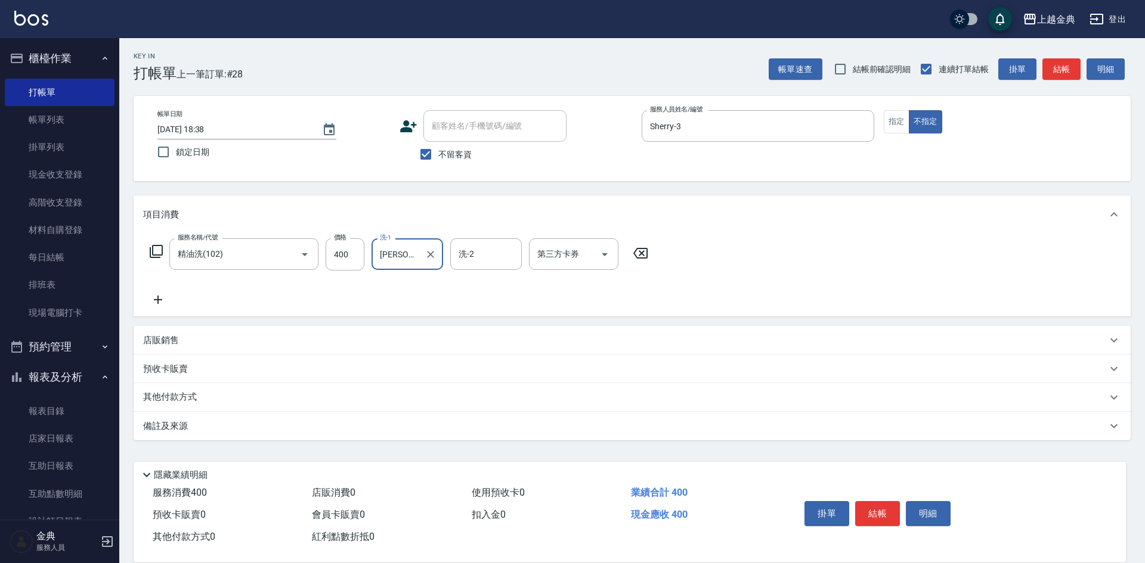
click at [866, 501] on button "結帳" at bounding box center [877, 513] width 45 height 25
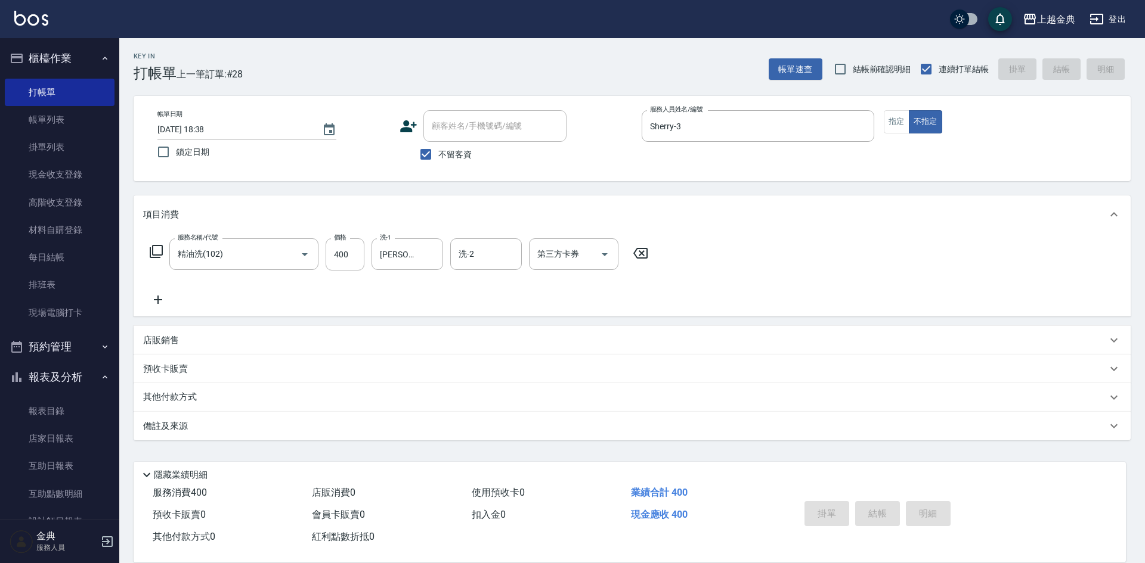
type input "[DATE] 18:54"
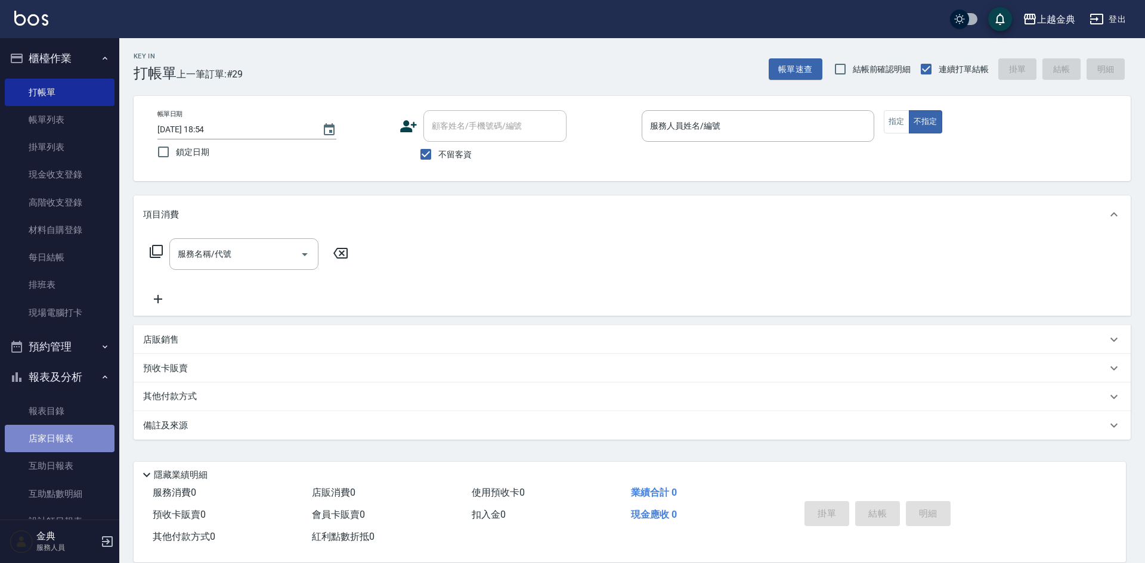
click at [69, 429] on link "店家日報表" at bounding box center [60, 438] width 110 height 27
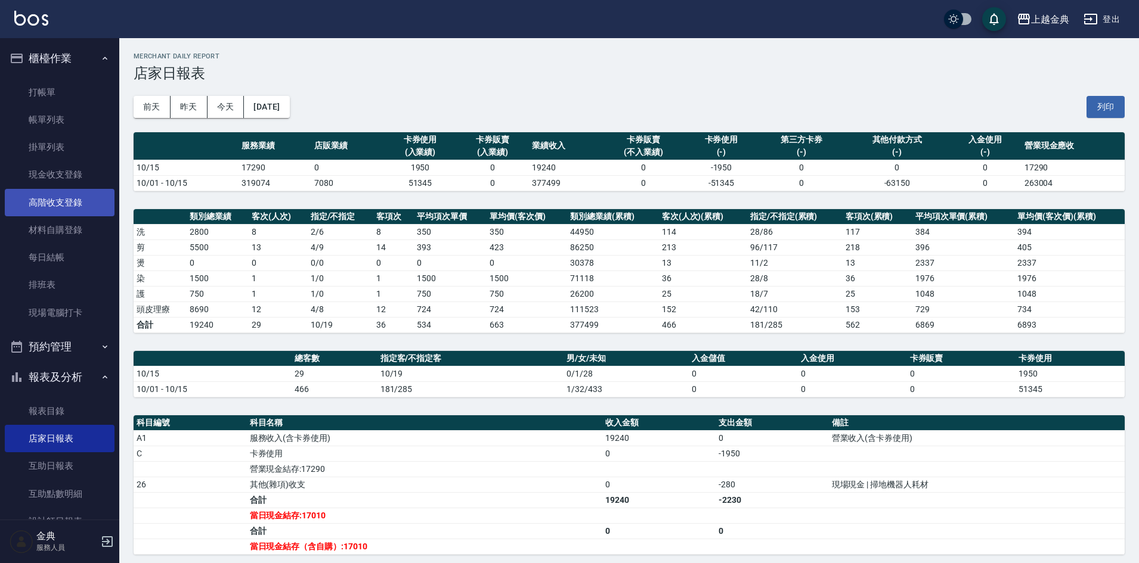
click at [72, 203] on link "高階收支登錄" at bounding box center [60, 202] width 110 height 27
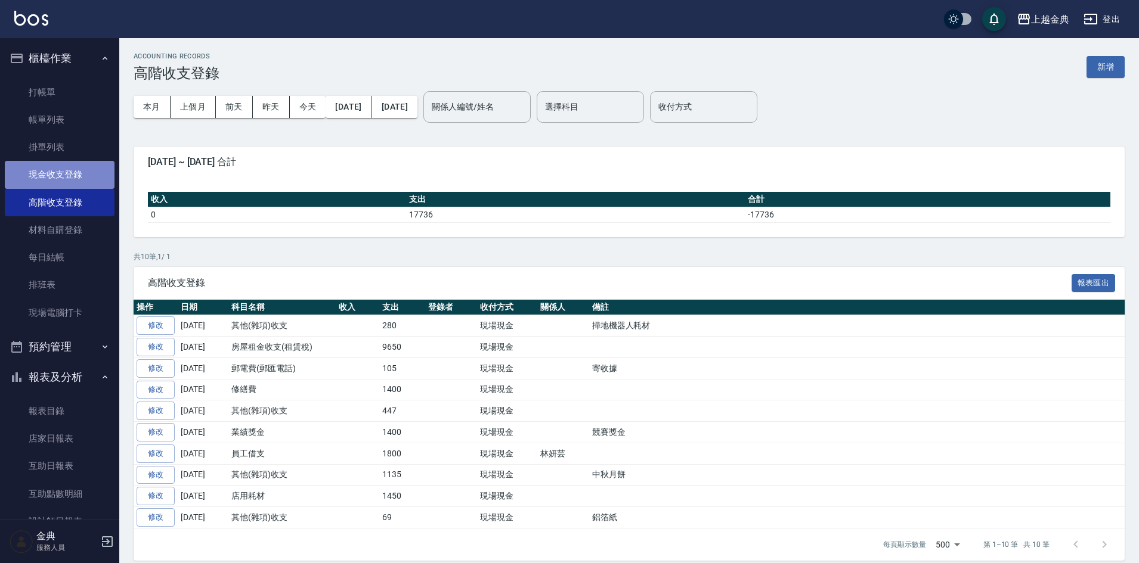
click at [76, 166] on link "現金收支登錄" at bounding box center [60, 174] width 110 height 27
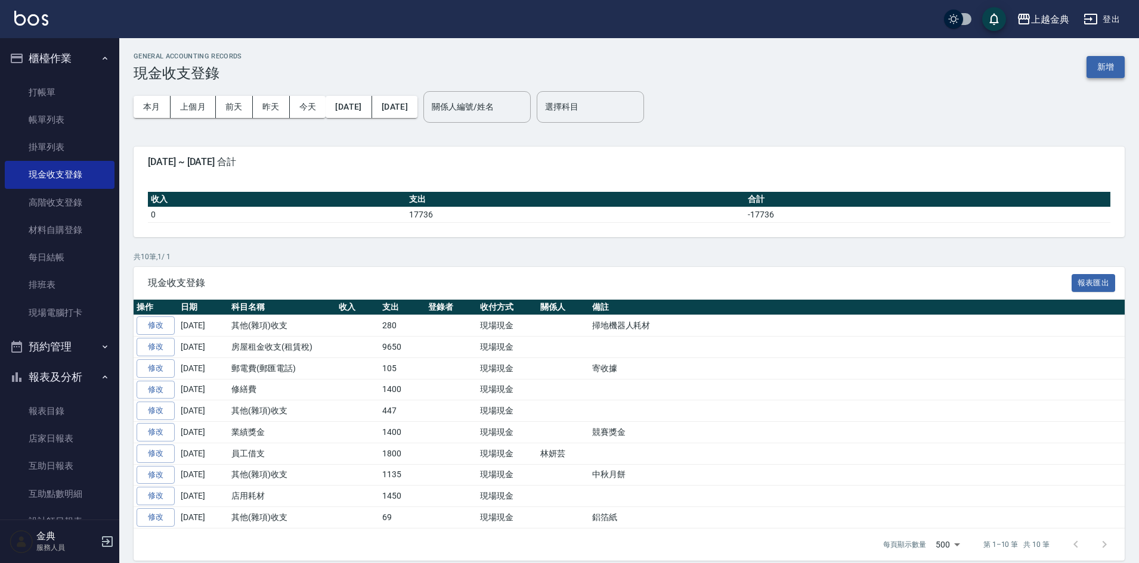
click at [1096, 68] on button "新增" at bounding box center [1105, 67] width 38 height 22
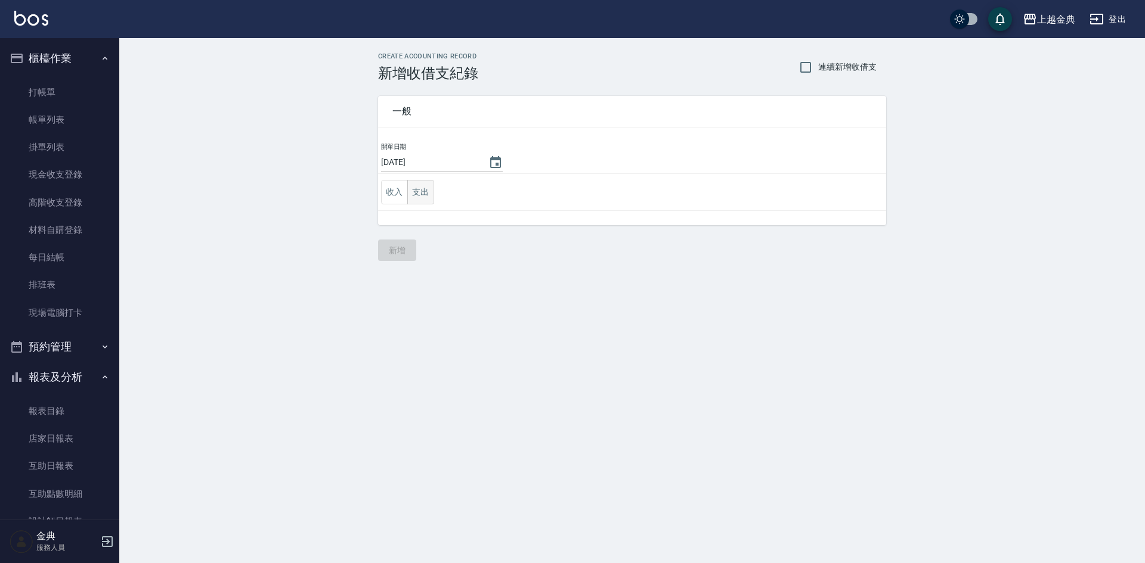
click at [423, 189] on button "支出" at bounding box center [420, 192] width 27 height 24
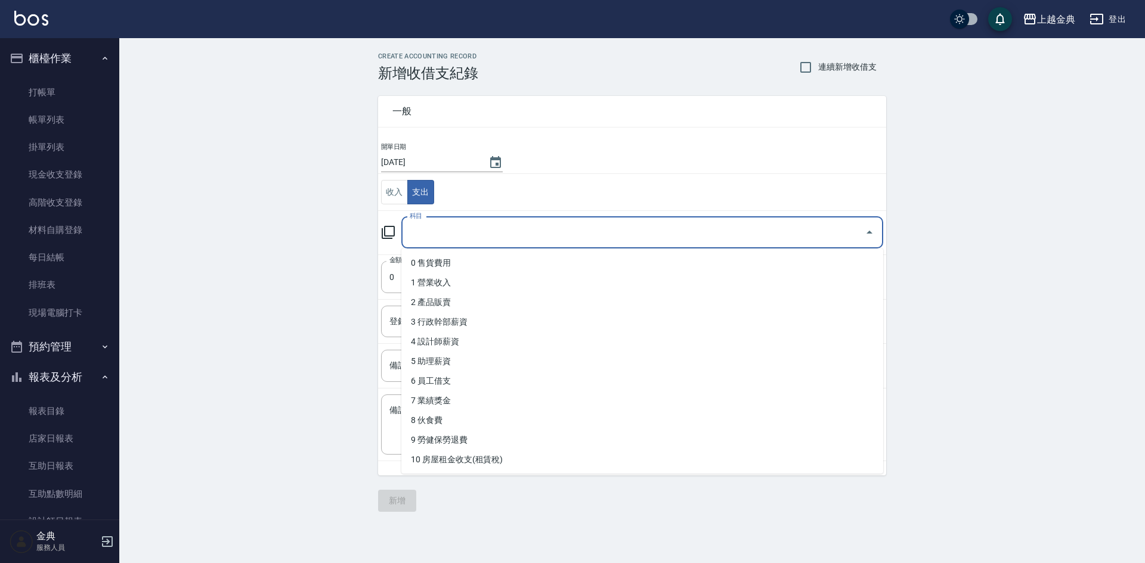
click at [474, 231] on input "科目" at bounding box center [633, 232] width 453 height 21
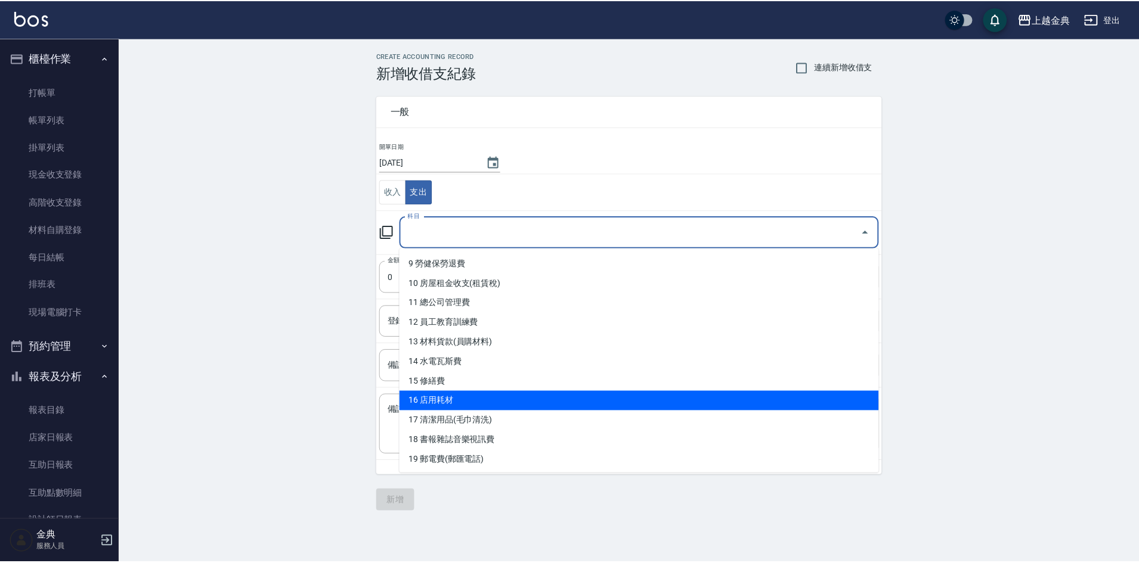
scroll to position [179, 0]
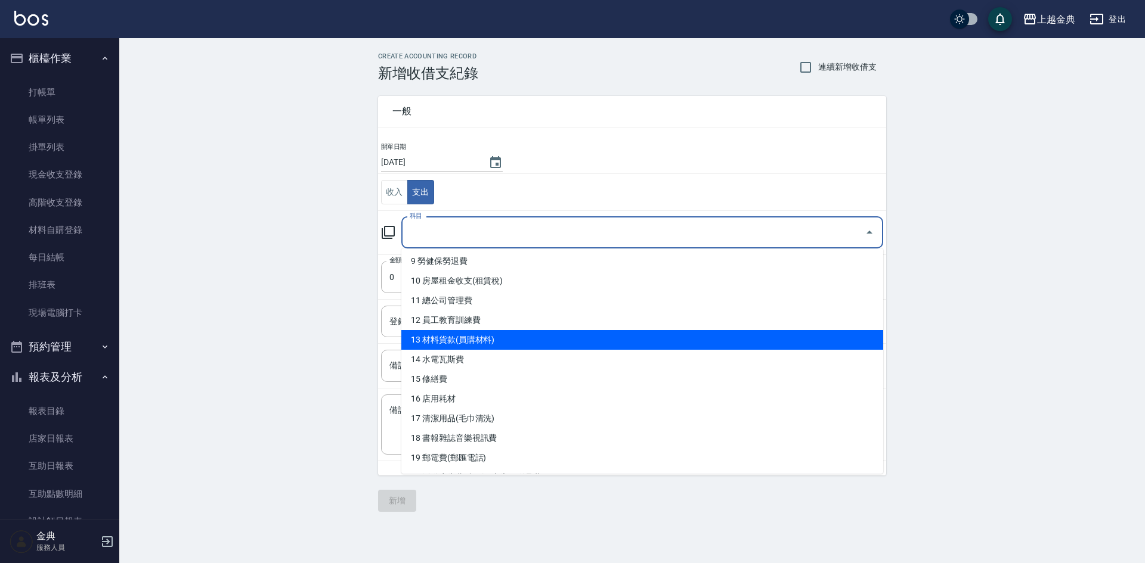
click at [481, 345] on li "13 材料貨款(員購材料)" at bounding box center [642, 340] width 482 height 20
type input "13 材料貨款(員購材料)"
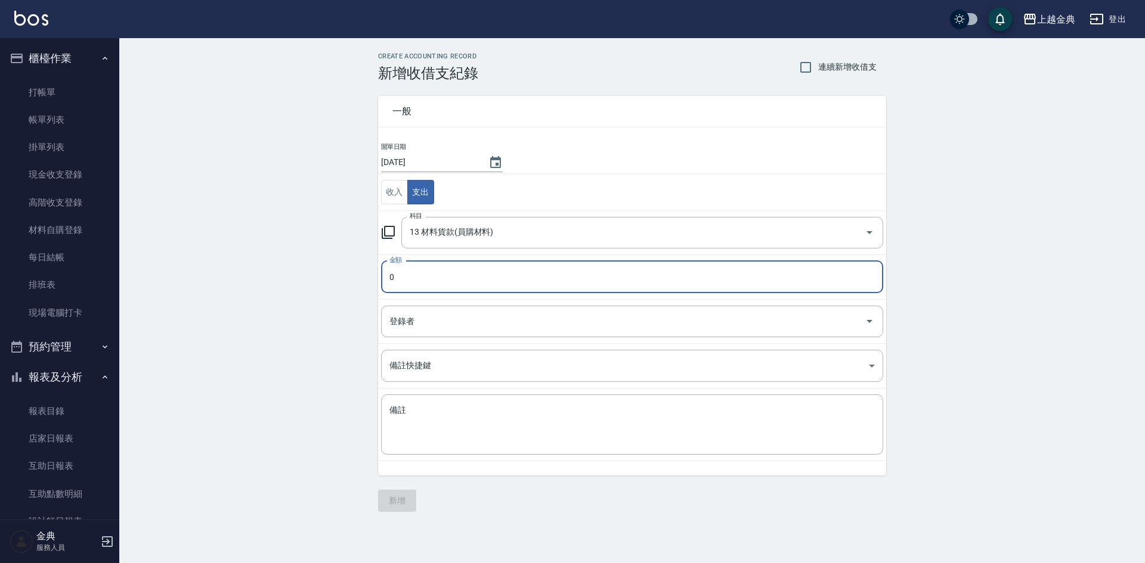
click at [454, 288] on input "0" at bounding box center [632, 277] width 502 height 32
type input "6930"
click at [453, 441] on textarea "備註" at bounding box center [631, 425] width 485 height 41
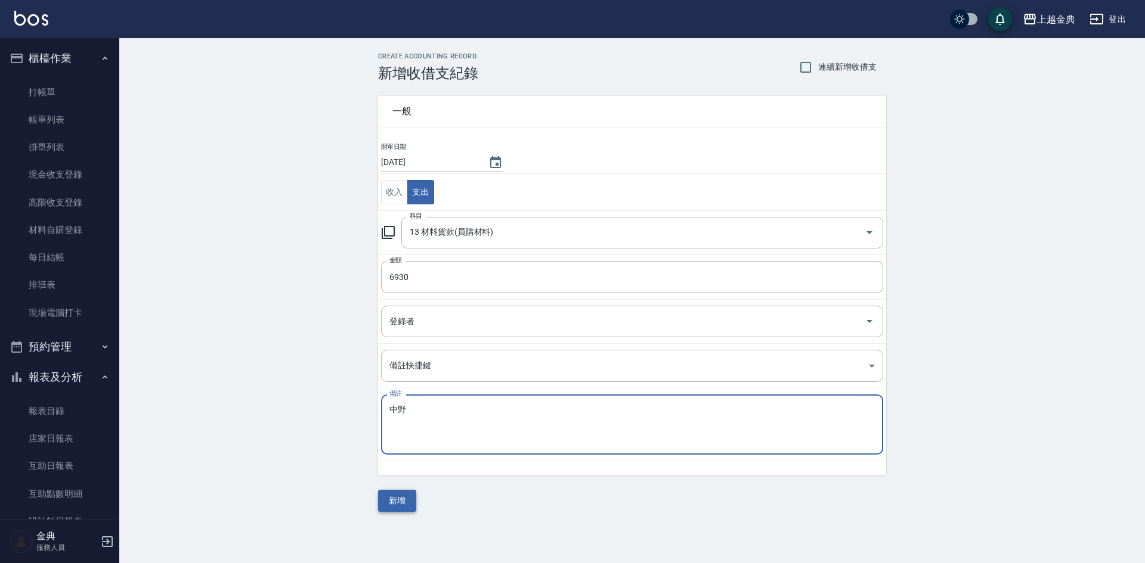
type textarea "中野"
click at [415, 503] on button "新增" at bounding box center [397, 501] width 38 height 22
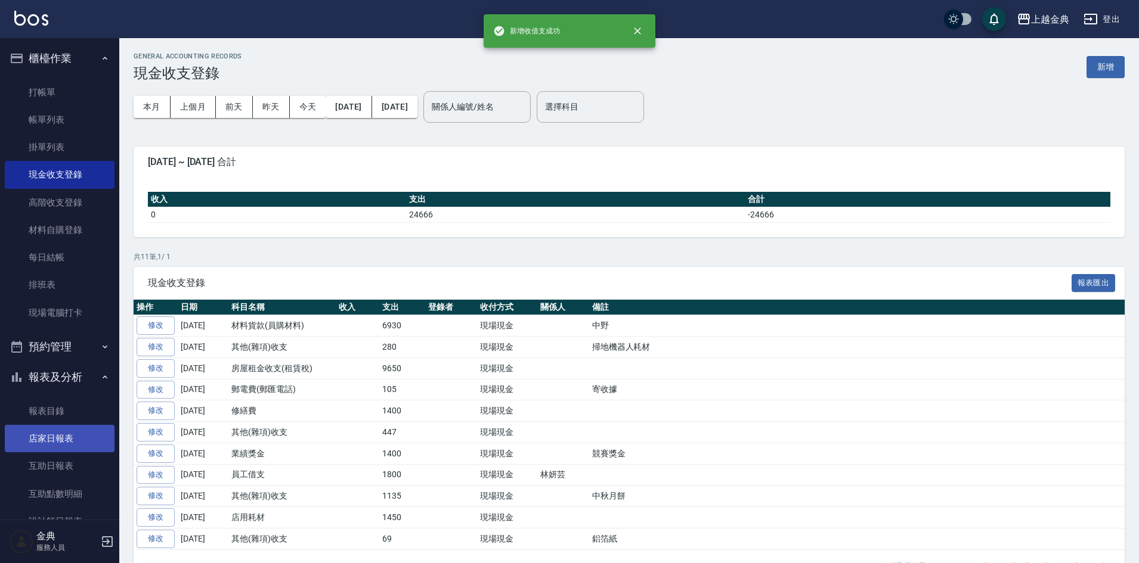
click at [78, 439] on link "店家日報表" at bounding box center [60, 438] width 110 height 27
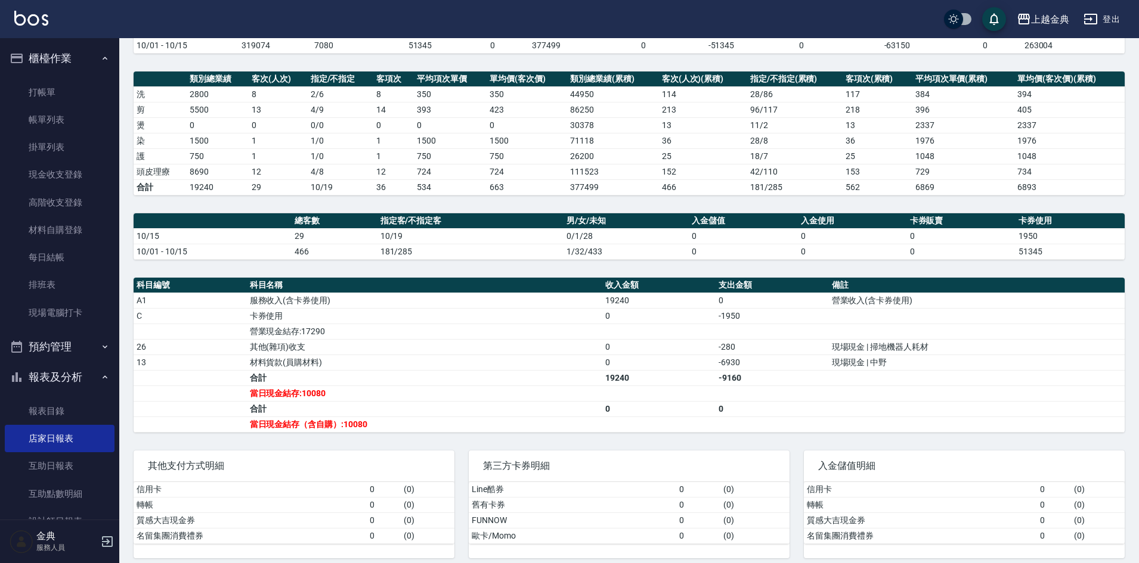
scroll to position [147, 0]
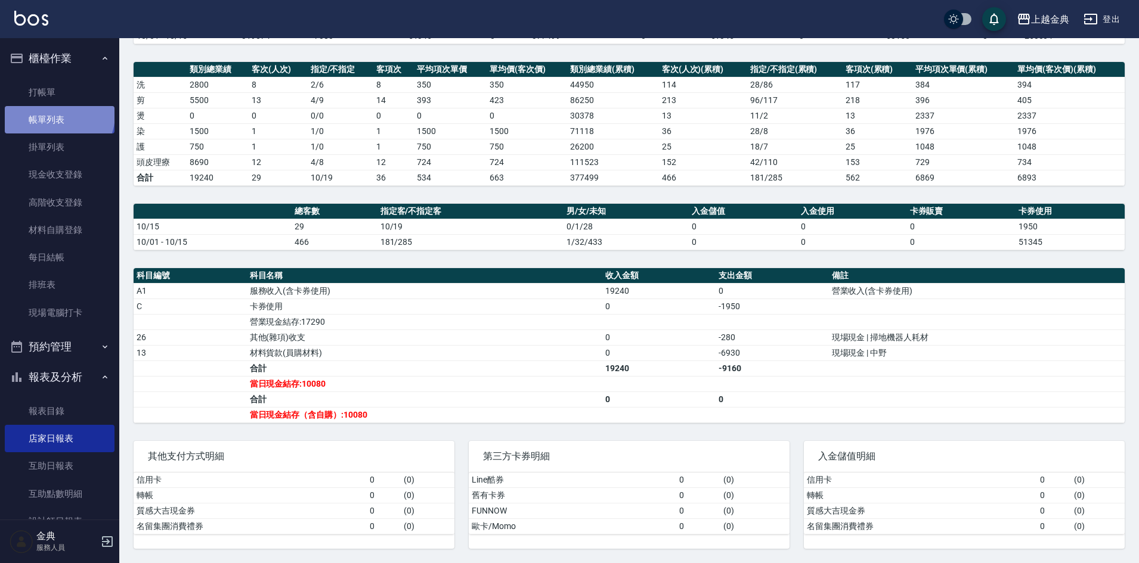
click at [58, 115] on link "帳單列表" at bounding box center [60, 119] width 110 height 27
click at [89, 132] on link "帳單列表" at bounding box center [60, 119] width 110 height 27
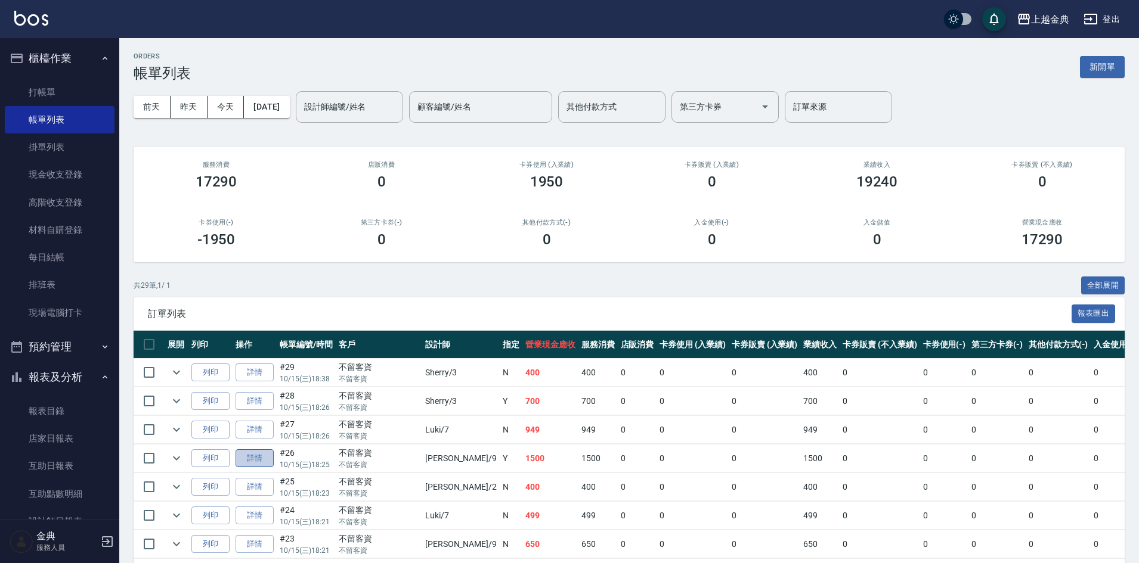
click at [263, 458] on link "詳情" at bounding box center [254, 459] width 38 height 18
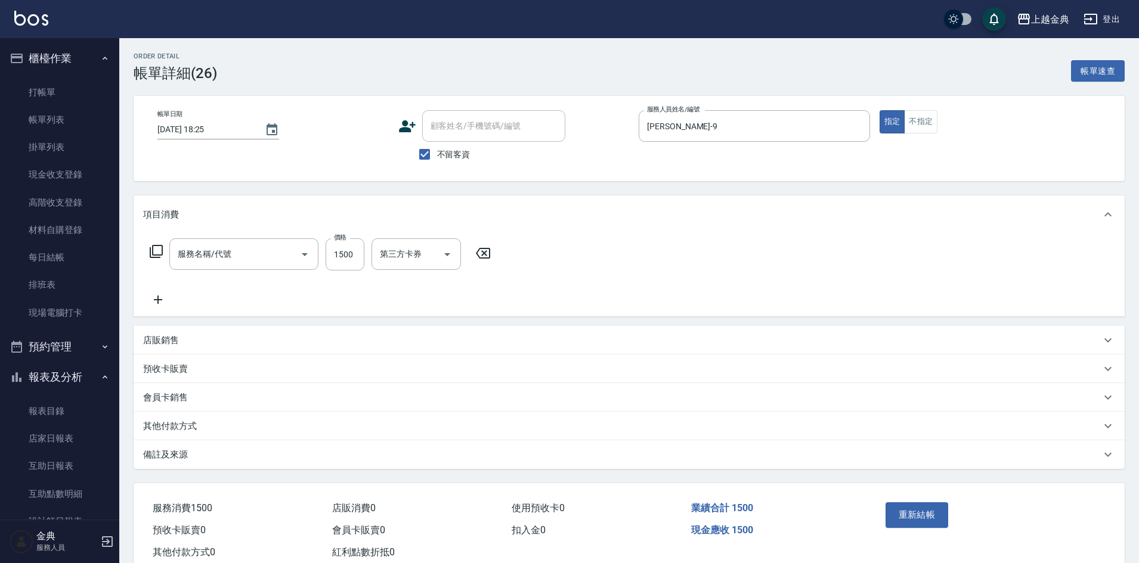
type input "[DATE] 18:25"
checkbox input "true"
type input "[PERSON_NAME]-9"
type input "日系染髮(401)"
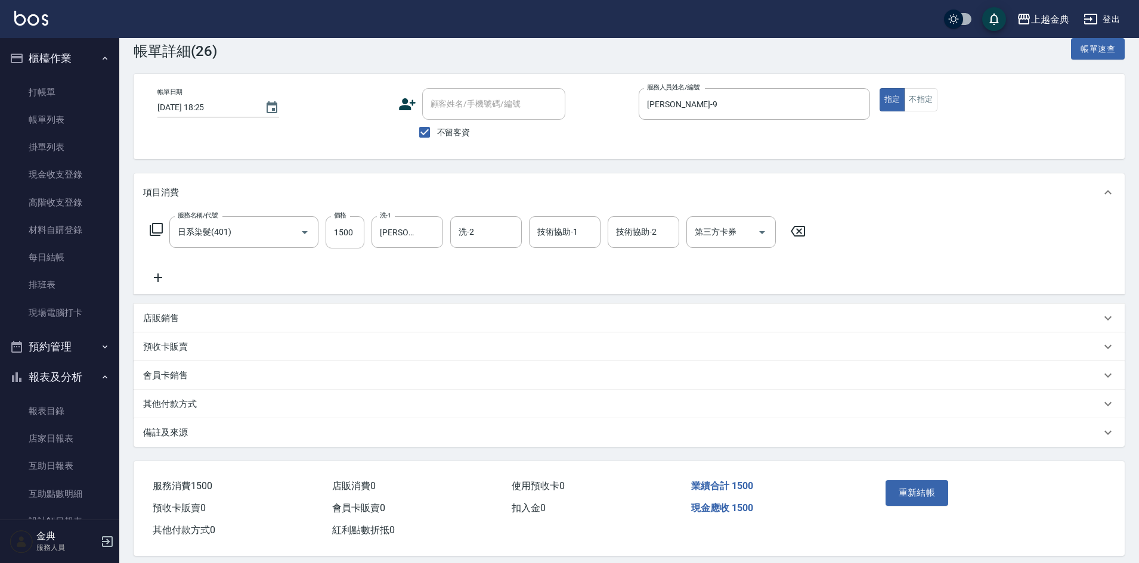
scroll to position [35, 0]
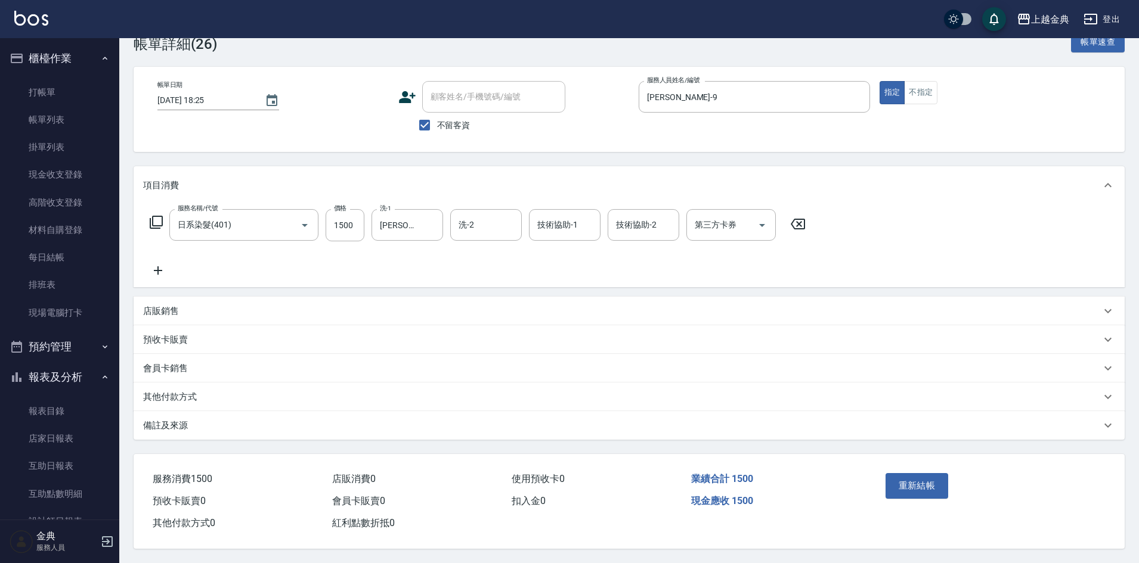
click at [192, 391] on p "其他付款方式" at bounding box center [170, 397] width 54 height 13
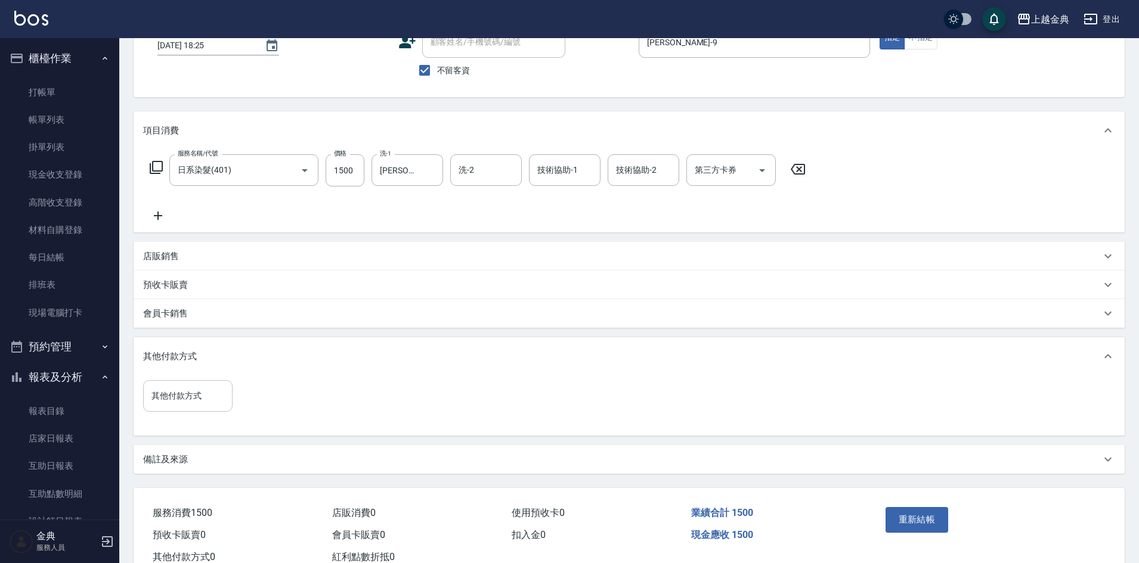
scroll to position [123, 0]
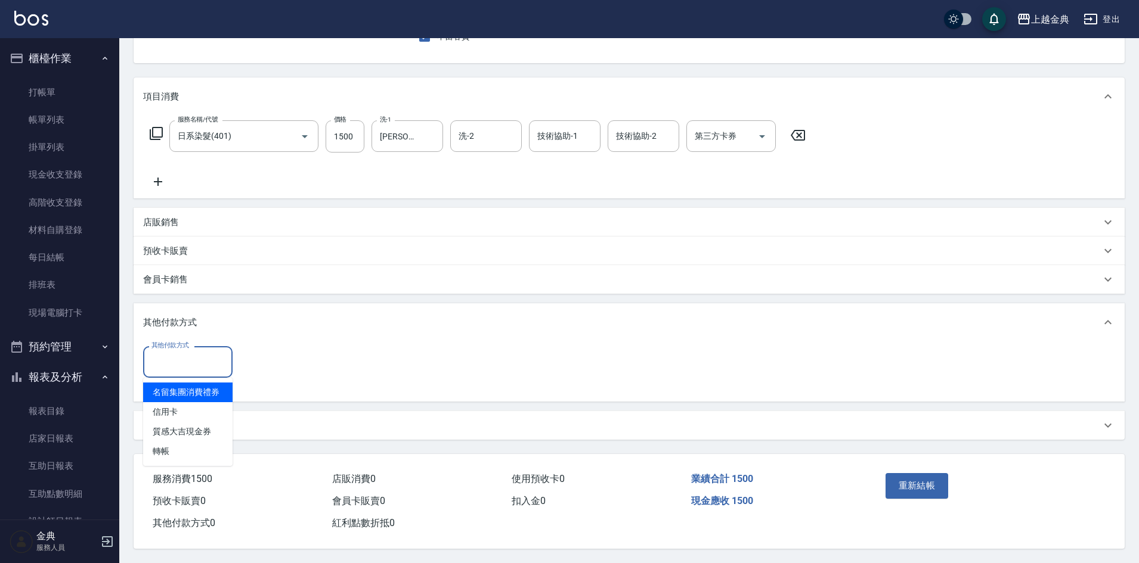
click at [188, 357] on input "其他付款方式" at bounding box center [187, 362] width 79 height 21
click at [184, 412] on span "信用卡" at bounding box center [187, 412] width 89 height 20
type input "信用卡"
click at [279, 362] on input "0" at bounding box center [284, 362] width 89 height 32
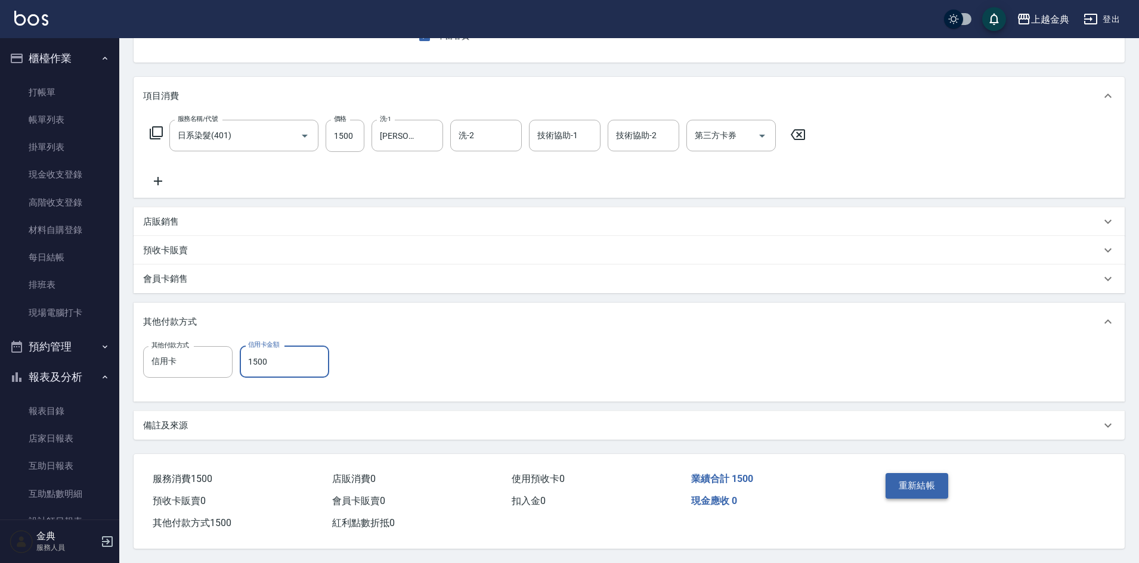
type input "1500"
click at [928, 473] on button "重新結帳" at bounding box center [916, 485] width 63 height 25
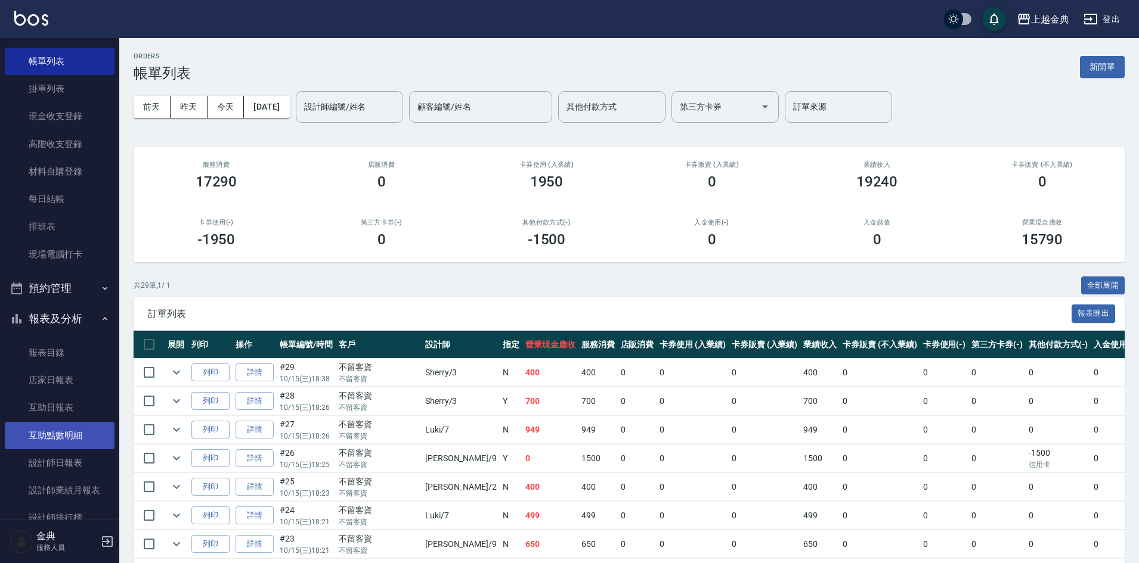
scroll to position [179, 0]
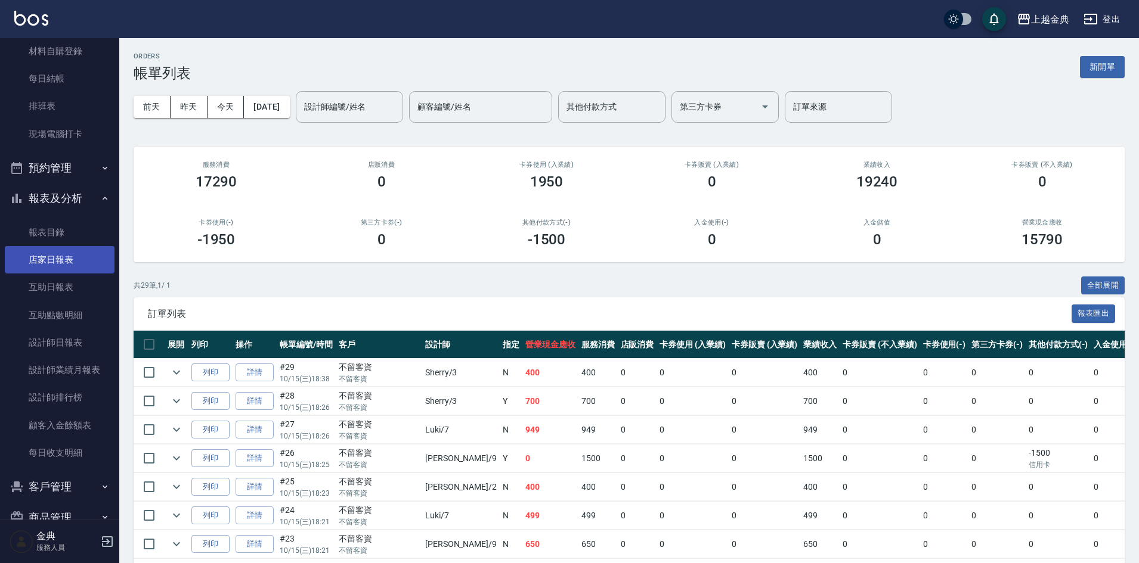
click at [56, 258] on link "店家日報表" at bounding box center [60, 259] width 110 height 27
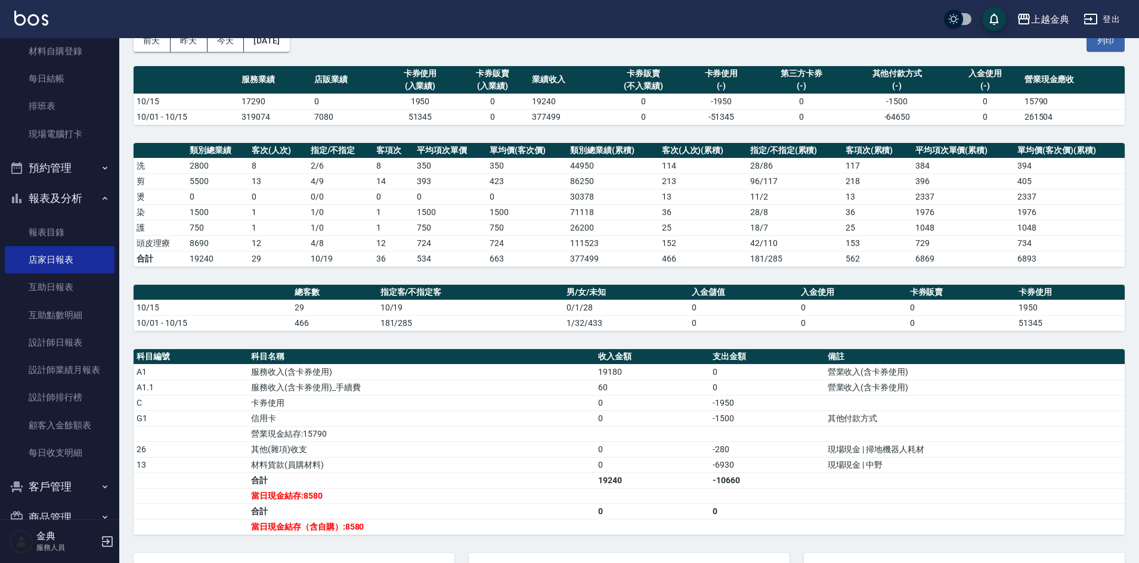
scroll to position [178, 0]
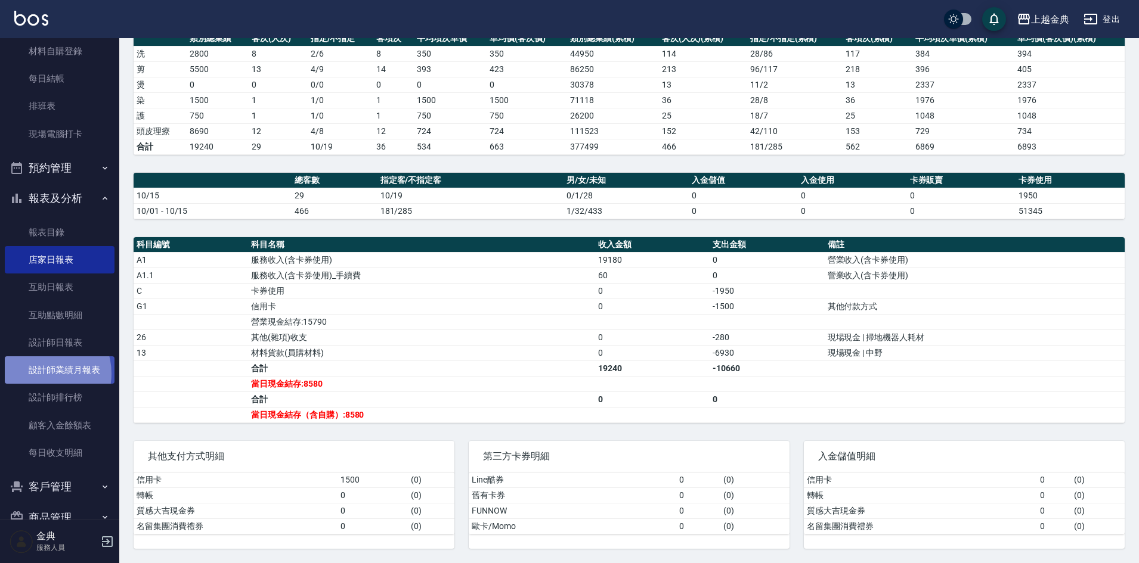
click at [42, 374] on link "設計師業績月報表" at bounding box center [60, 370] width 110 height 27
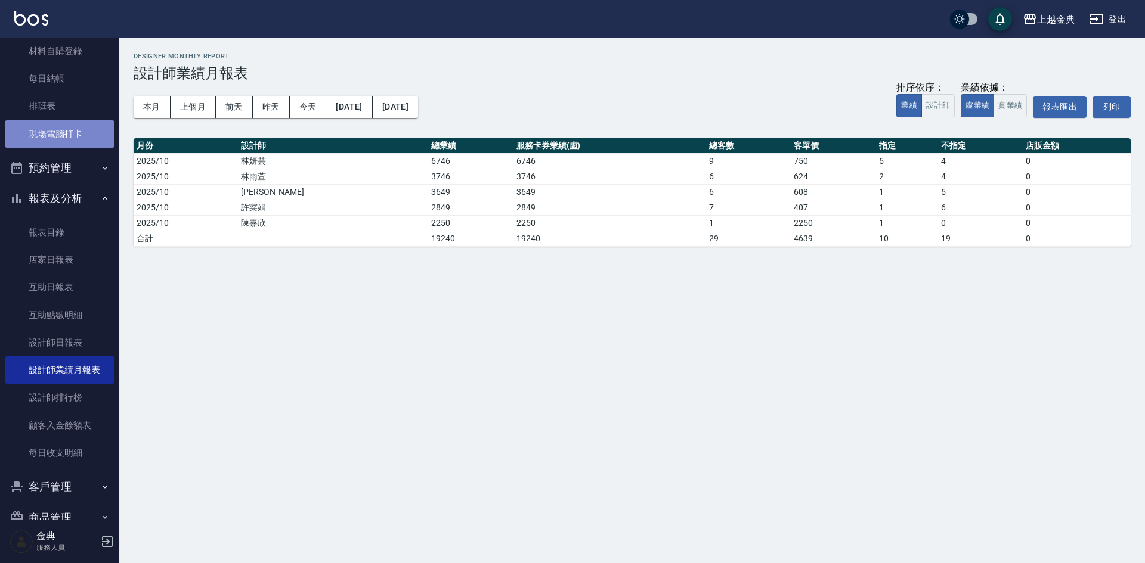
click at [60, 124] on link "現場電腦打卡" at bounding box center [60, 133] width 110 height 27
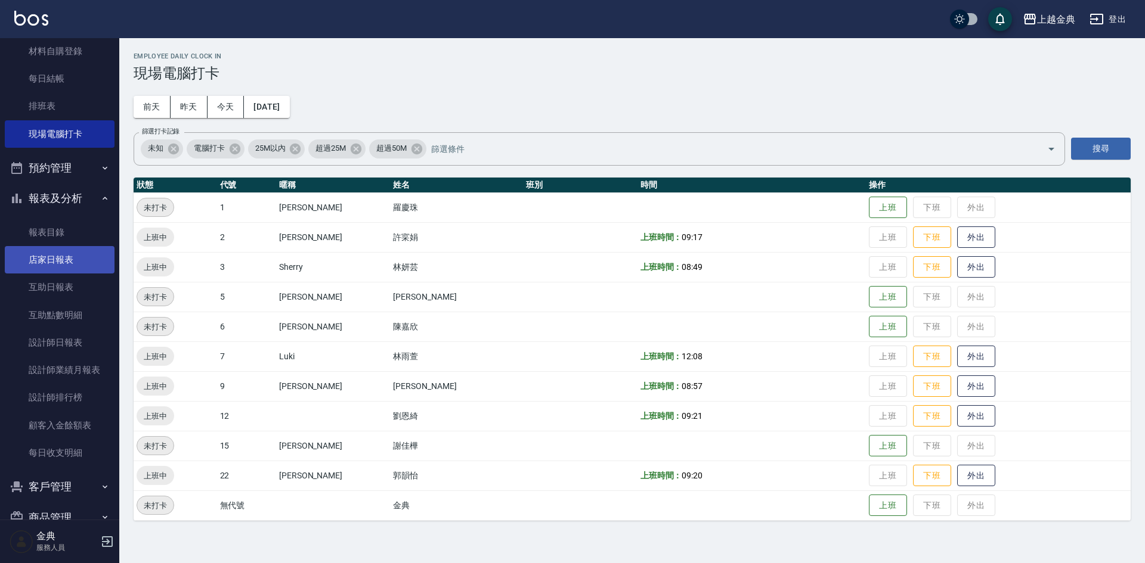
click at [39, 247] on link "店家日報表" at bounding box center [60, 259] width 110 height 27
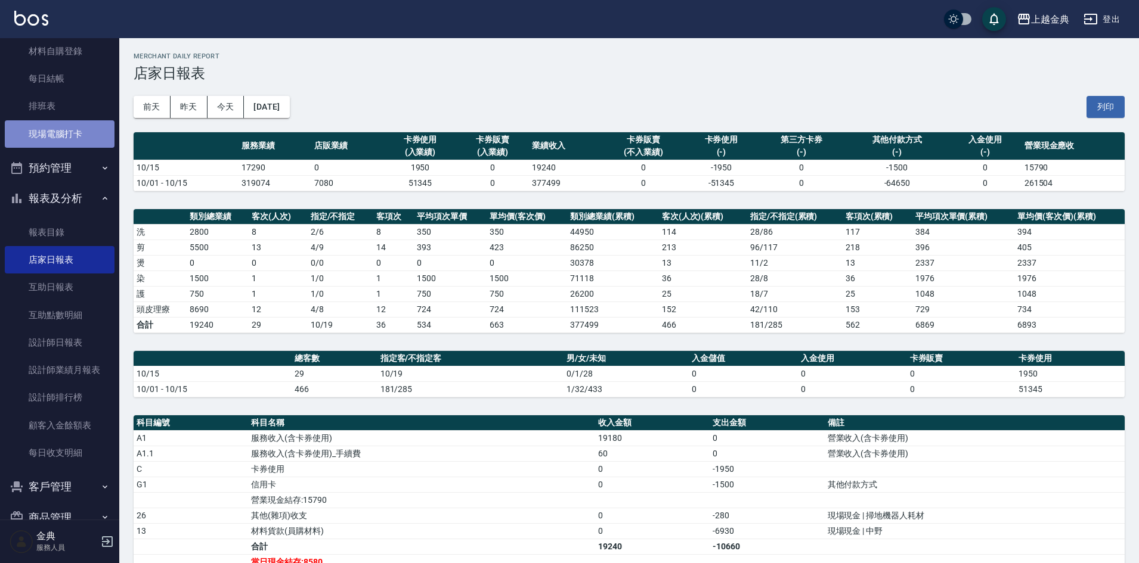
click at [66, 134] on link "現場電腦打卡" at bounding box center [60, 133] width 110 height 27
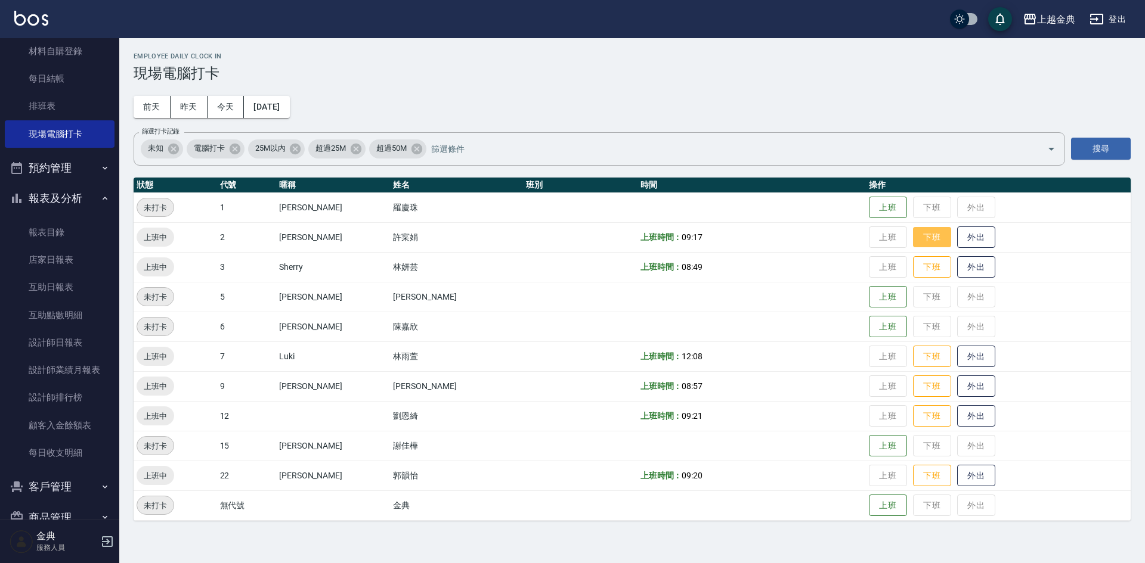
click at [913, 245] on button "下班" at bounding box center [932, 237] width 38 height 21
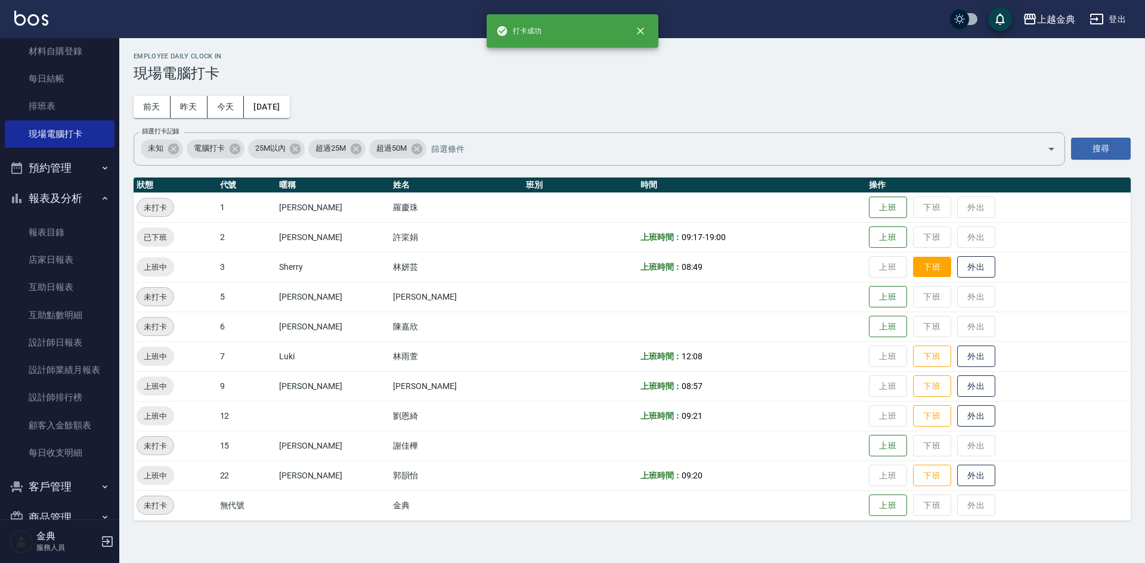
click at [913, 272] on button "下班" at bounding box center [932, 267] width 38 height 21
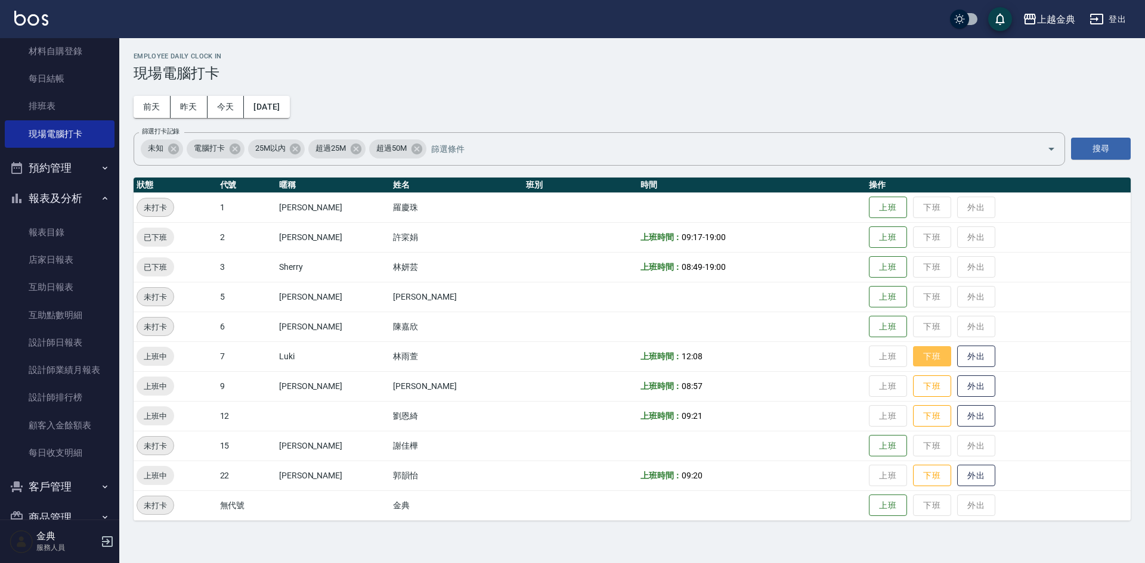
click at [913, 358] on button "下班" at bounding box center [932, 356] width 38 height 21
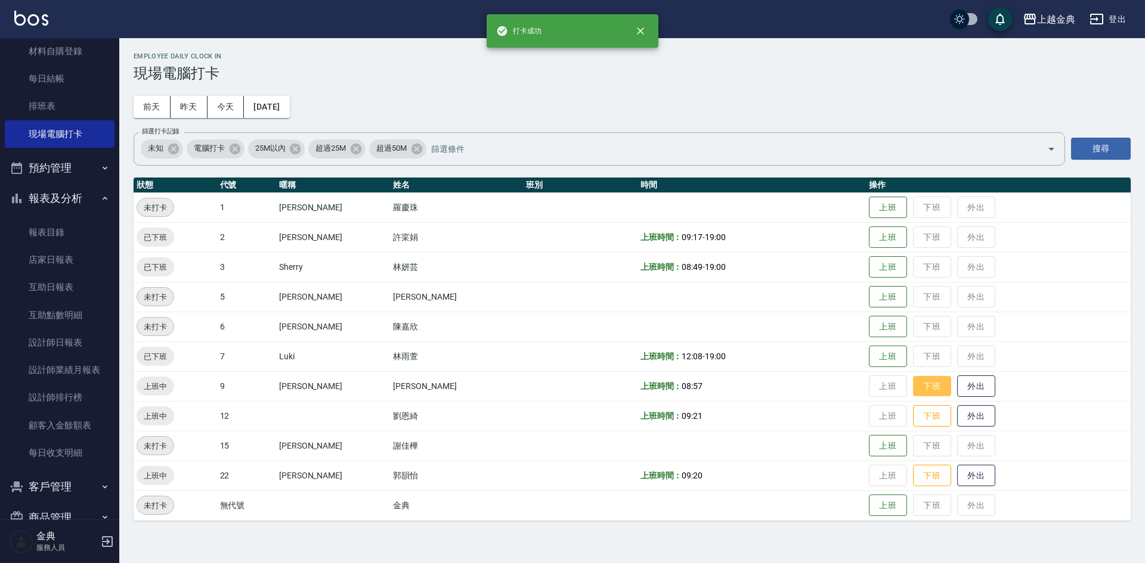
click at [913, 386] on button "下班" at bounding box center [932, 386] width 38 height 21
click at [916, 419] on button "下班" at bounding box center [932, 416] width 38 height 21
click at [916, 479] on button "下班" at bounding box center [932, 476] width 38 height 21
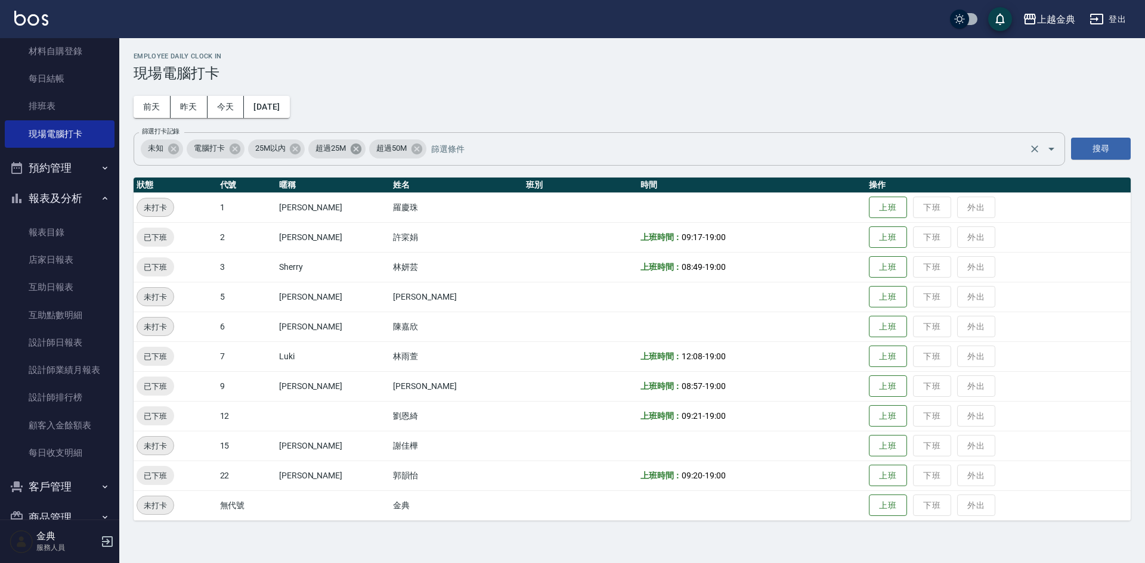
drag, startPoint x: 245, startPoint y: 380, endPoint x: 352, endPoint y: 148, distance: 256.1
